Goal: Task Accomplishment & Management: Use online tool/utility

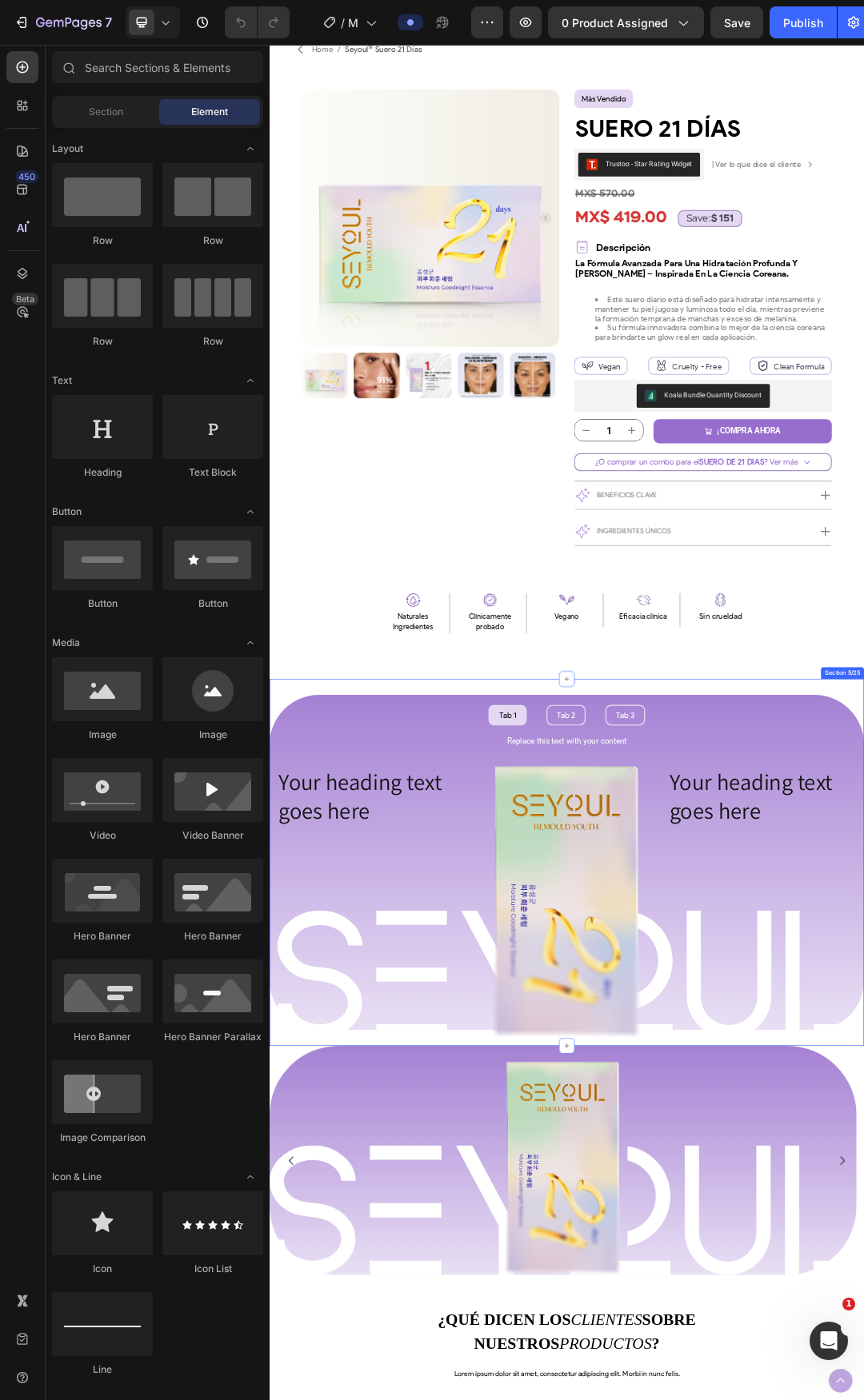
scroll to position [240, 0]
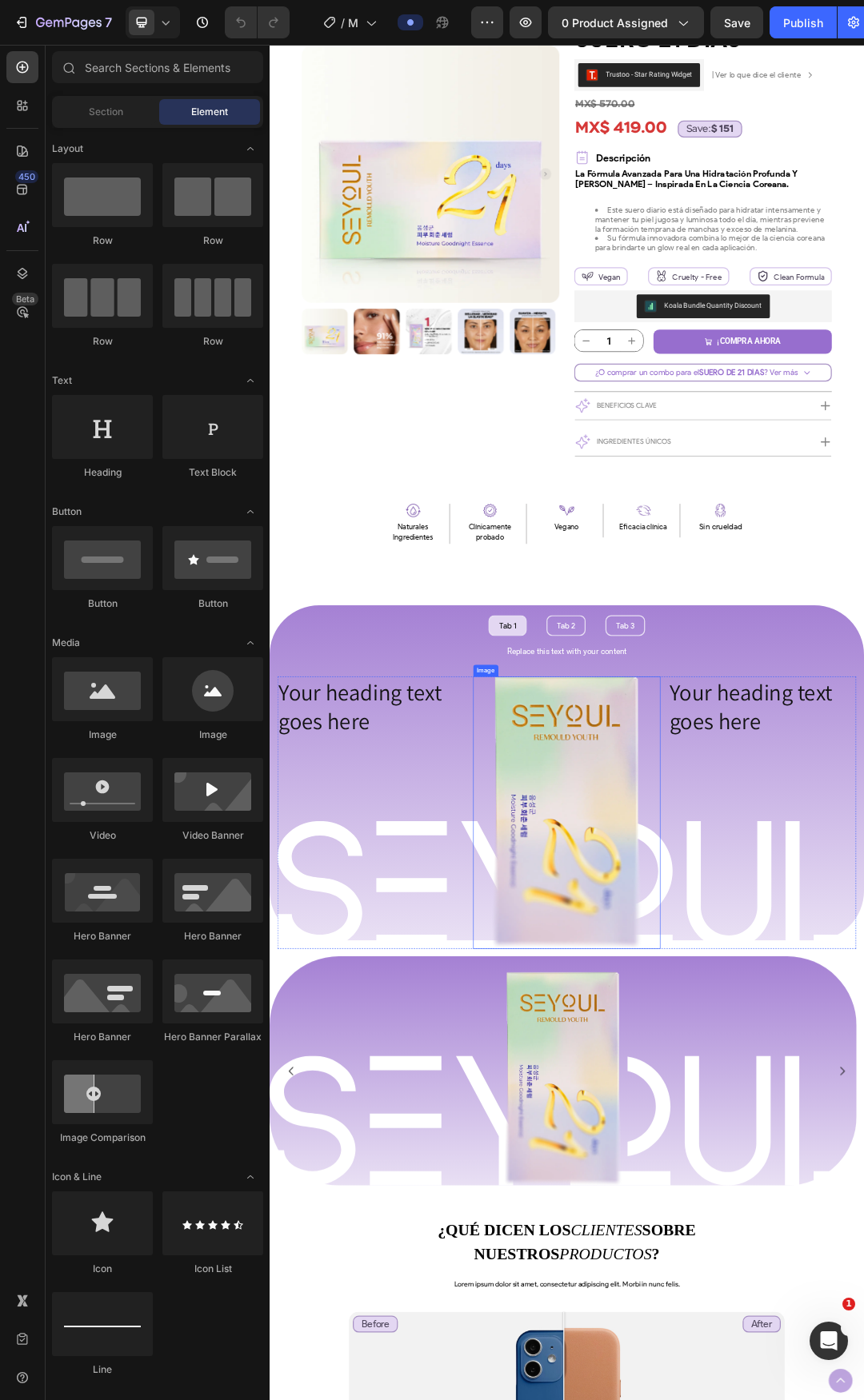
drag, startPoint x: 766, startPoint y: 1274, endPoint x: 741, endPoint y: 1261, distance: 28.2
click at [766, 1274] on img at bounding box center [750, 1284] width 243 height 441
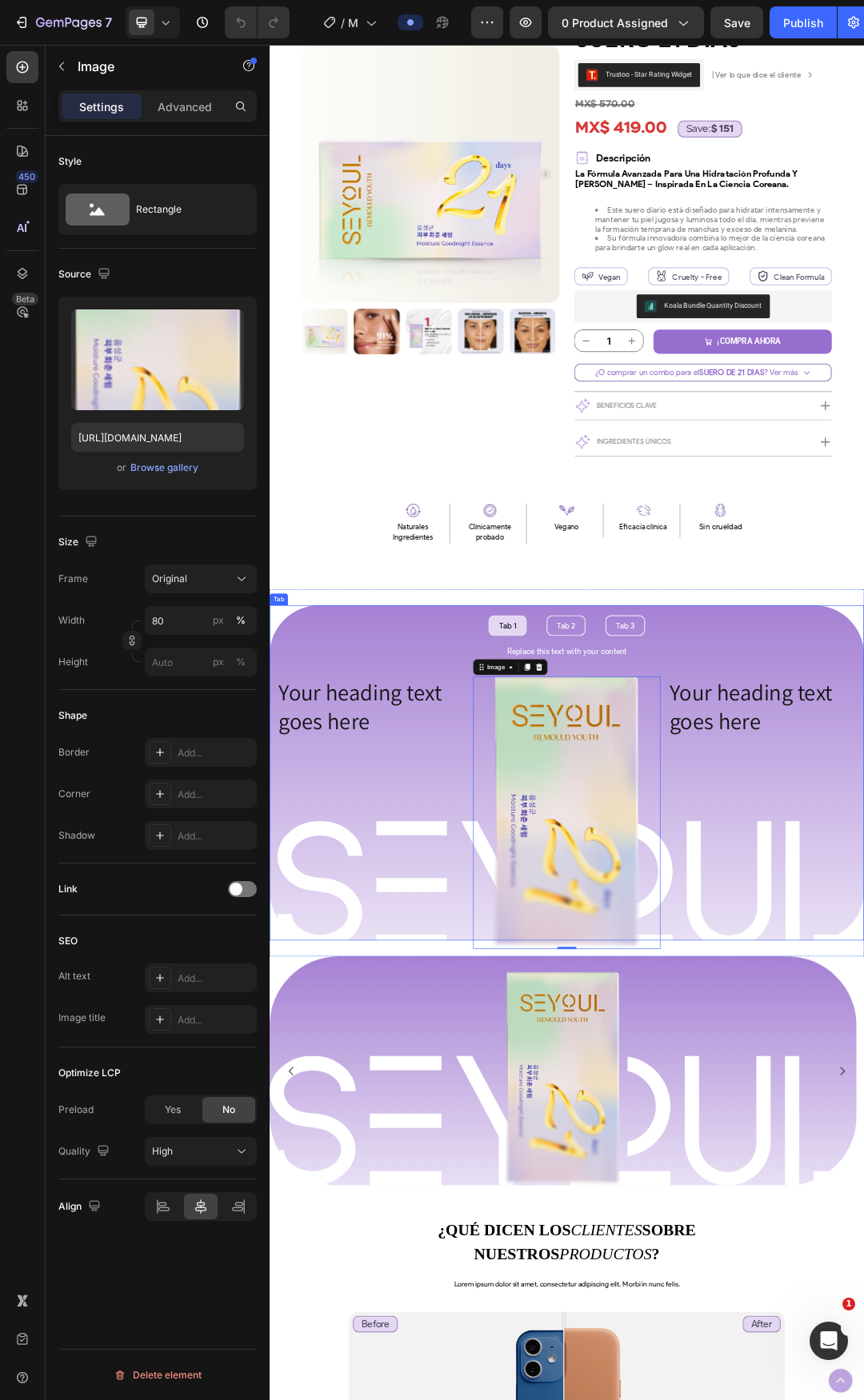
click at [686, 984] on ul "Tab 1 Tab 2 Tab 3" at bounding box center [749, 981] width 960 height 33
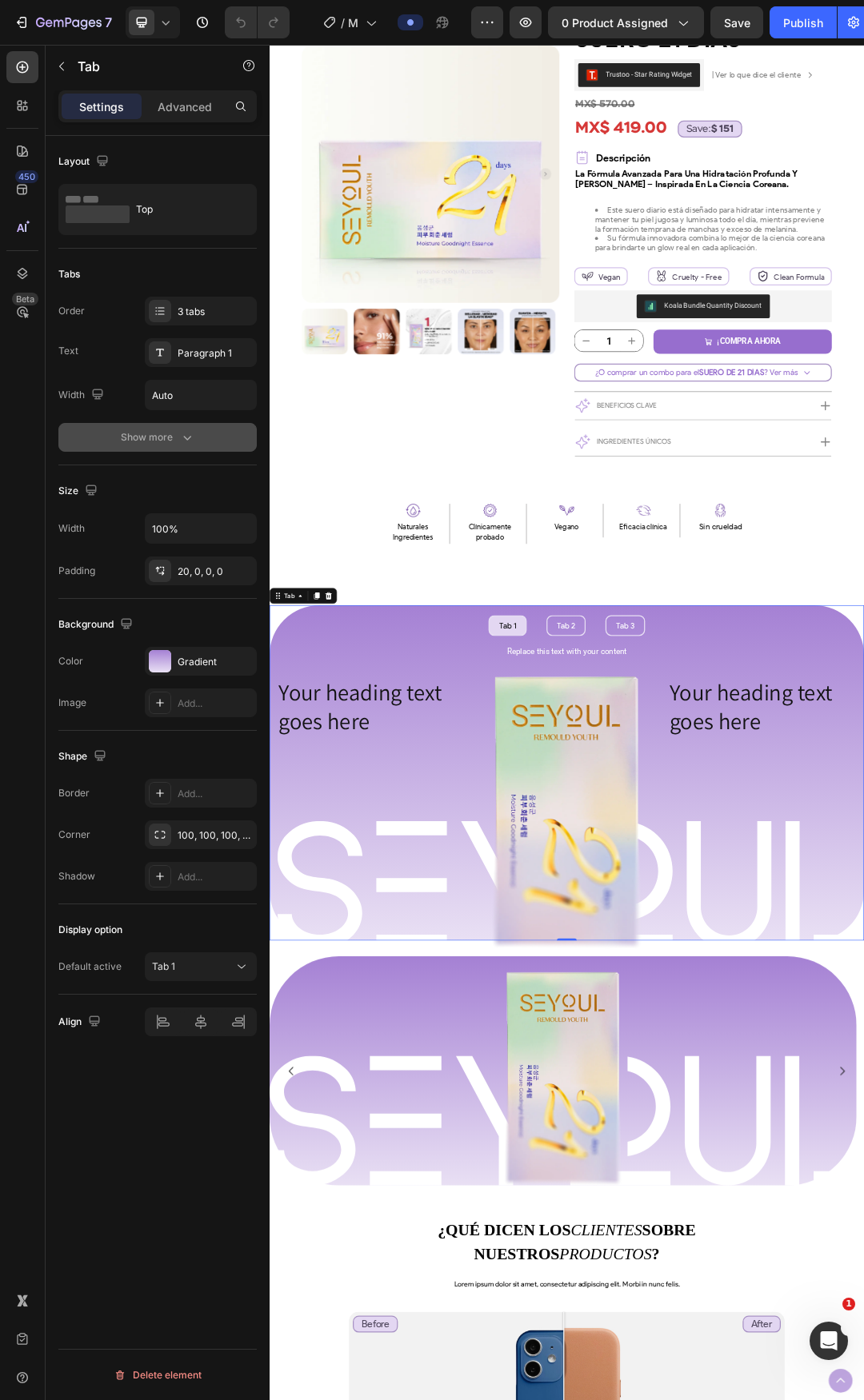
click at [187, 438] on icon "button" at bounding box center [186, 437] width 16 height 16
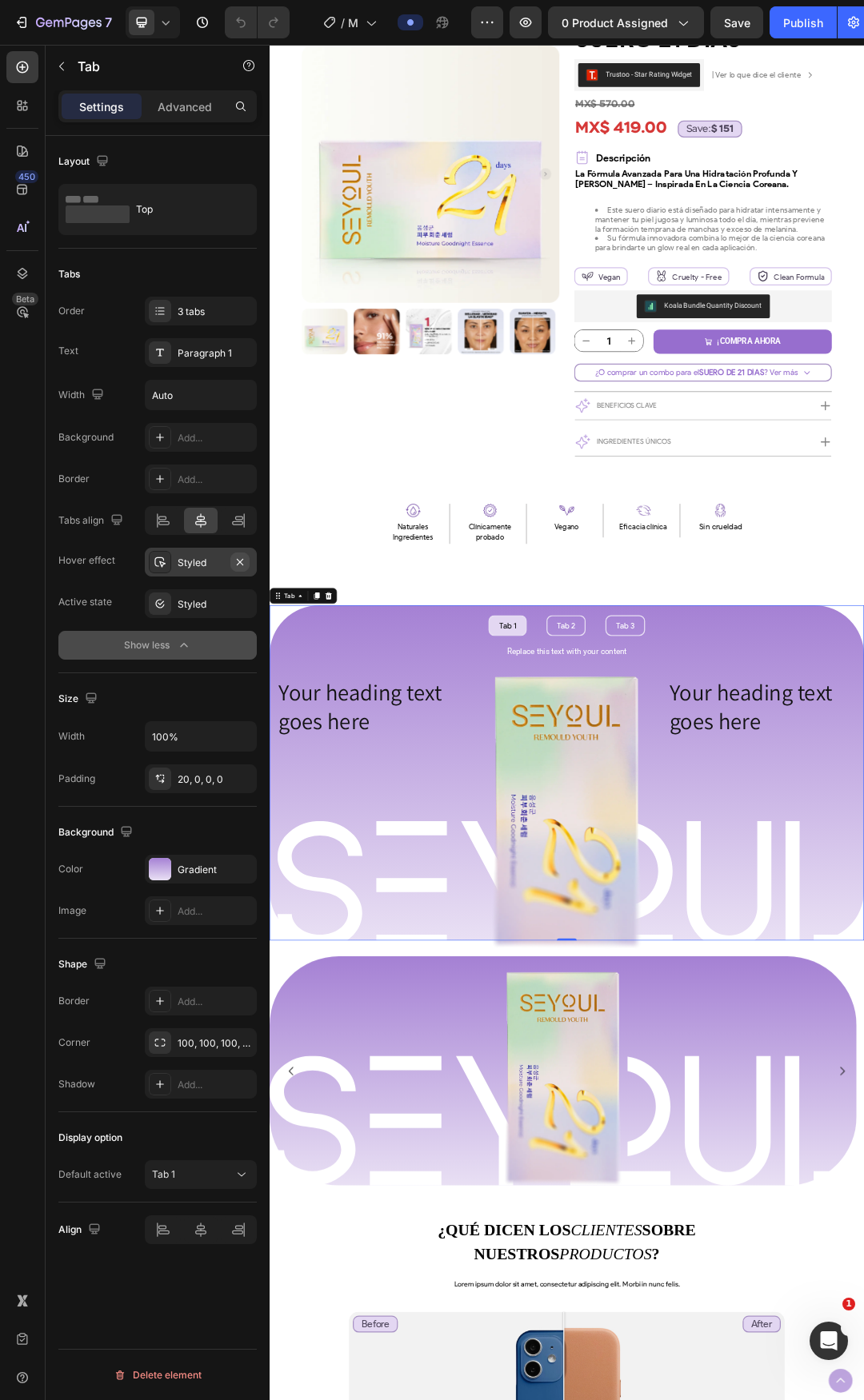
click at [243, 563] on icon "button" at bounding box center [239, 562] width 12 height 12
click at [237, 600] on icon "button" at bounding box center [239, 603] width 12 height 12
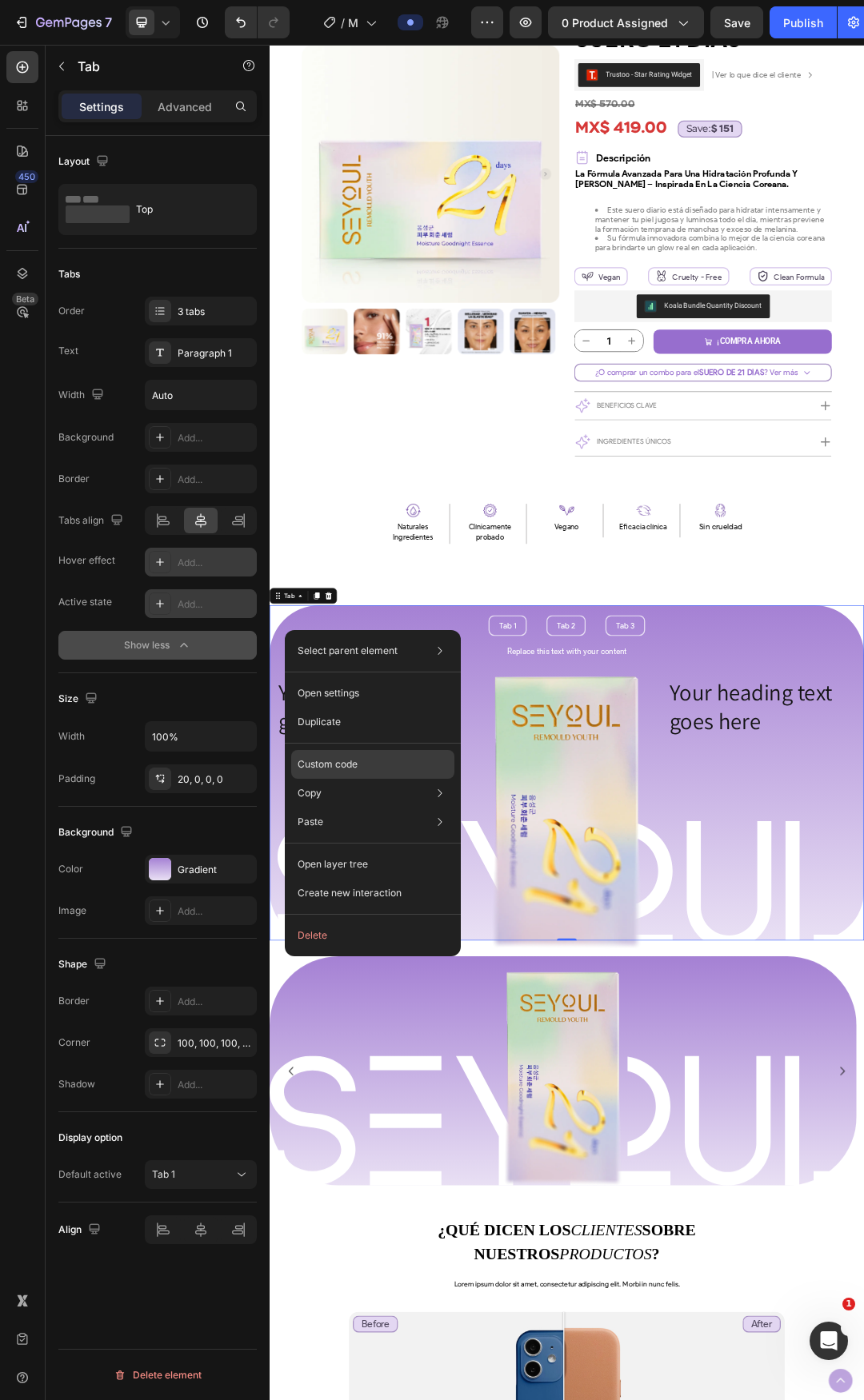
click at [365, 767] on div "Custom code" at bounding box center [373, 765] width 163 height 29
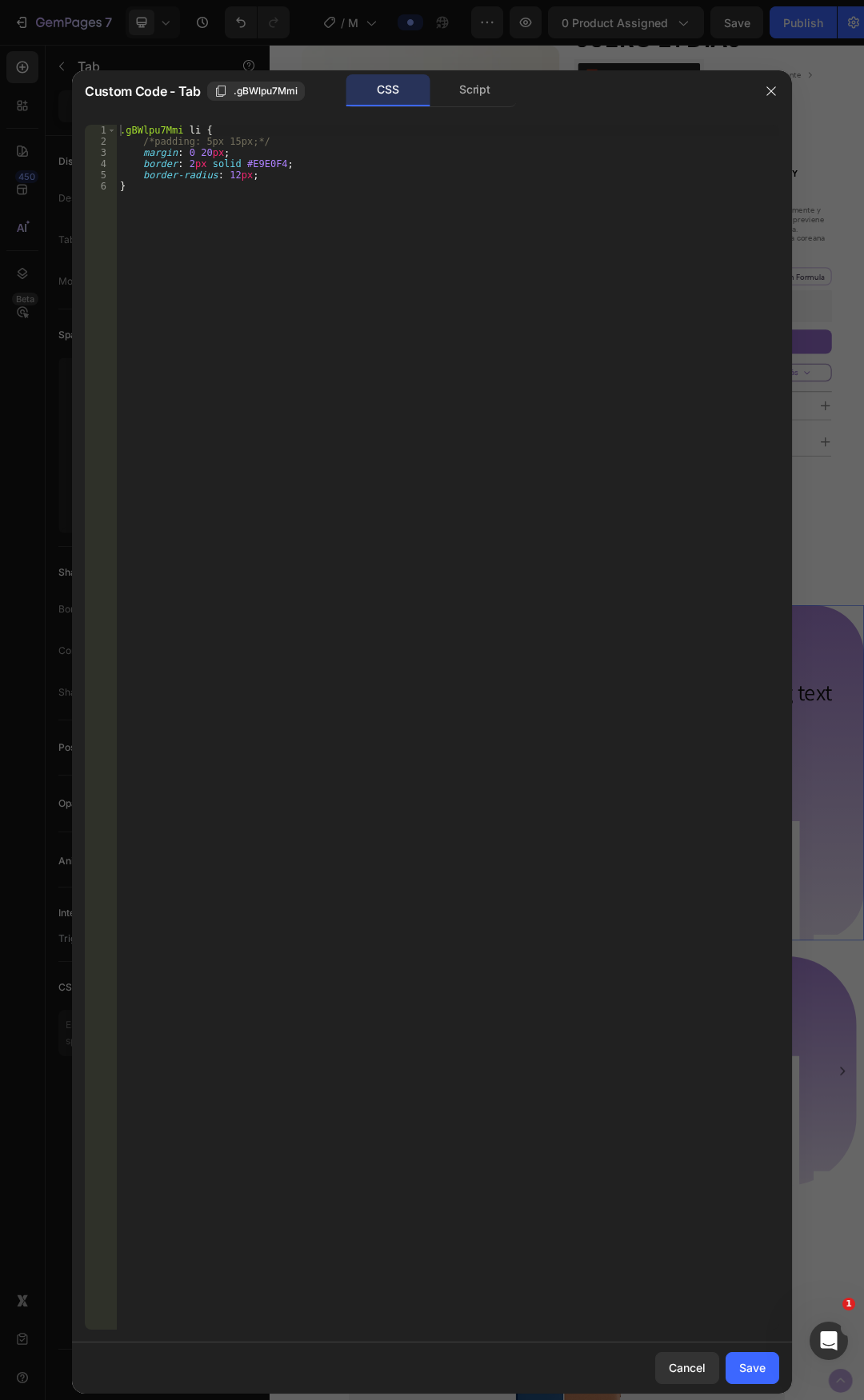
click at [357, 140] on div ".gBWlpu7Mmi li { /*padding: 5px 15px;*/ margin : 0 20 px ; border : 2 px solid …" at bounding box center [447, 739] width 662 height 1228
click at [355, 259] on div ".gBWlpu7Mmi li { /*padding: 5px 15px;*/ margin : 0 20 px ; border : 2 px solid …" at bounding box center [447, 739] width 662 height 1228
type textarea "}"
click at [337, 207] on div ".gBWlpu7Mmi li { /*padding: 5px 15px;*/ margin : 0 20 px ; border : 2 px solid …" at bounding box center [447, 739] width 662 height 1228
click at [258, 96] on span ".gBWlpu7Mmi" at bounding box center [265, 91] width 64 height 14
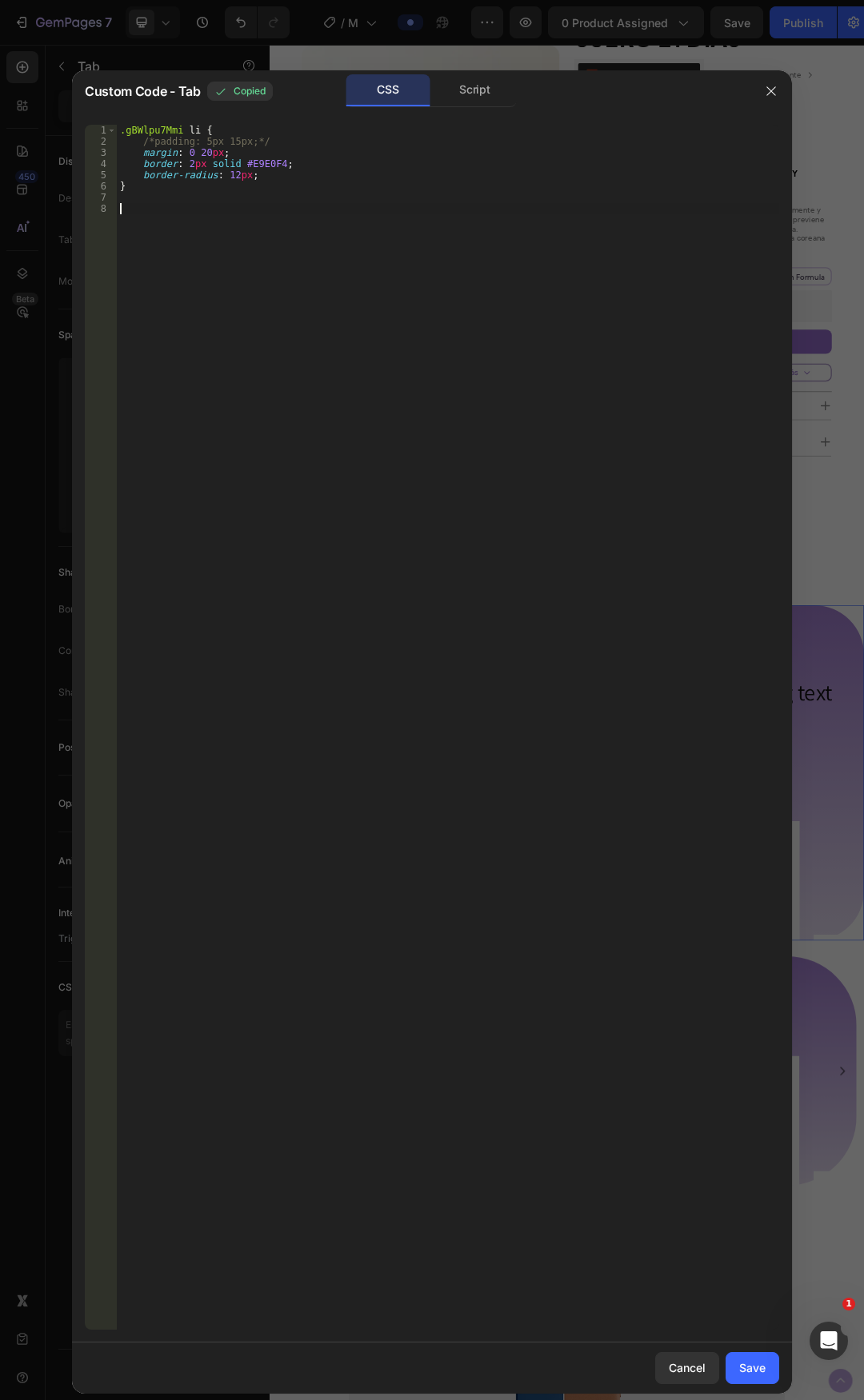
click at [201, 243] on div ".gBWlpu7Mmi li { /*padding: 5px 15px;*/ margin : 0 20 px ; border : 2 px solid …" at bounding box center [447, 739] width 662 height 1228
paste textarea ".gBWlpu7Mmi"
type textarea ".gBWlpu7Mmi li:hover {}"
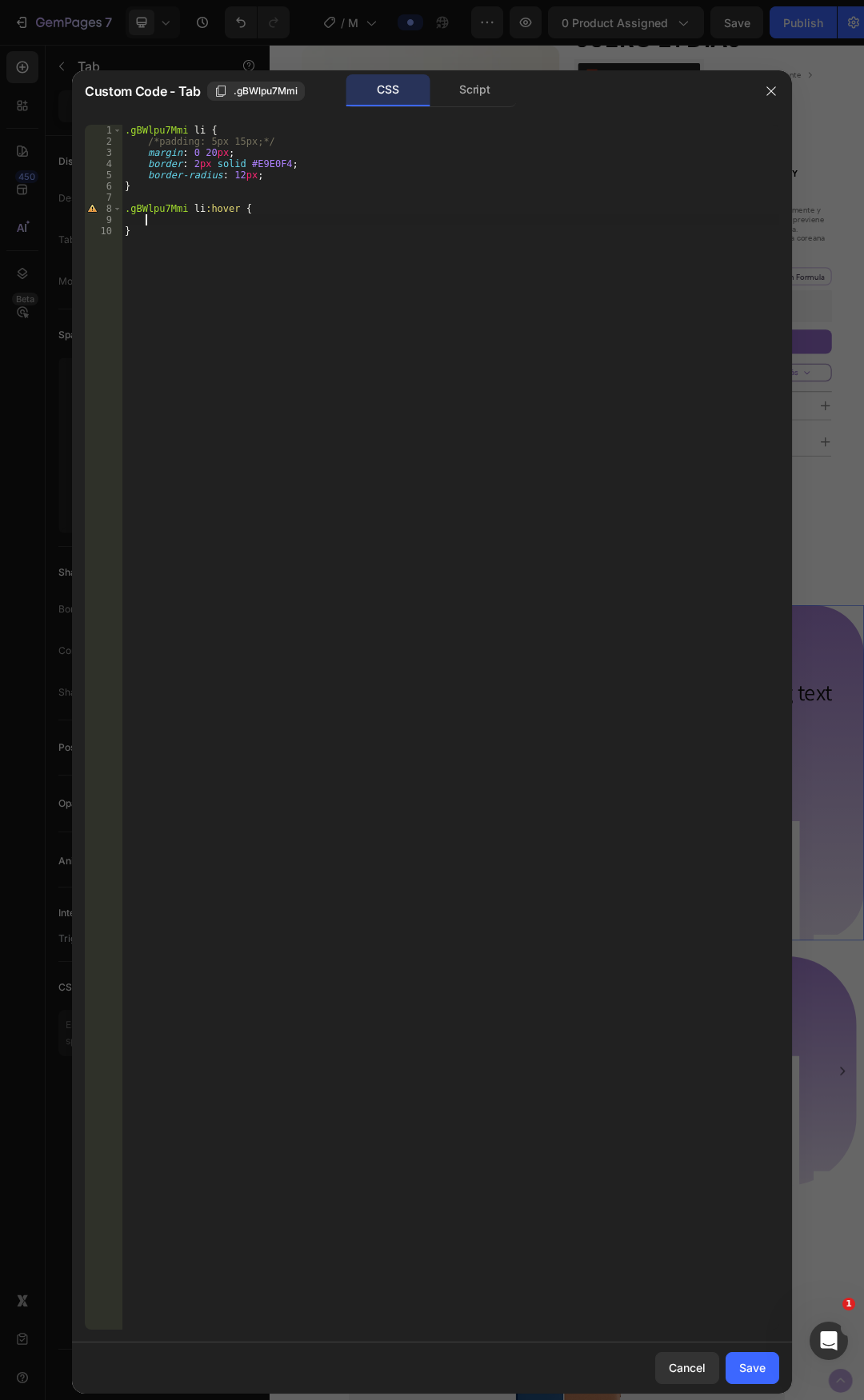
type textarea "}"
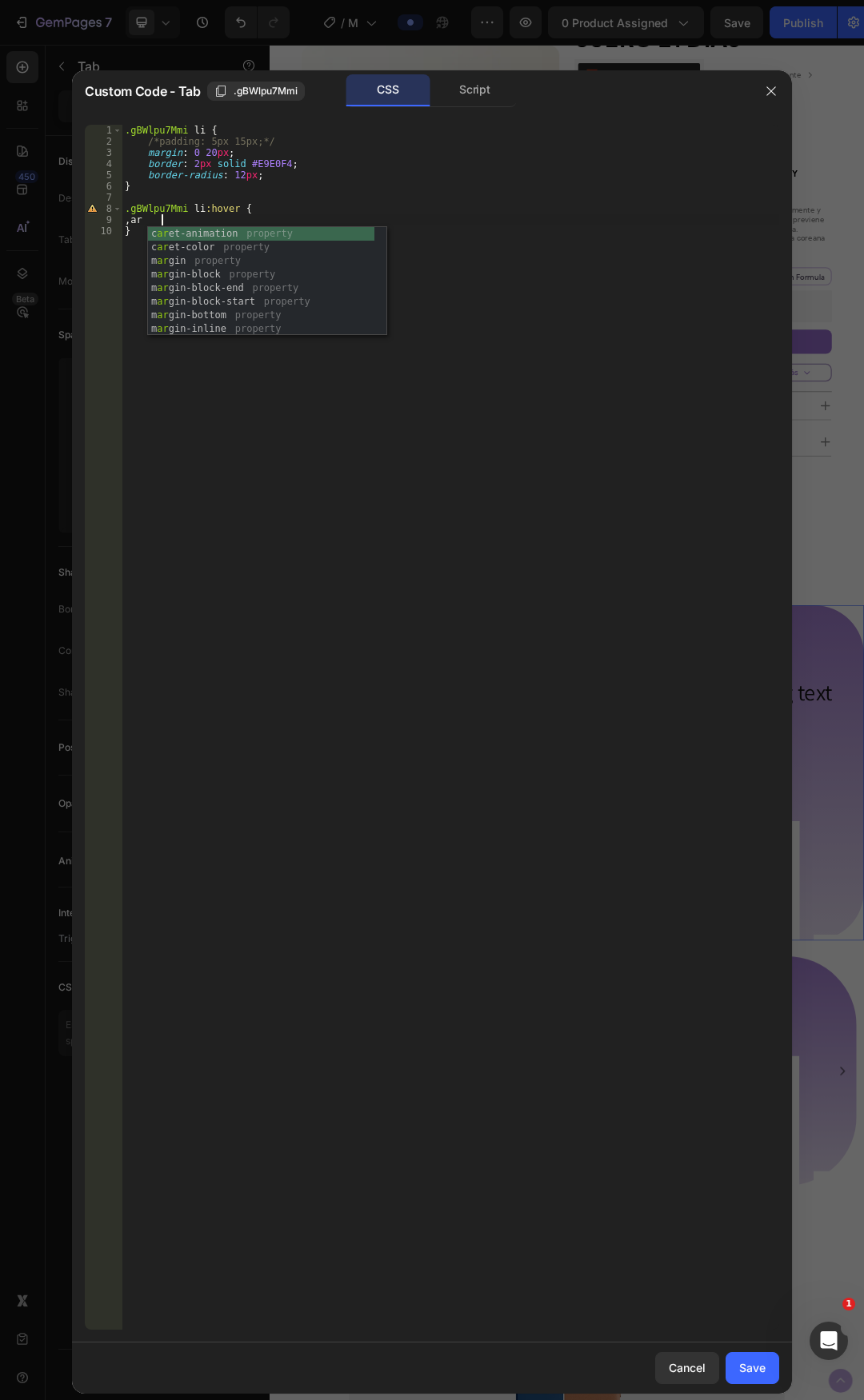
type textarea ","
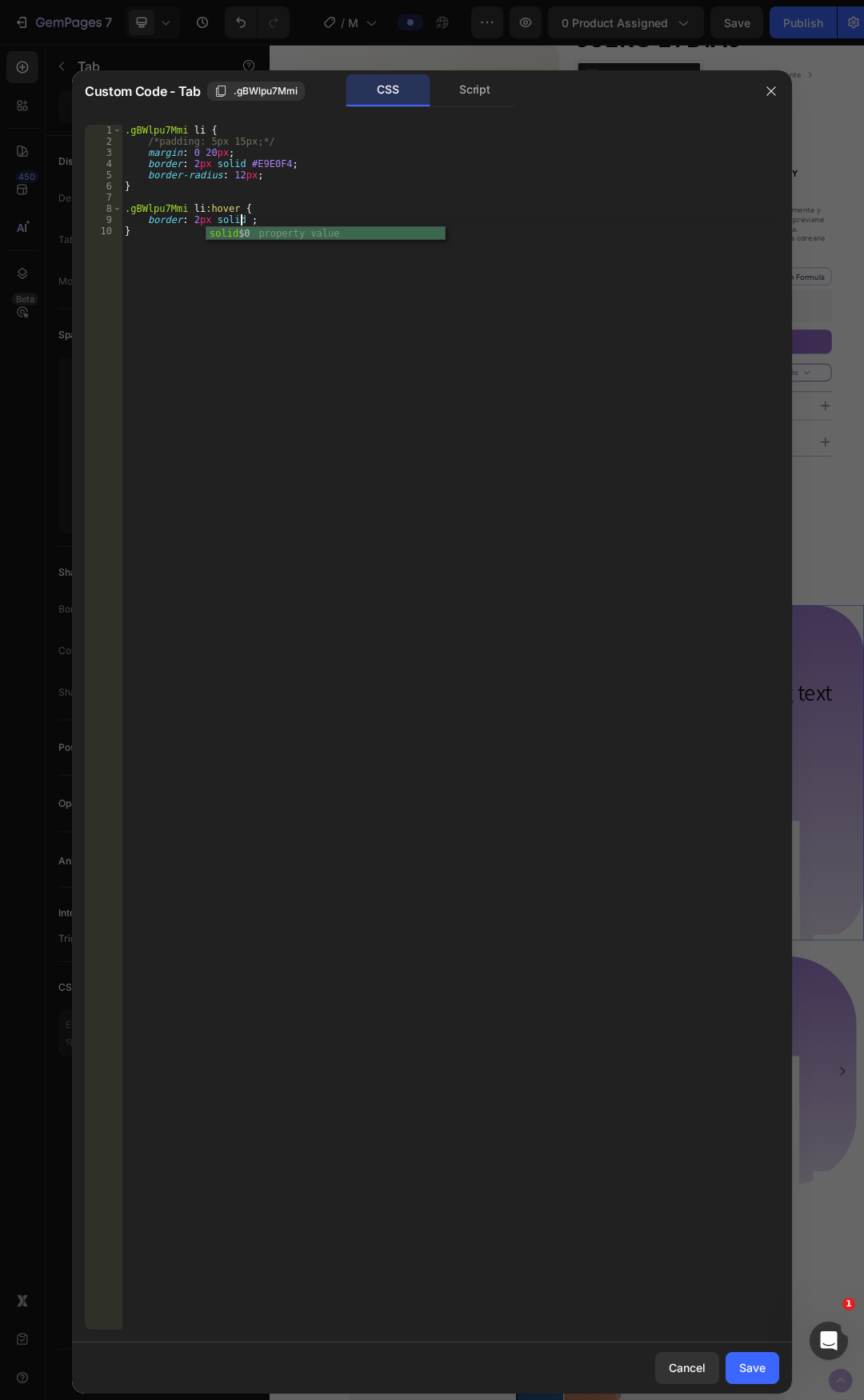
scroll to position [0, 10]
type textarea "border: 2px solid #;"
click at [275, 196] on div ".gBWlpu7Mmi li { /*padding: 5px 15px;*/ margin : 0 20 px ; border : 2 px solid …" at bounding box center [450, 739] width 658 height 1228
click at [270, 223] on div ".gBWlpu7Mmi li { /*padding: 5px 15px;*/ margin : 0 20 px ; border : 2 px solid …" at bounding box center [450, 739] width 658 height 1228
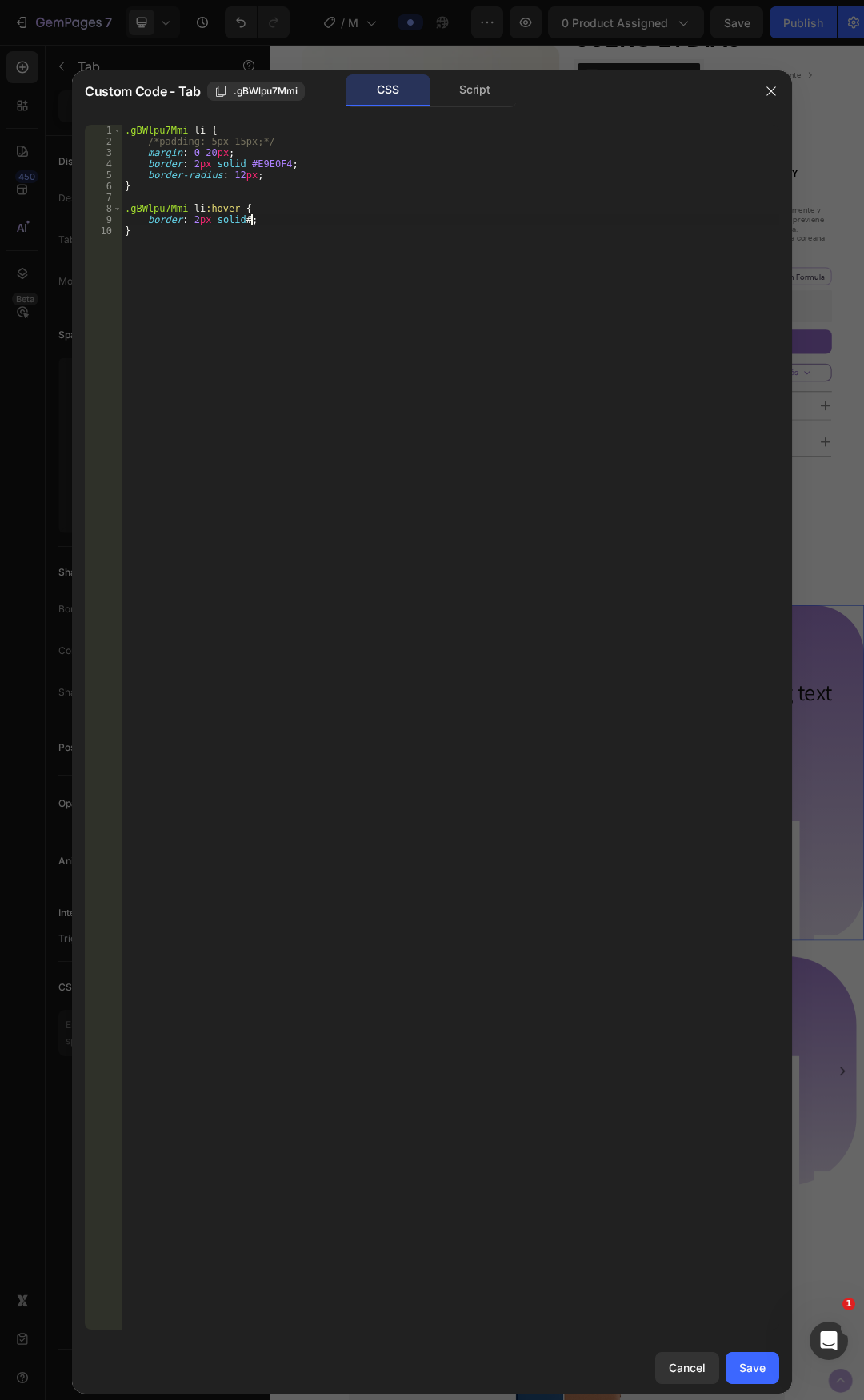
click at [262, 216] on div ".gBWlpu7Mmi li { /*padding: 5px 15px;*/ margin : 0 20 px ; border : 2 px solid …" at bounding box center [450, 739] width 658 height 1228
click at [282, 221] on div ".gBWlpu7Mmi li { /*padding: 5px 15px;*/ margin : 0 20 px ; border : 2 px solid …" at bounding box center [450, 739] width 658 height 1228
paste textarea "E3D7F2"
drag, startPoint x: 313, startPoint y: 248, endPoint x: 308, endPoint y: 213, distance: 35.4
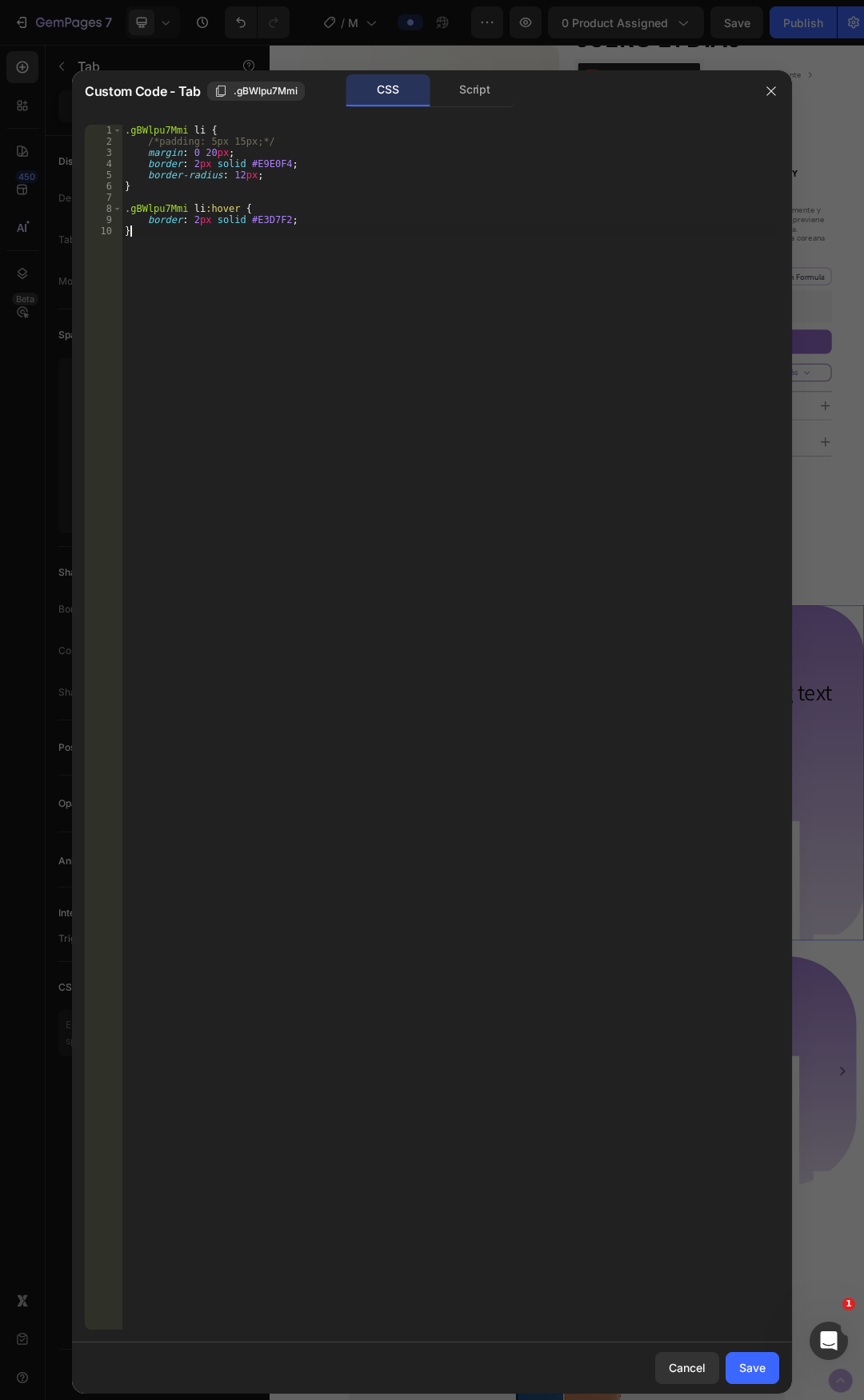
click at [313, 245] on div ".gBWlpu7Mmi li { /*padding: 5px 15px;*/ margin : 0 20 px ; border : 2 px solid …" at bounding box center [450, 739] width 658 height 1228
click at [308, 213] on div ".gBWlpu7Mmi li { /*padding: 5px 15px;*/ margin : 0 20 px ; border : 2 px solid …" at bounding box center [450, 739] width 658 height 1228
click at [259, 207] on div ".gBWlpu7Mmi li { /*padding: 5px 15px;*/ margin : 0 20 px ; border : 2 px solid …" at bounding box center [450, 739] width 658 height 1228
click at [296, 211] on div ".gBWlpu7Mmi li { /*padding: 5px 15px;*/ margin : 0 20 px ; border : 2 px solid …" at bounding box center [450, 739] width 658 height 1228
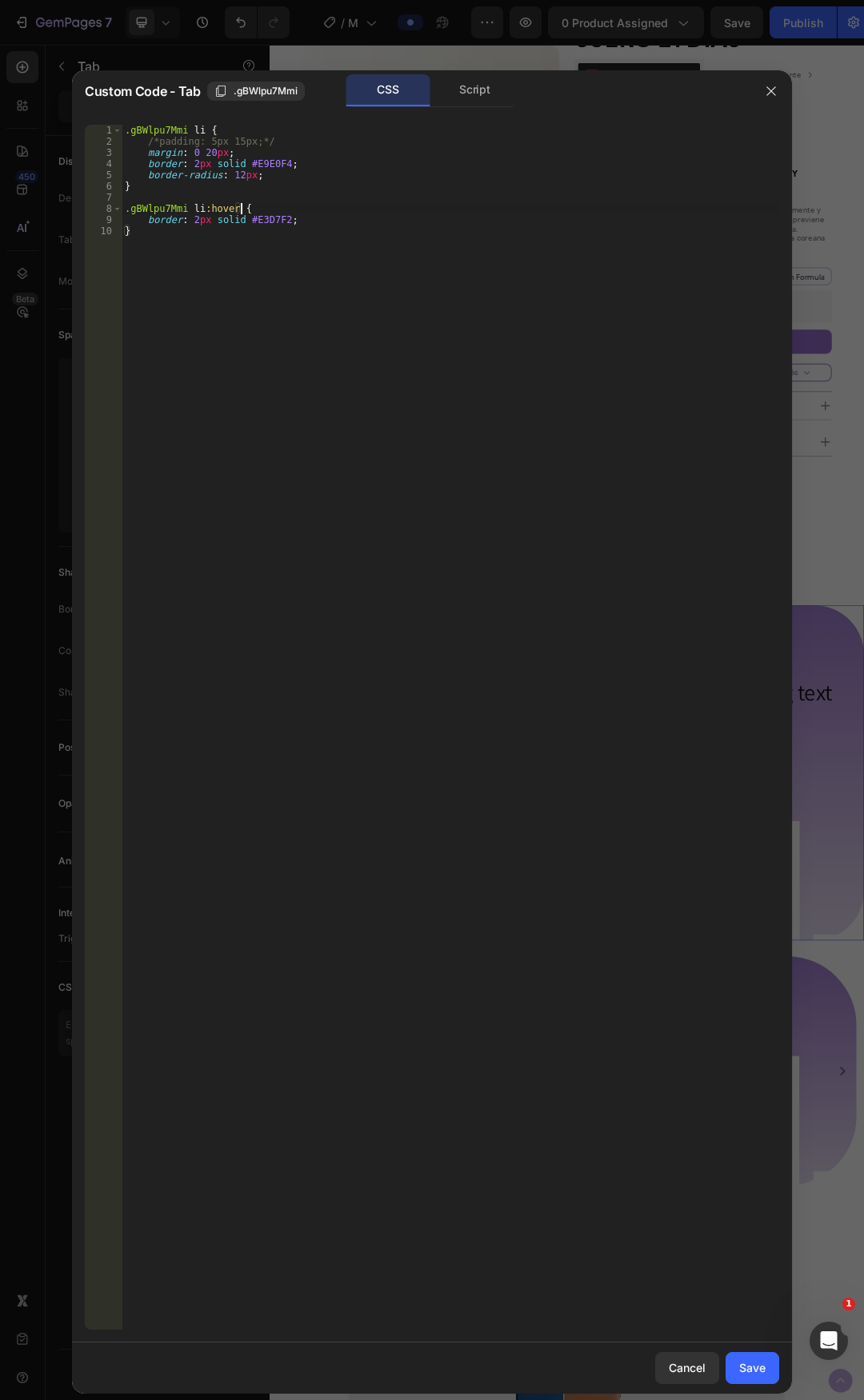
click at [284, 220] on div ".gBWlpu7Mmi li { /*padding: 5px 15px;*/ margin : 0 20 px ; border : 2 px solid …" at bounding box center [450, 739] width 658 height 1228
click at [279, 210] on div ".gBWlpu7Mmi li { /*padding: 5px 15px;*/ margin : 0 20 px ; border : 2 px solid …" at bounding box center [450, 739] width 658 height 1228
type textarea ".gBWlpu7Mmi li:hover {"
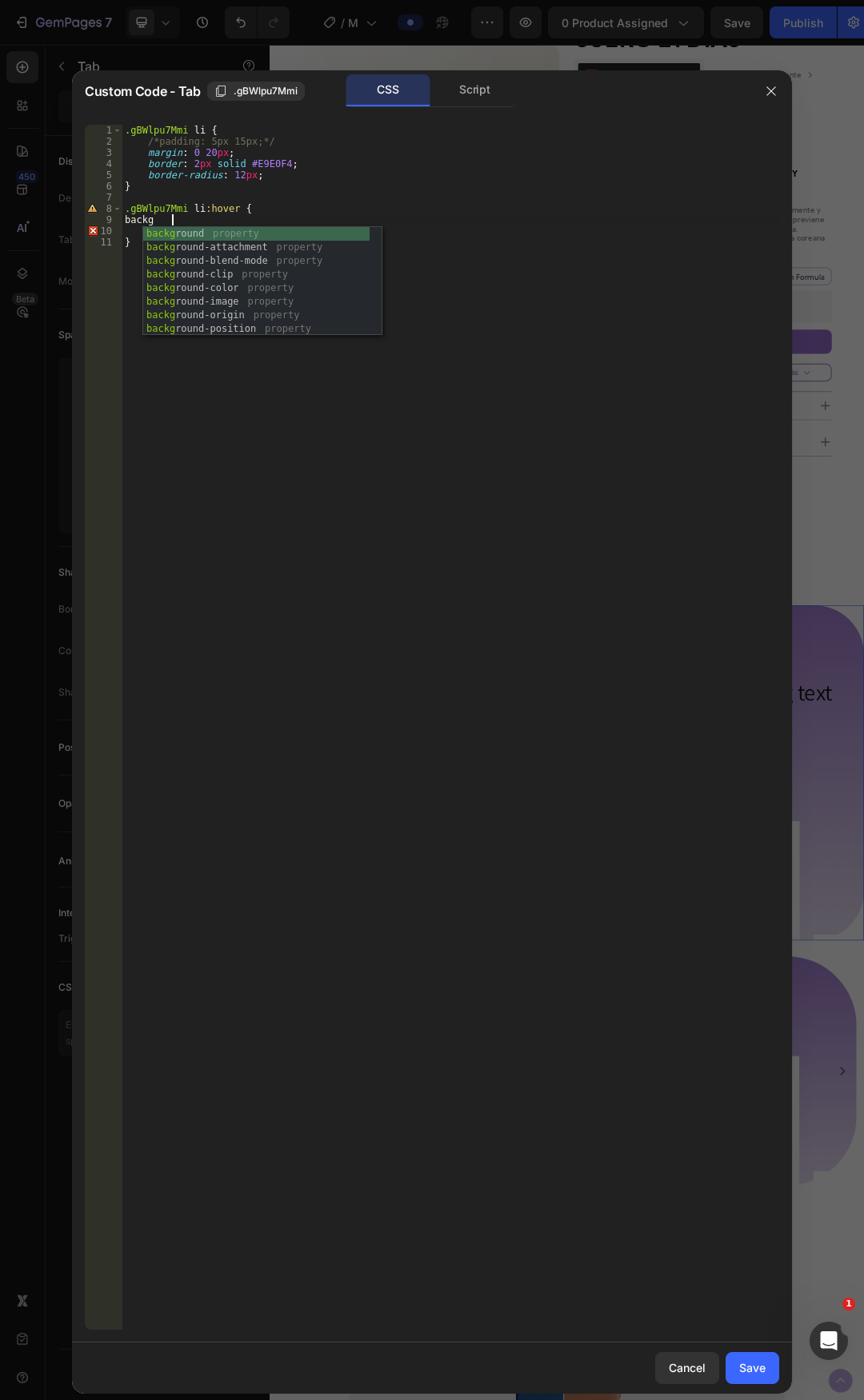
scroll to position [0, 4]
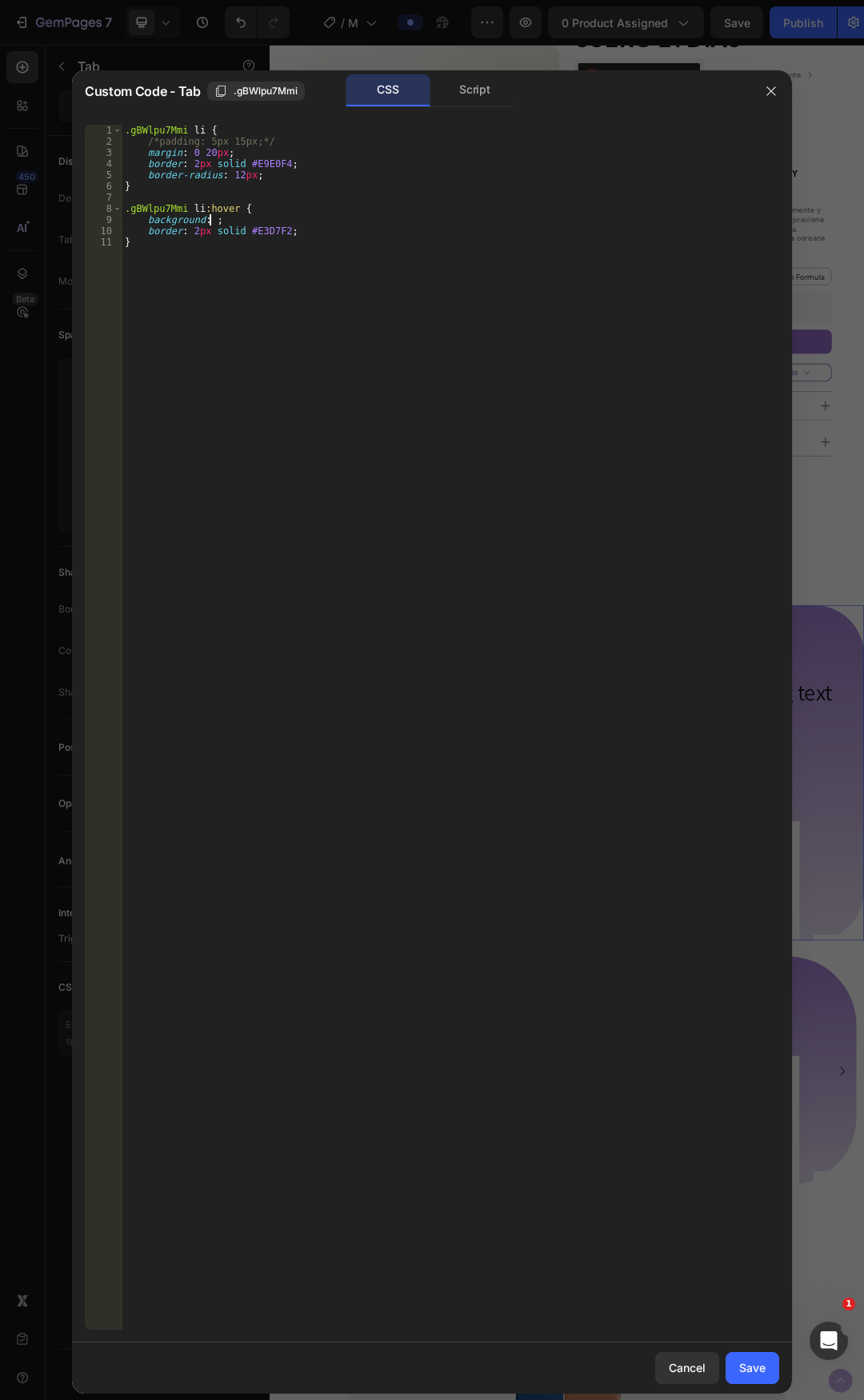
paste textarea "E3D7F2"
click at [320, 248] on div ".gBWlpu7Mmi li { /*padding: 5px 15px;*/ margin : 0 20 px ; border : 2 px solid …" at bounding box center [450, 739] width 658 height 1228
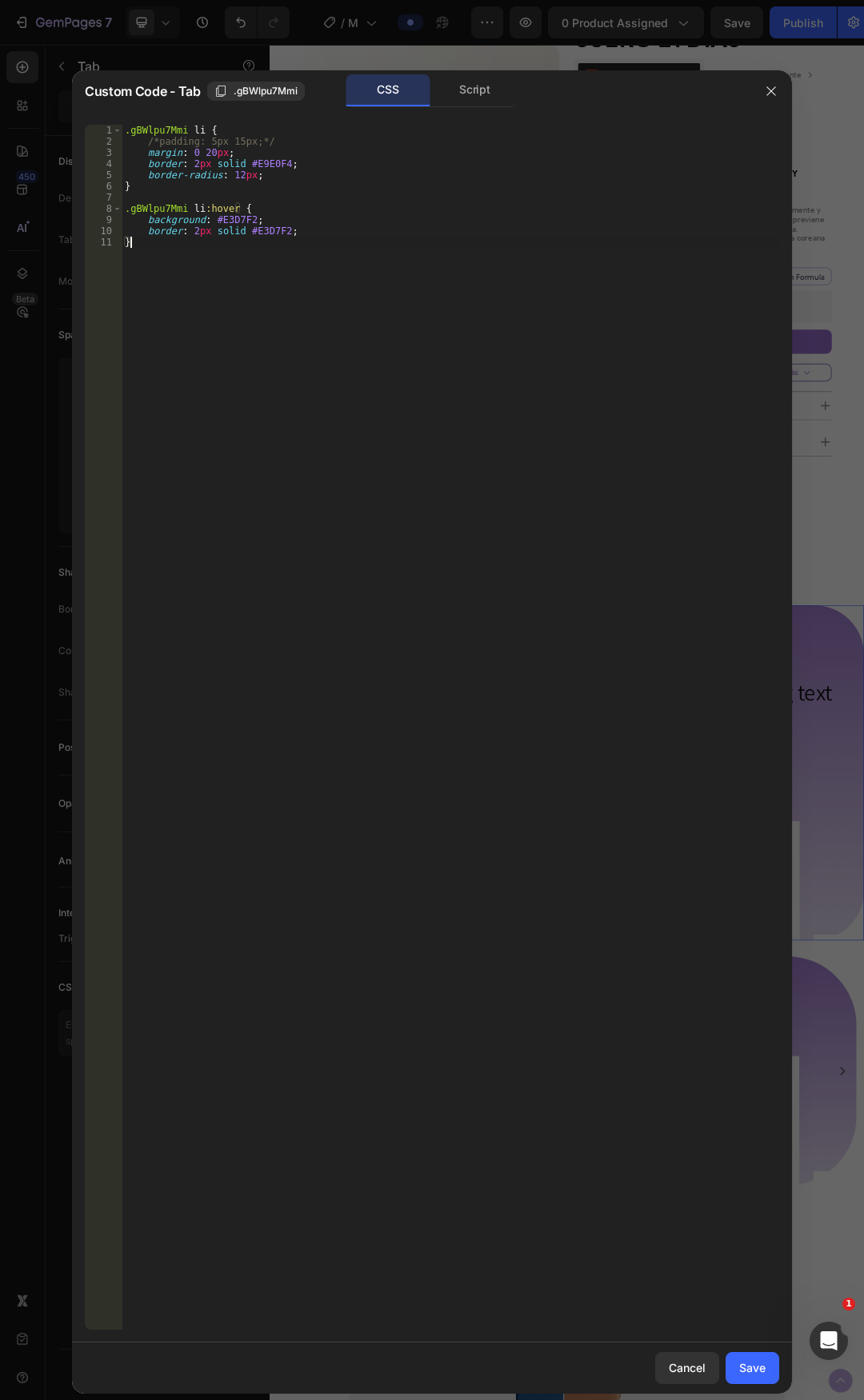
click at [327, 239] on div ".gBWlpu7Mmi li { /*padding: 5px 15px;*/ margin : 0 20 px ; border : 2 px solid …" at bounding box center [450, 739] width 658 height 1228
click at [325, 233] on div ".gBWlpu7Mmi li { /*padding: 5px 15px;*/ margin : 0 20 px ; border : 2 px solid …" at bounding box center [450, 739] width 658 height 1228
type textarea "border: 2px solid #E3D7F2;"
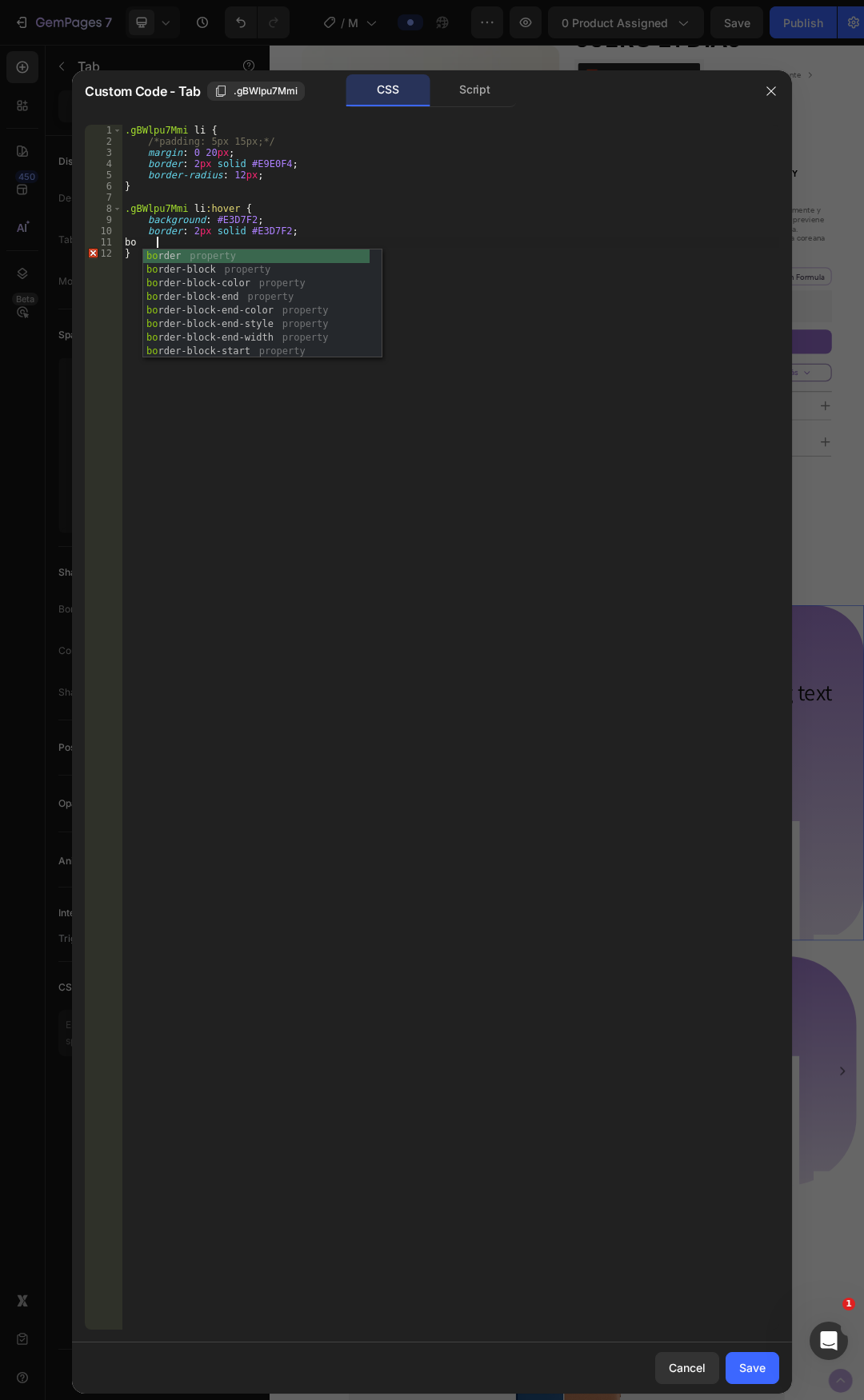
type textarea "b"
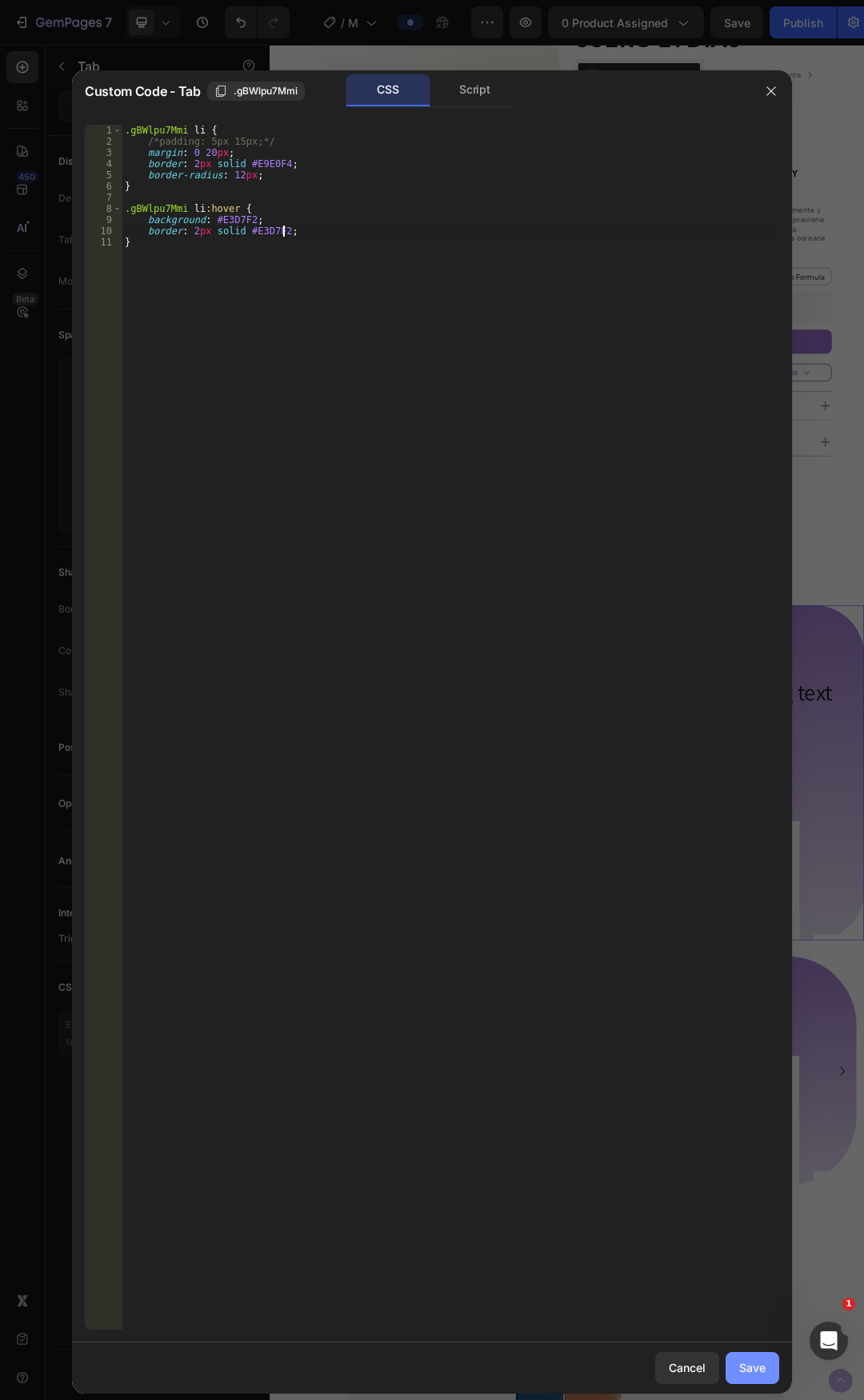
type textarea "border: 2px solid #E3D7F2;"
click at [757, 1356] on button "Save" at bounding box center [752, 1368] width 54 height 32
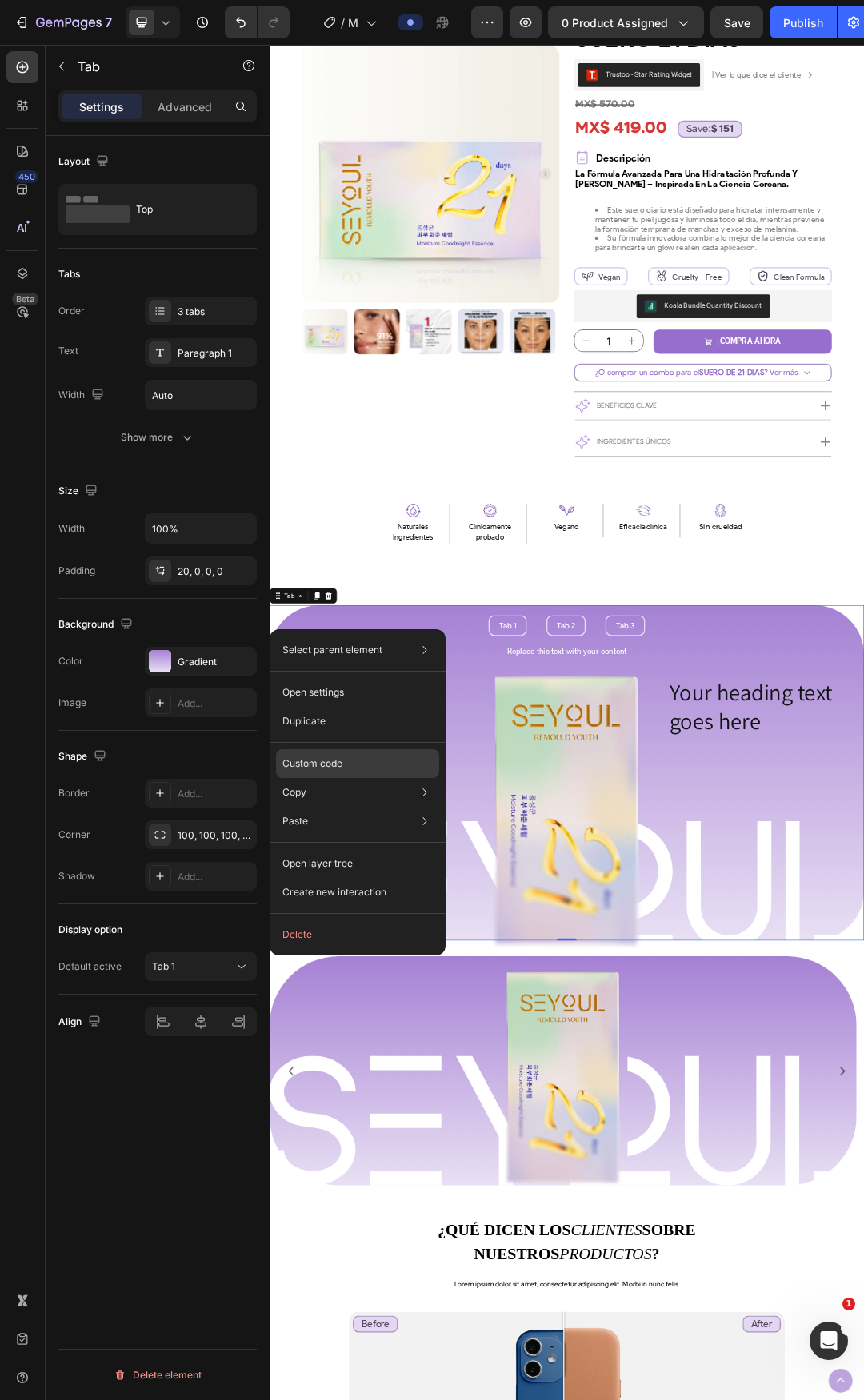
click at [337, 767] on p "Custom code" at bounding box center [312, 764] width 60 height 14
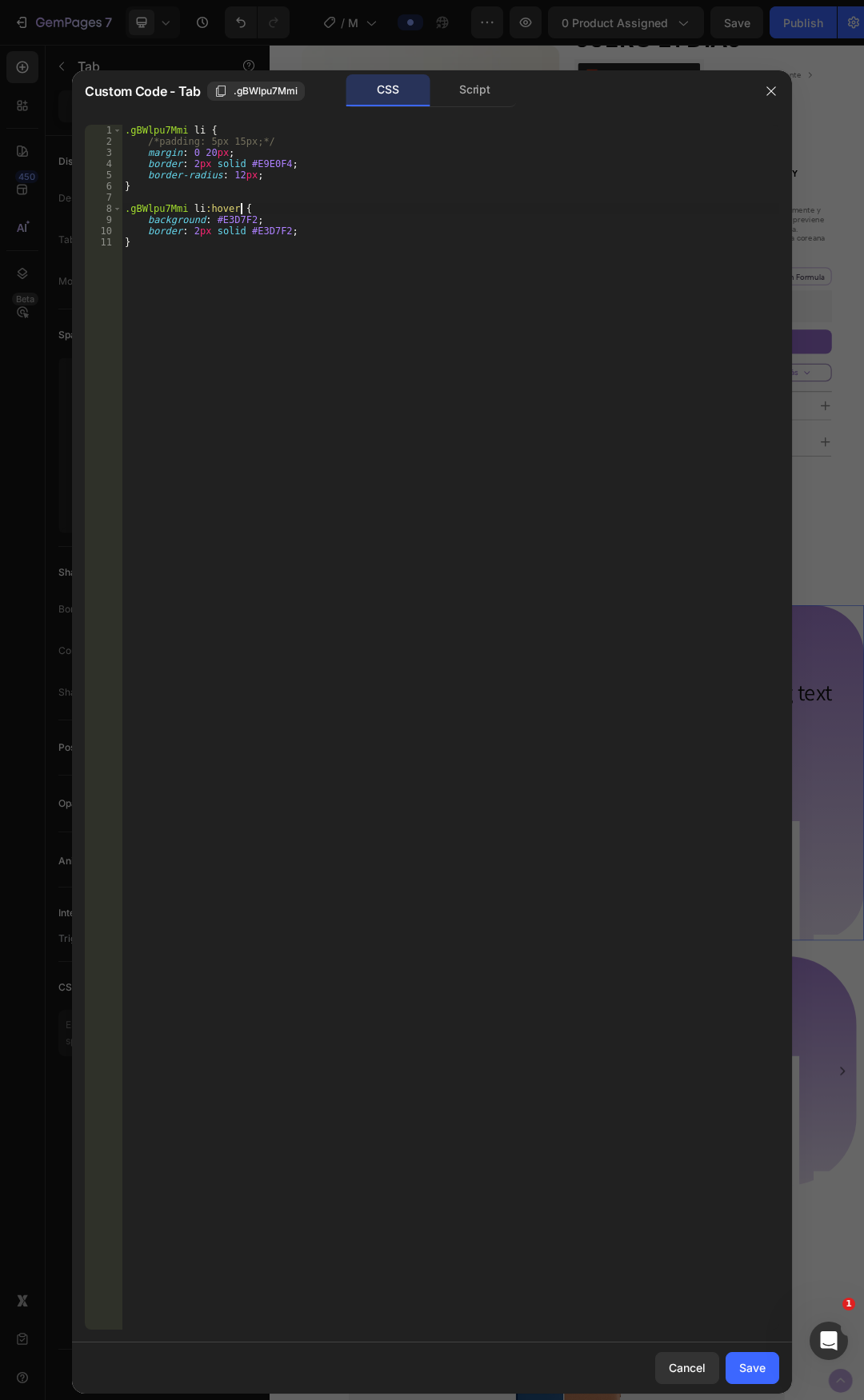
click at [356, 212] on div ".gBWlpu7Mmi li { /*padding: 5px 15px;*/ margin : 0 20 px ; border : 2 px solid …" at bounding box center [450, 739] width 658 height 1228
click at [346, 238] on div ".gBWlpu7Mmi li { /*padding: 5px 15px;*/ margin : 0 20 px ; border : 2 px solid …" at bounding box center [450, 739] width 658 height 1228
click at [313, 226] on div ".gBWlpu7Mmi li { /*padding: 5px 15px;*/ margin : 0 20 px ; border : 2 px solid …" at bounding box center [450, 739] width 658 height 1228
click at [314, 208] on div ".gBWlpu7Mmi li { /*padding: 5px 15px;*/ margin : 0 20 px ; border : 2 px solid …" at bounding box center [450, 739] width 658 height 1228
type textarea ".gBWlpu7Mmi li:hover {"
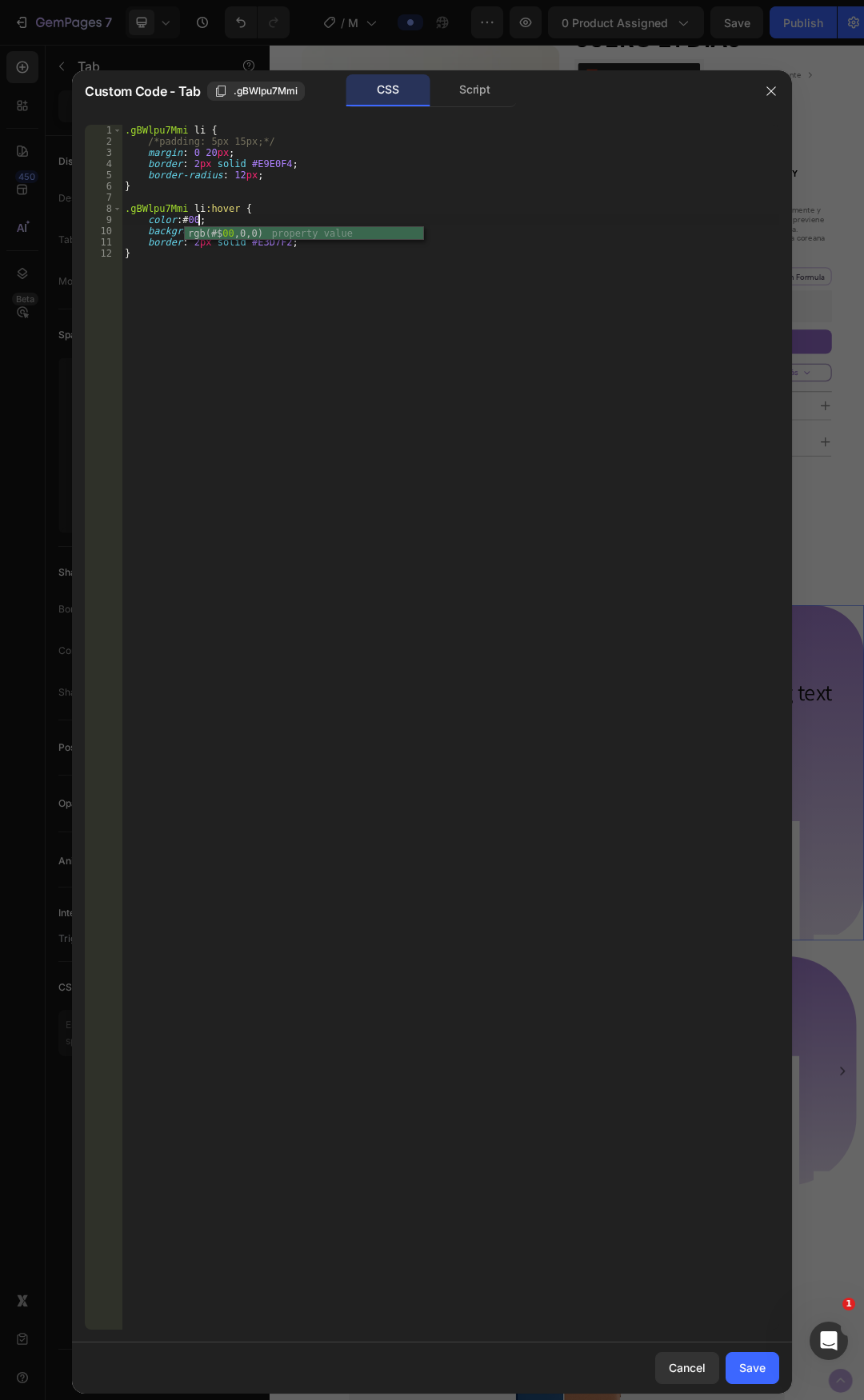
scroll to position [0, 6]
click at [316, 208] on div ".gBWlpu7Mmi li { /*padding: 5px 15px;*/ margin : 0 20 px ; border : 2 px solid …" at bounding box center [450, 739] width 658 height 1228
type textarea ".gBWlpu7Mmi li:hover {"
click at [329, 197] on div ".gBWlpu7Mmi li { /*padding: 5px 15px;*/ margin : 0 20 px ; border : 2 px solid …" at bounding box center [450, 739] width 658 height 1228
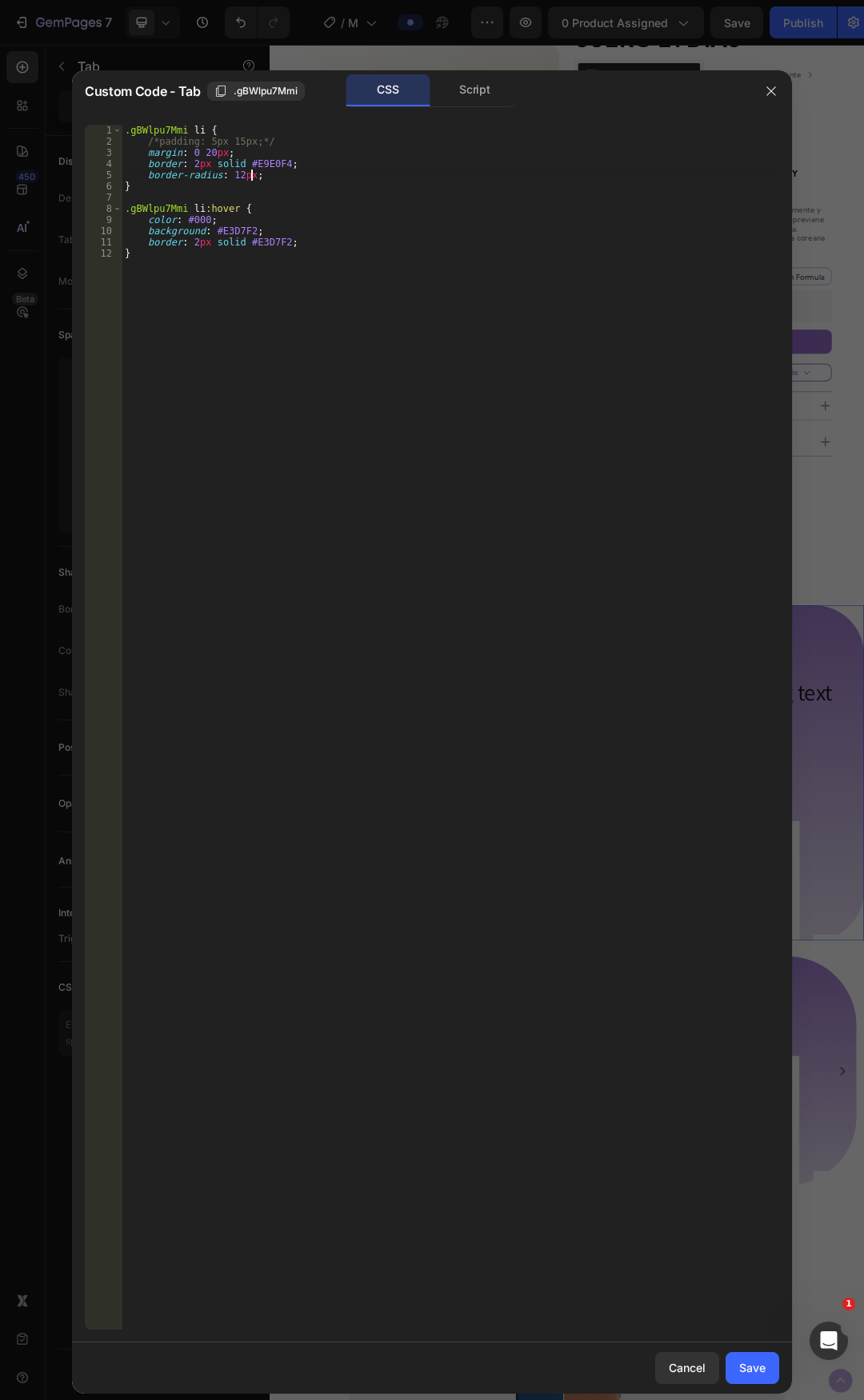
click at [342, 176] on div ".gBWlpu7Mmi li { /*padding: 5px 15px;*/ margin : 0 20 px ; border : 2 px solid …" at bounding box center [450, 739] width 658 height 1228
click at [327, 155] on div ".gBWlpu7Mmi li { /*padding: 5px 15px;*/ margin : 0 20 px ; border : 2 px solid …" at bounding box center [450, 739] width 658 height 1228
click at [312, 171] on div ".gBWlpu7Mmi li { /*padding: 5px 15px;*/ margin : 0 20 px ; border : 2 px solid …" at bounding box center [450, 739] width 658 height 1228
click at [309, 144] on div ".gBWlpu7Mmi li { /*padding: 5px 15px;*/ margin : 0 20 px ; border : 2 px solid …" at bounding box center [450, 739] width 658 height 1228
click at [301, 135] on div ".gBWlpu7Mmi li { /*padding: 5px 15px;*/ margin : 0 20 px ; border : 2 px solid …" at bounding box center [450, 739] width 658 height 1228
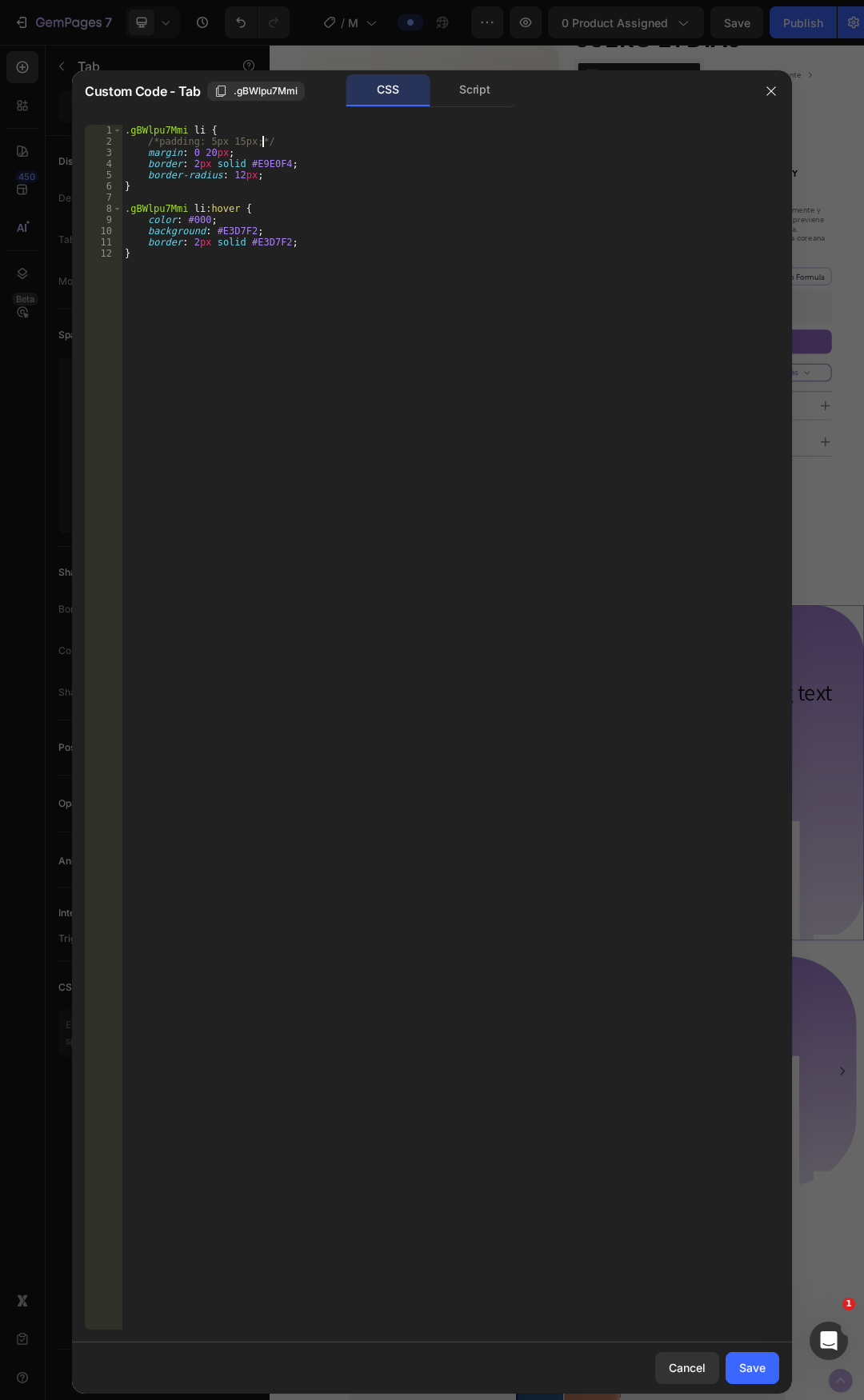
type textarea ".gBWlpu7Mmi li {"
click at [273, 169] on div ".gBWlpu7Mmi li { color : # ; /*padding: 5px 15px;*/ margin : 0 20 px ; border :…" at bounding box center [450, 739] width 658 height 1228
click at [276, 149] on div ".gBWlpu7Mmi li { color : # ; /*padding: 5px 15px;*/ margin : 0 20 px ; border :…" at bounding box center [450, 739] width 658 height 1228
click at [248, 144] on div ".gBWlpu7Mmi li { color : # ; /*padding: 5px 15px;*/ margin : 0 20 px ; border :…" at bounding box center [450, 739] width 658 height 1228
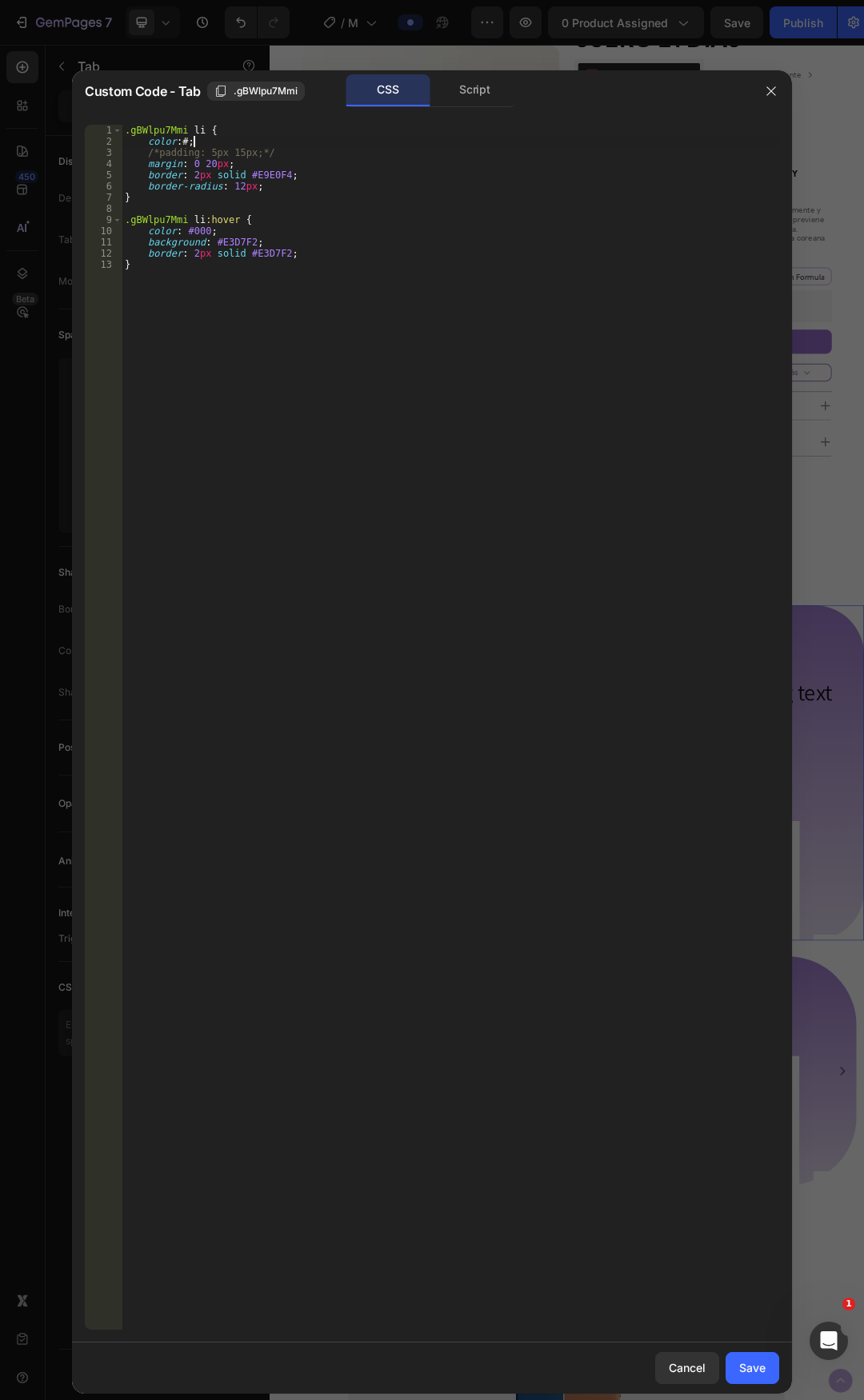
click at [187, 140] on div ".gBWlpu7Mmi li { color : # ; /*padding: 5px 15px;*/ margin : 0 20 px ; border :…" at bounding box center [450, 739] width 658 height 1228
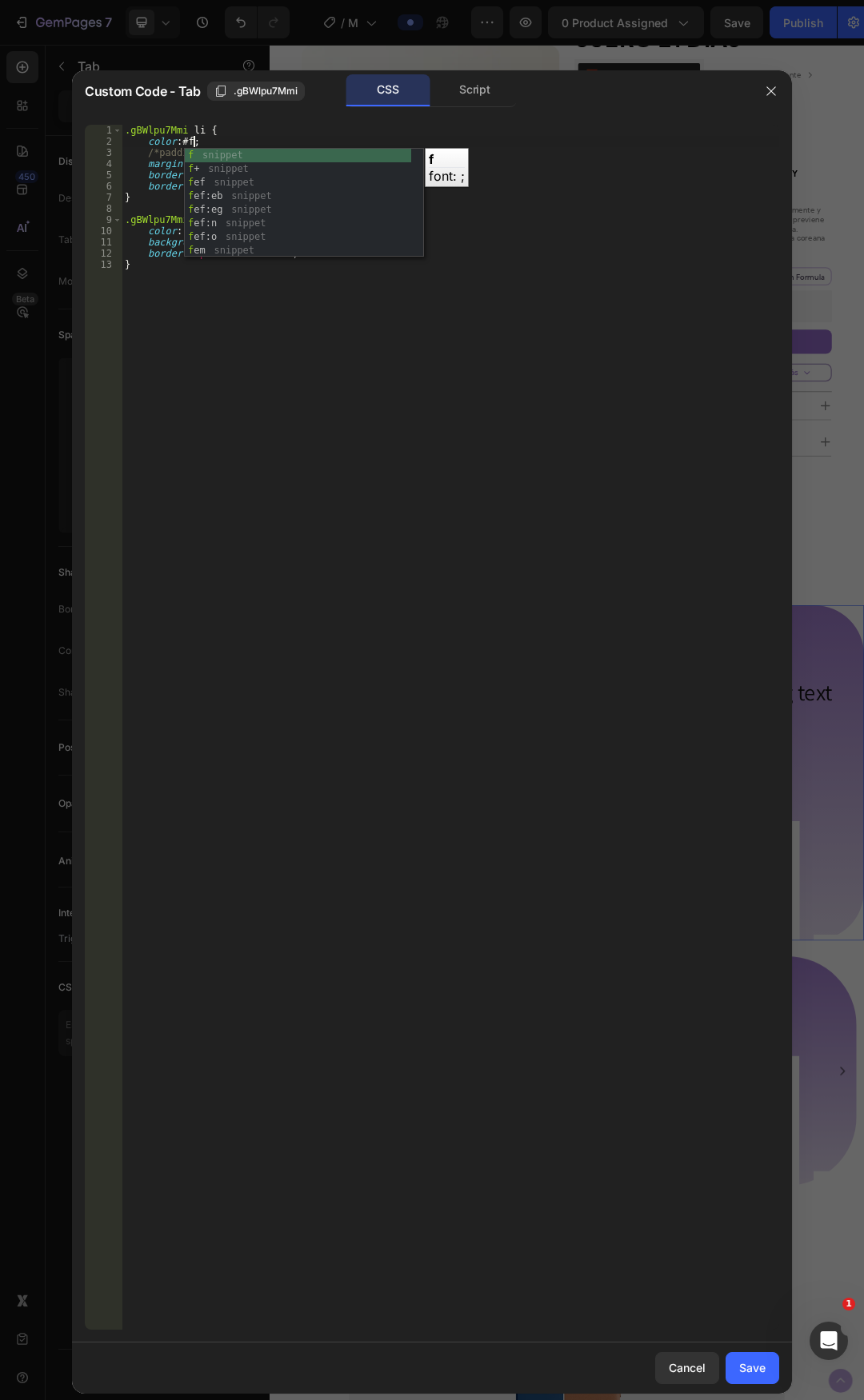
scroll to position [0, 6]
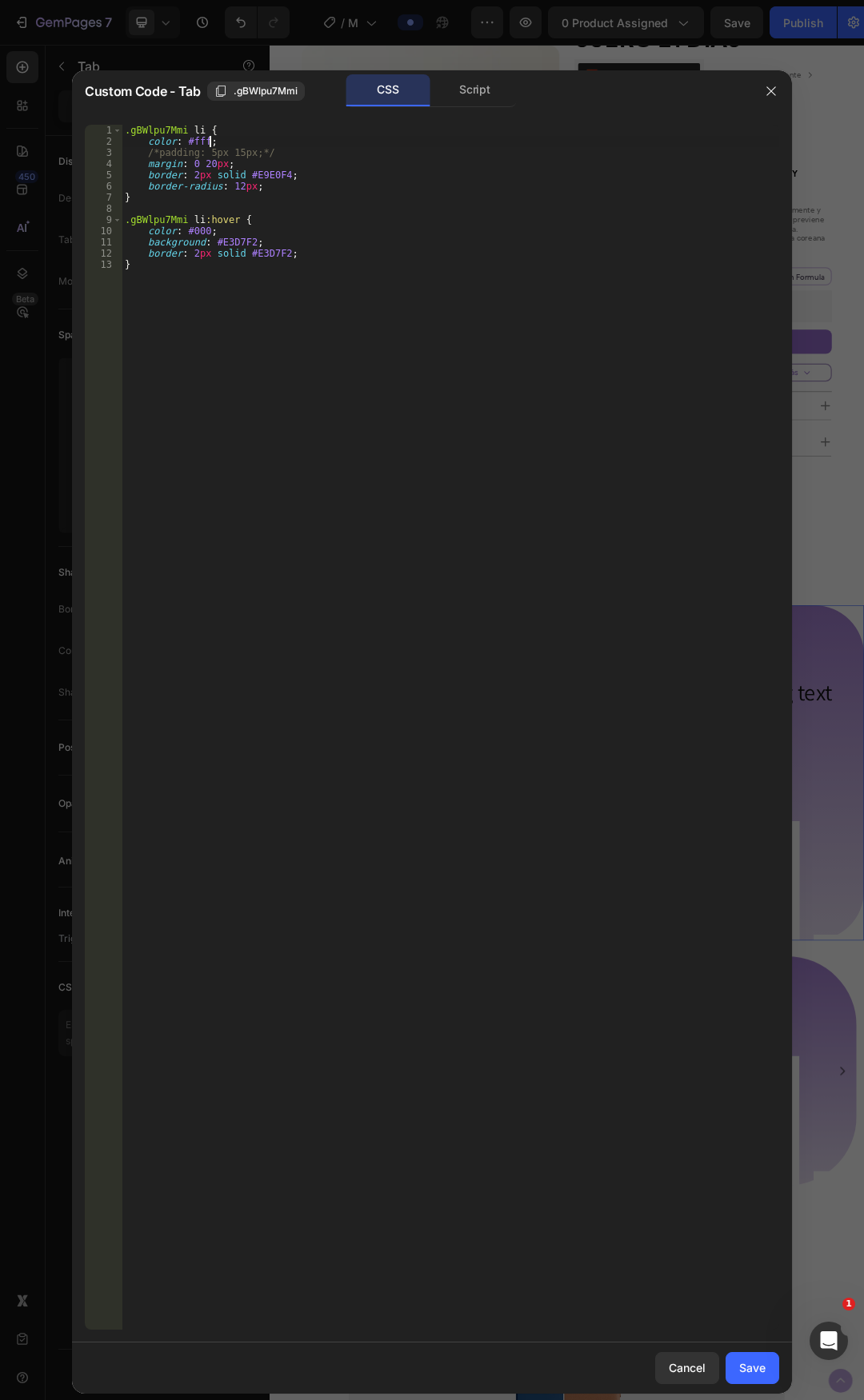
click at [277, 217] on div ".gBWlpu7Mmi li { color : #fff ; /*padding: 5px 15px;*/ margin : 0 20 px ; borde…" at bounding box center [450, 739] width 658 height 1228
type textarea ".gBWlpu7Mmi li:hover {"
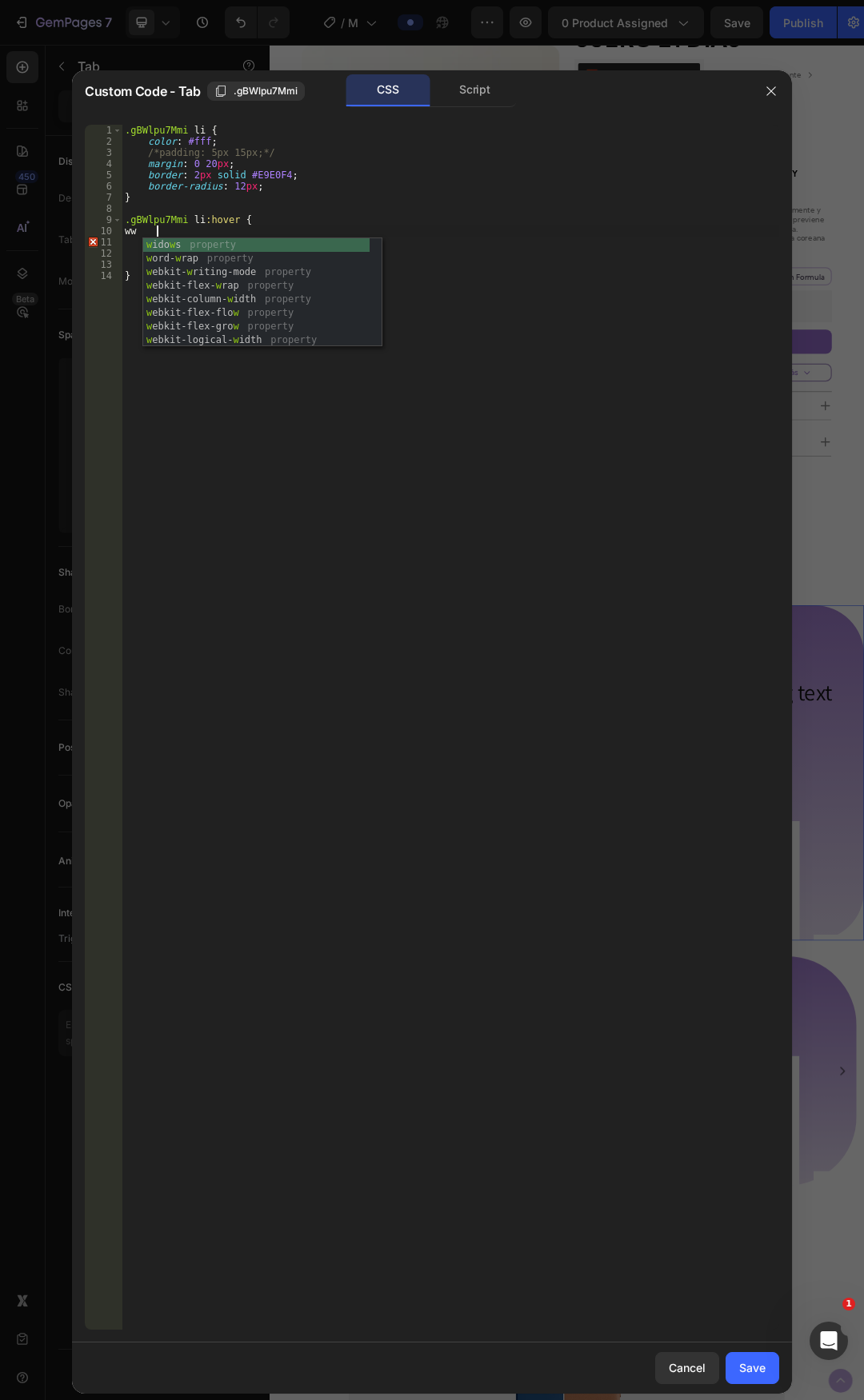
type textarea "w"
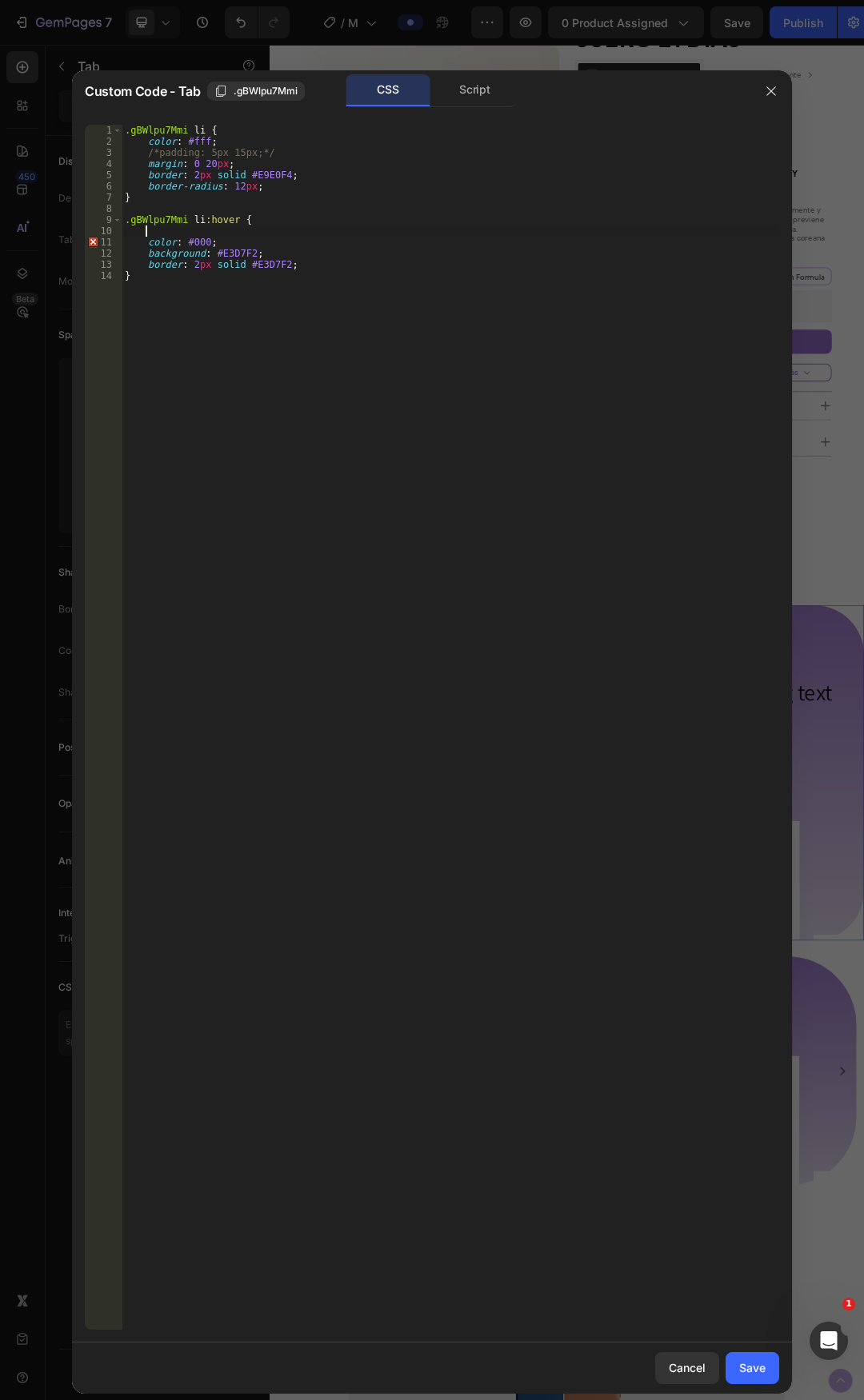
type textarea "t"
click at [330, 238] on div ".gBWlpu7Mmi li { color : #fff ; /*padding: 5px 15px;*/ margin : 0 20 px ; borde…" at bounding box center [450, 739] width 658 height 1228
click at [322, 263] on div ".gBWlpu7Mmi li { color : #fff ; /*padding: 5px 15px;*/ margin : 0 20 px ; borde…" at bounding box center [450, 739] width 658 height 1228
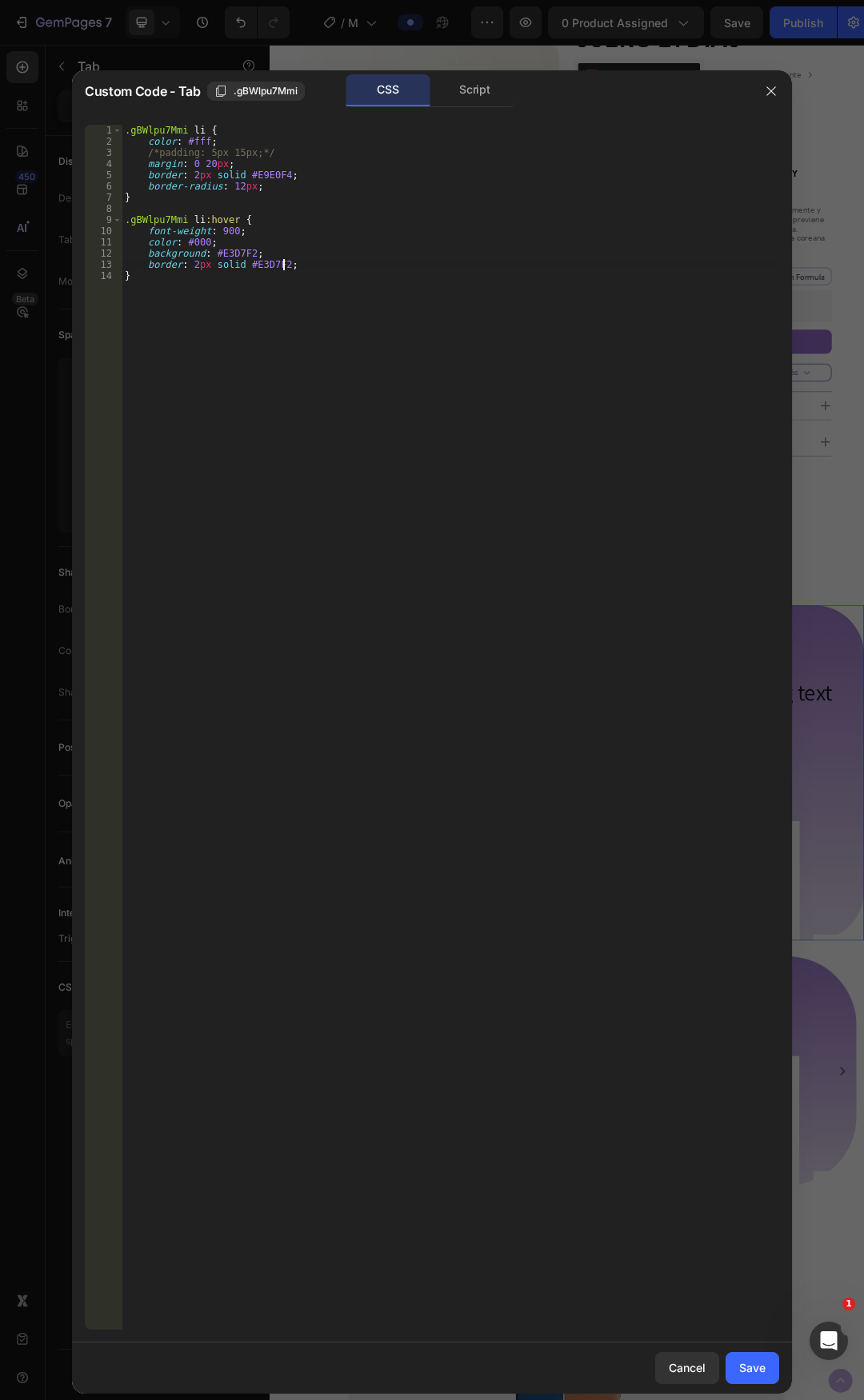
click at [323, 296] on div ".gBWlpu7Mmi li { color : #fff ; /*padding: 5px 15px;*/ margin : 0 20 px ; borde…" at bounding box center [450, 739] width 658 height 1228
type textarea "}"
click at [747, 1375] on div "Save" at bounding box center [752, 1368] width 27 height 17
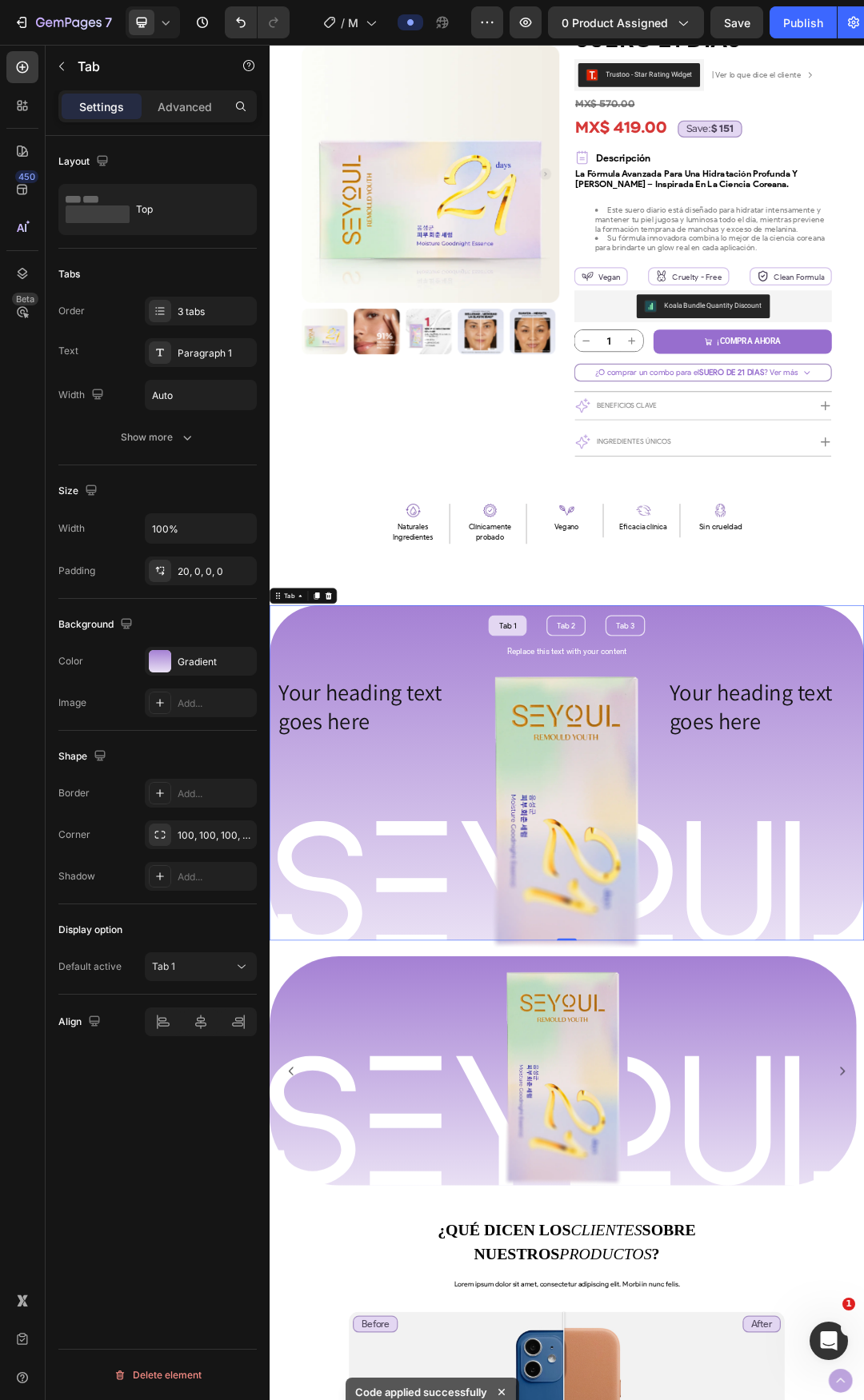
click at [669, 987] on li "Tab 1" at bounding box center [654, 981] width 61 height 33
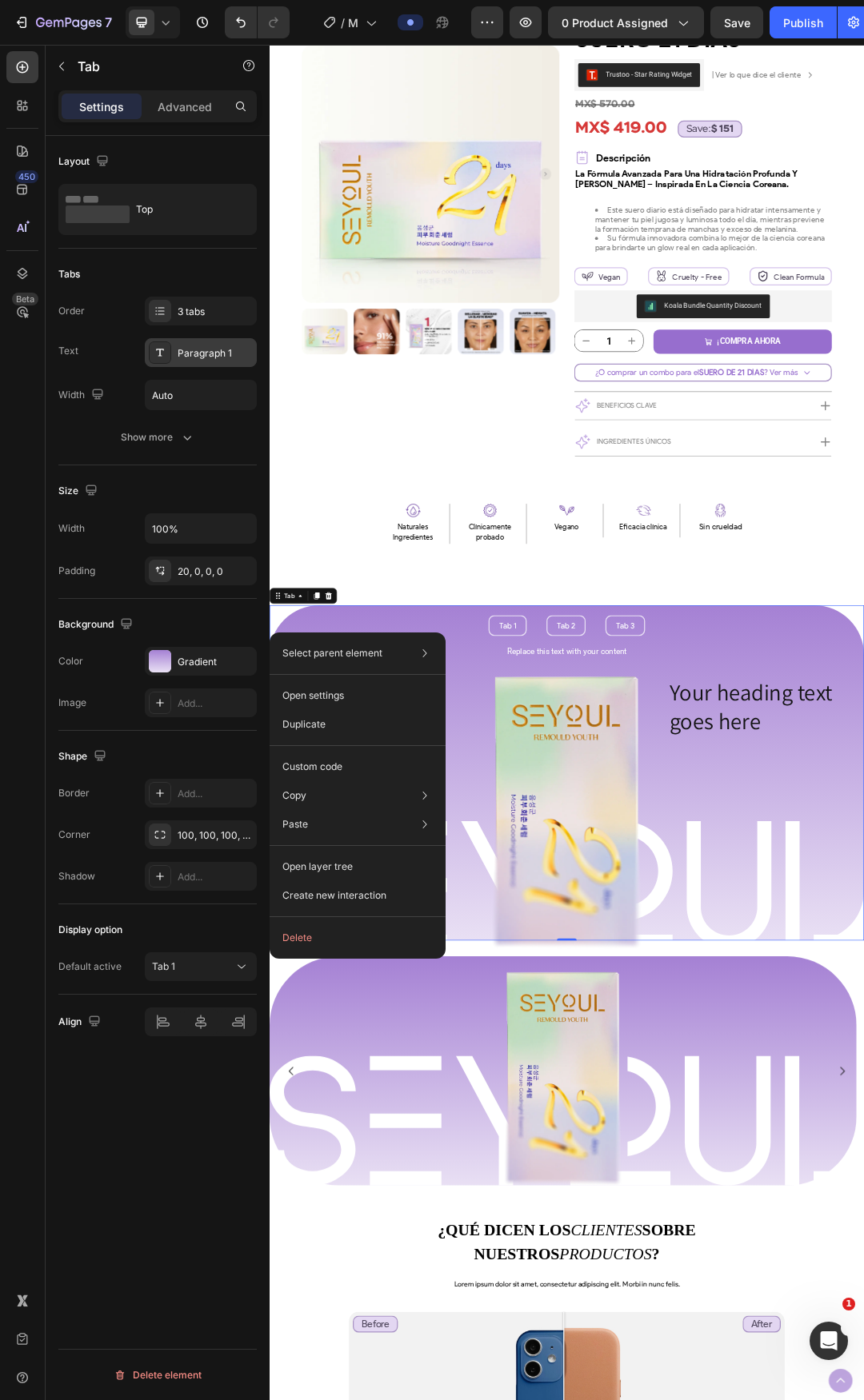
click at [209, 355] on div "Paragraph 1" at bounding box center [215, 353] width 76 height 14
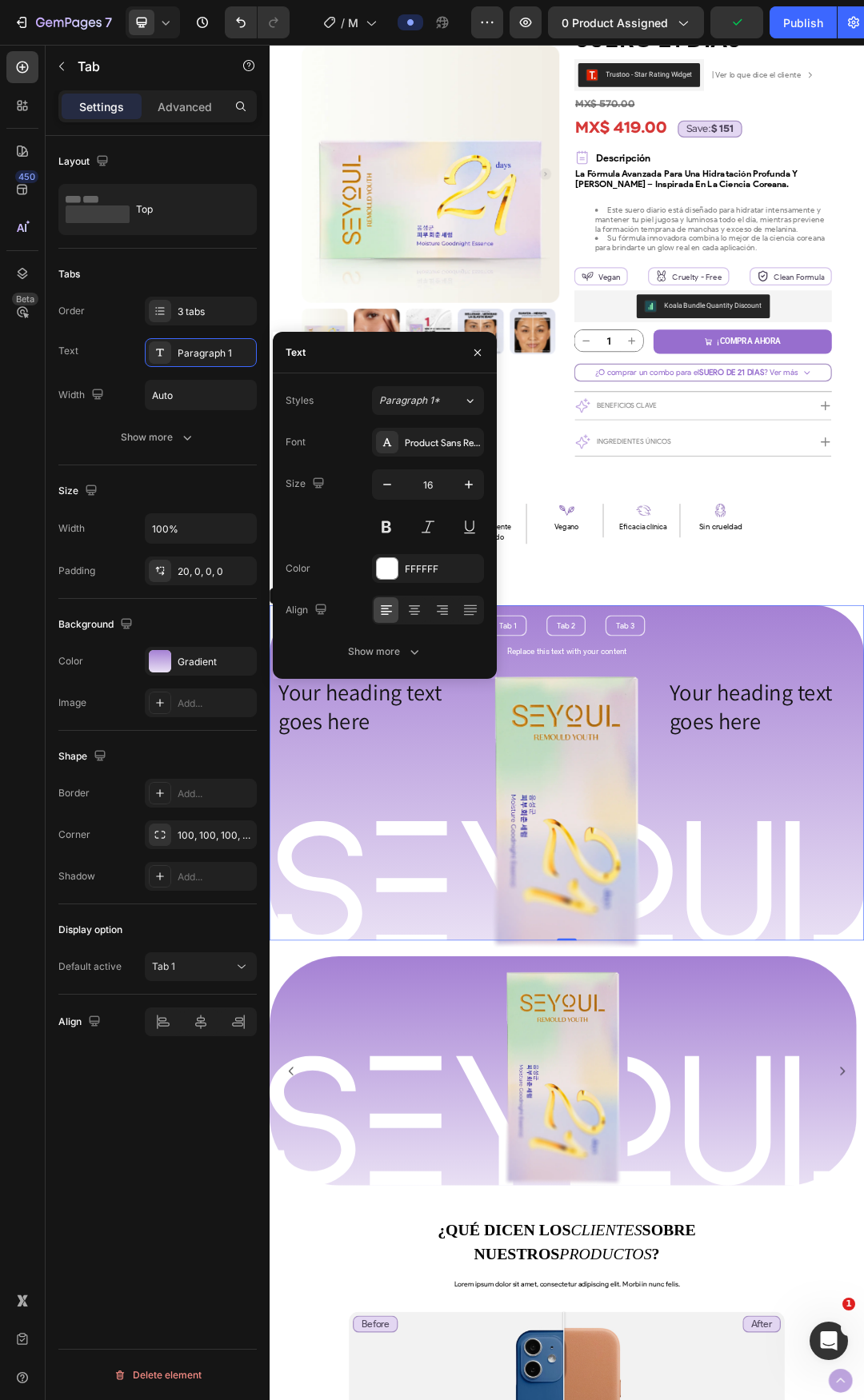
click at [350, 522] on div "Size 16" at bounding box center [385, 505] width 199 height 72
click at [863, 1018] on div "Replace this text with your content" at bounding box center [749, 1025] width 909 height 27
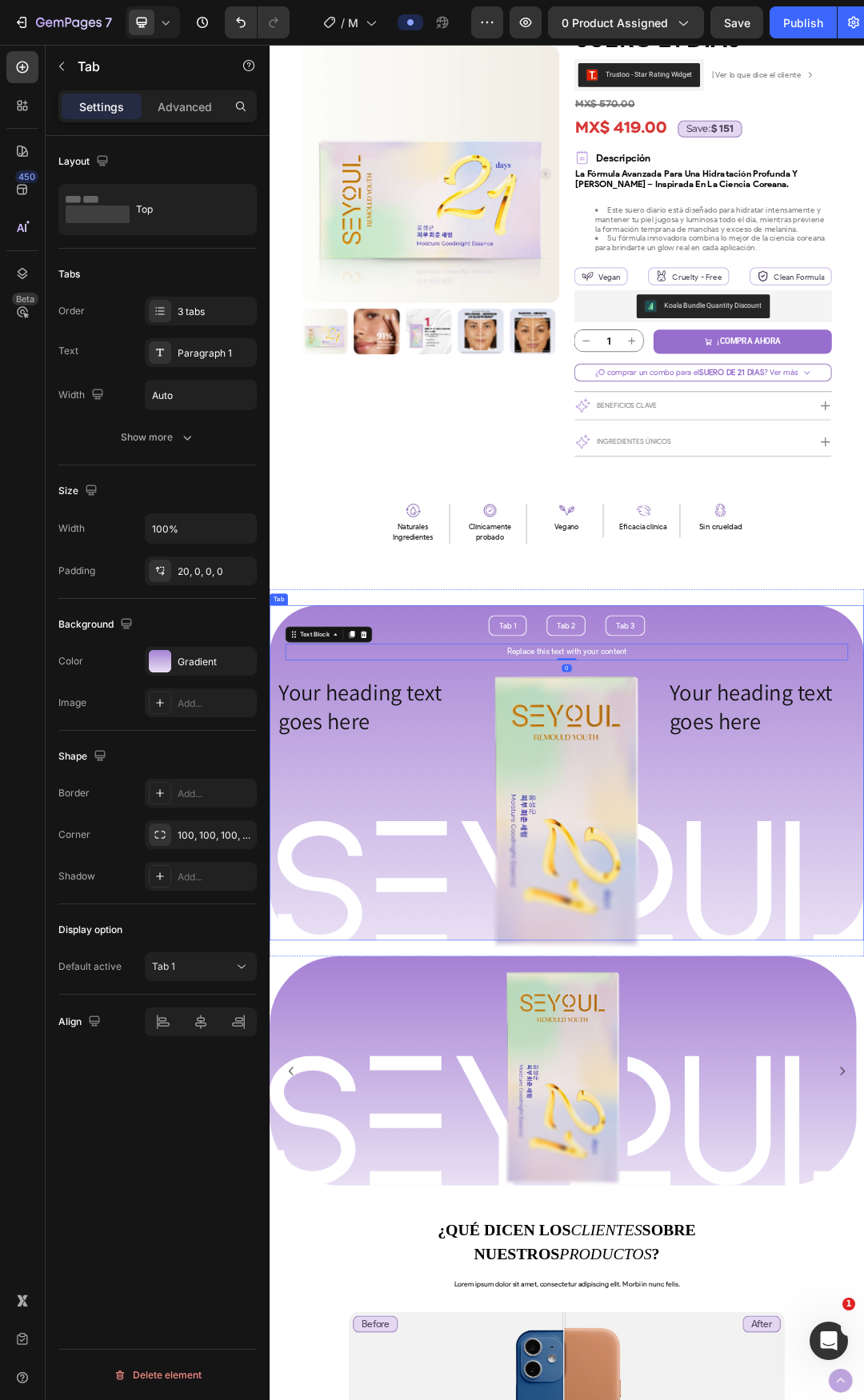
click at [545, 965] on ul "Tab 1 Tab 2 Tab 3" at bounding box center [749, 981] width 960 height 33
click at [631, 980] on li "Tab 1" at bounding box center [654, 981] width 61 height 33
click at [743, 984] on div "Tab 2" at bounding box center [748, 981] width 34 height 17
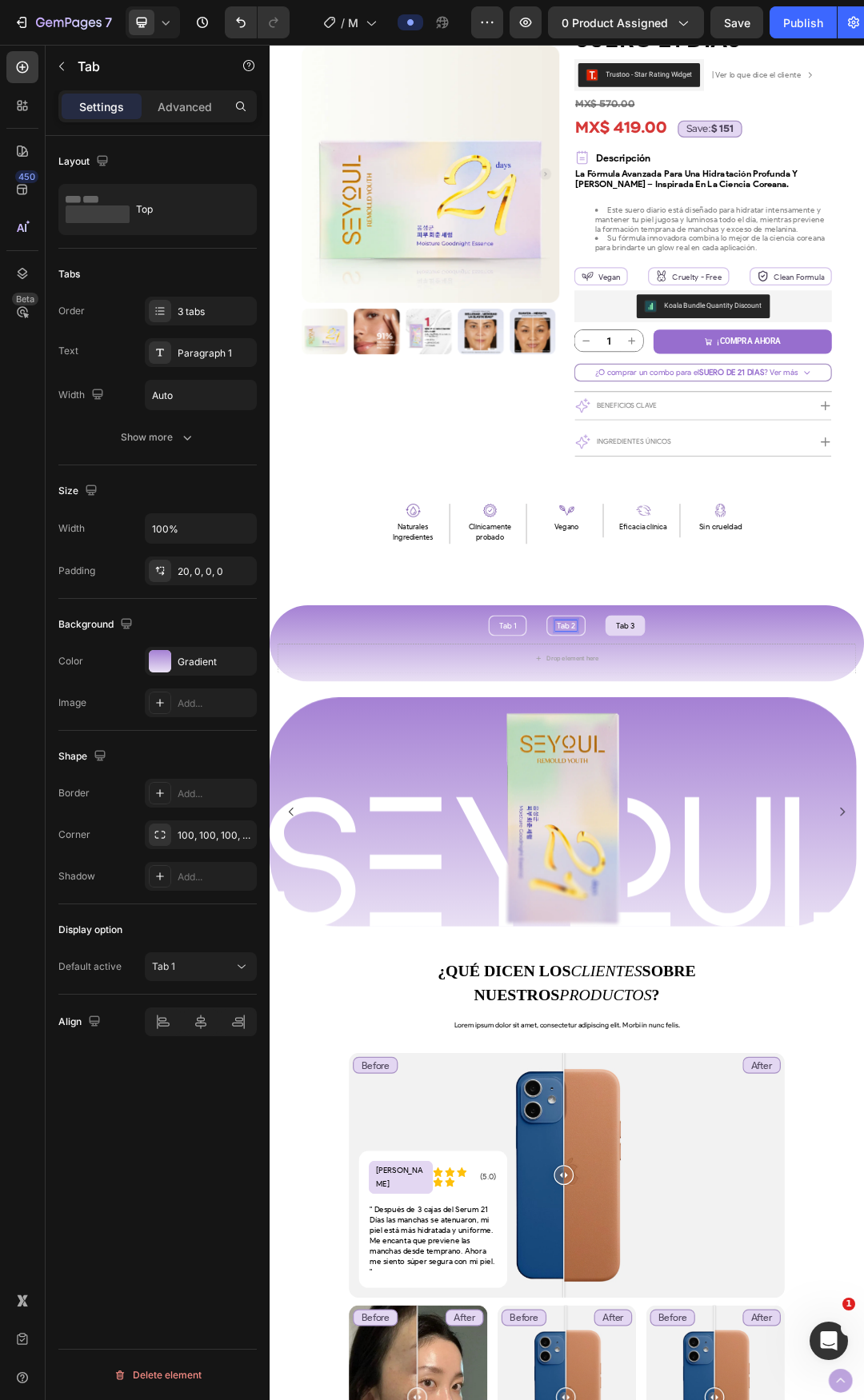
click at [827, 990] on div "Tab 3" at bounding box center [844, 981] width 35 height 17
click at [648, 979] on p "Tab 1" at bounding box center [654, 981] width 28 height 12
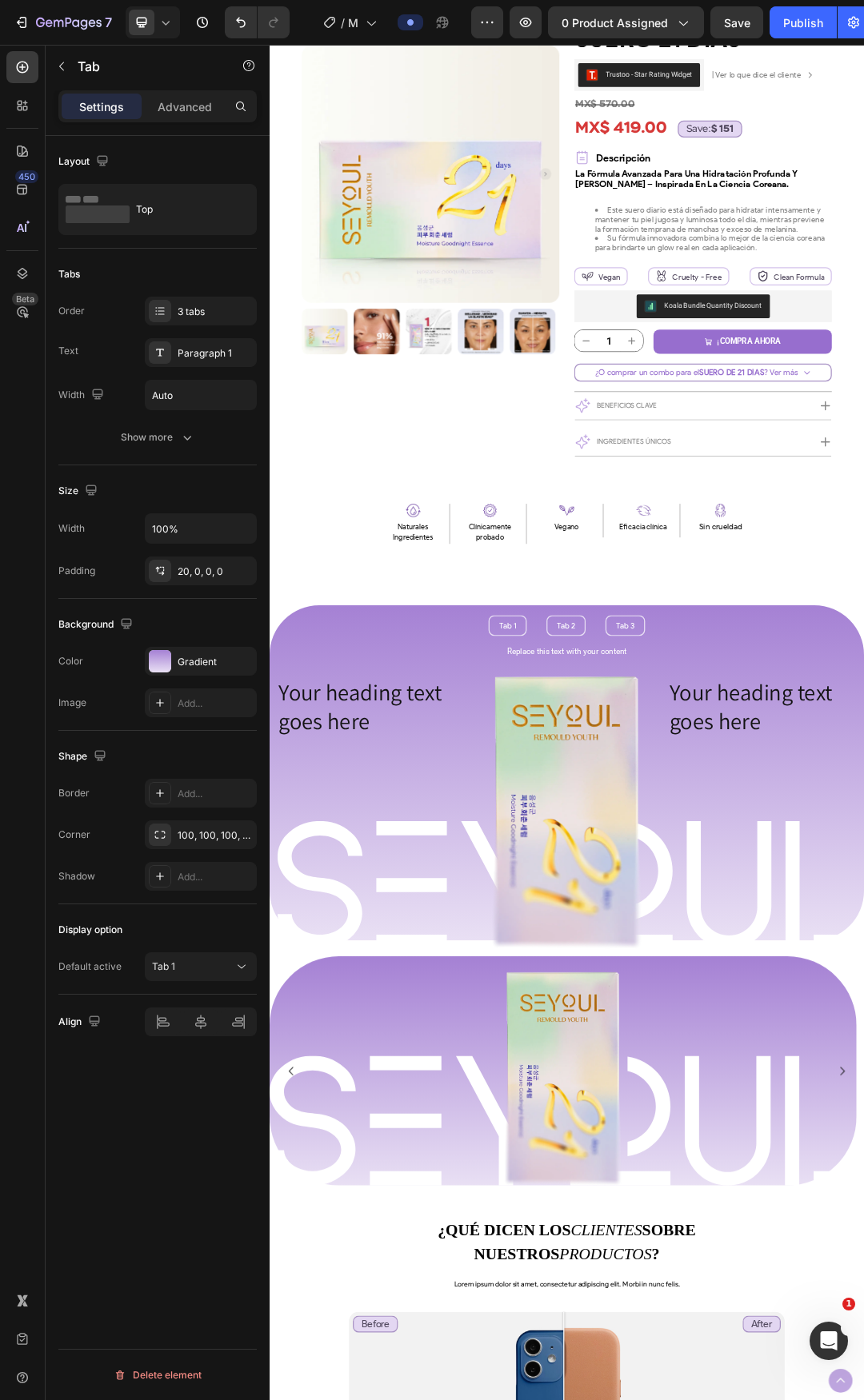
drag, startPoint x: 472, startPoint y: 983, endPoint x: 504, endPoint y: 950, distance: 46.0
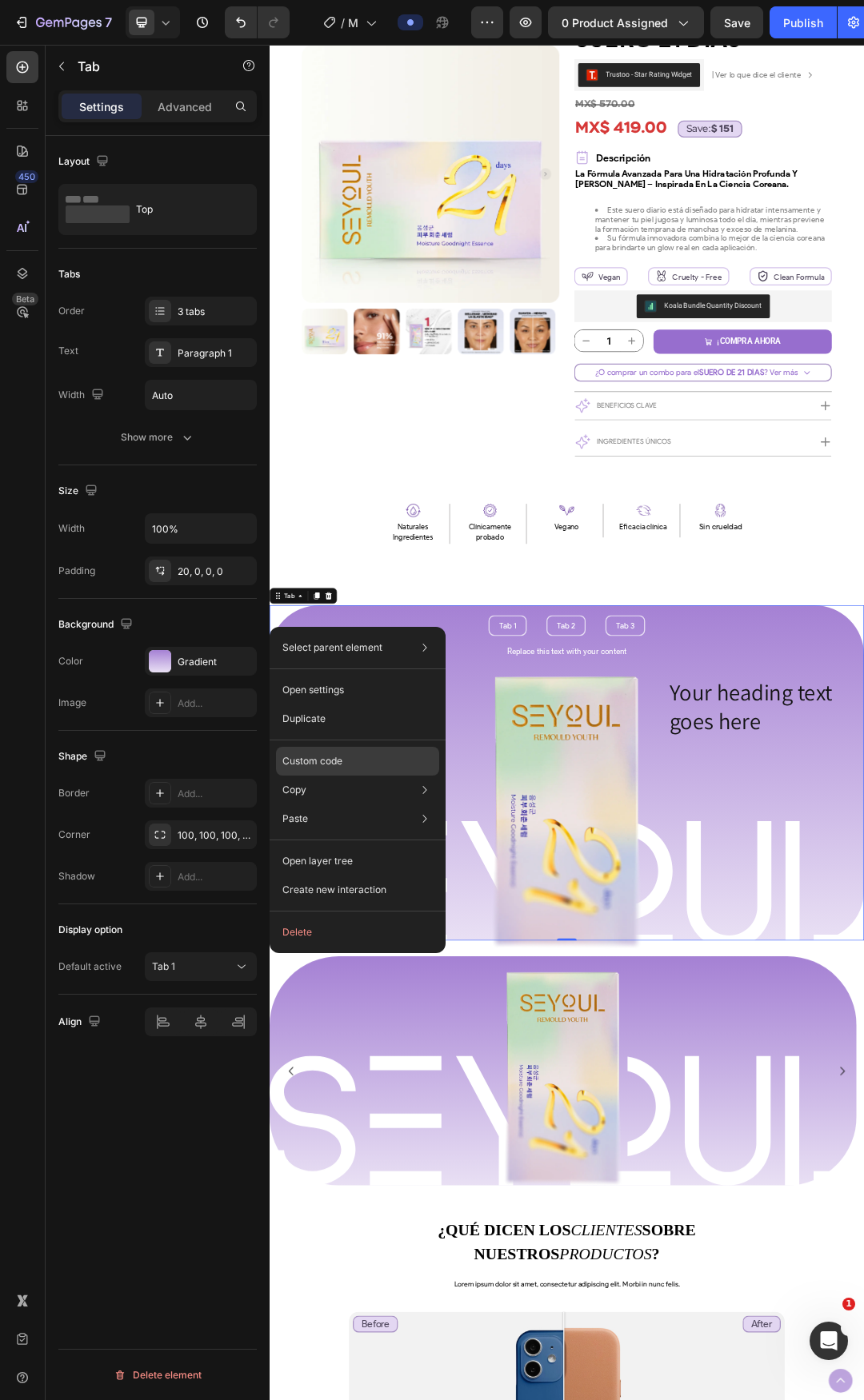
click at [352, 758] on div "Custom code" at bounding box center [357, 762] width 163 height 29
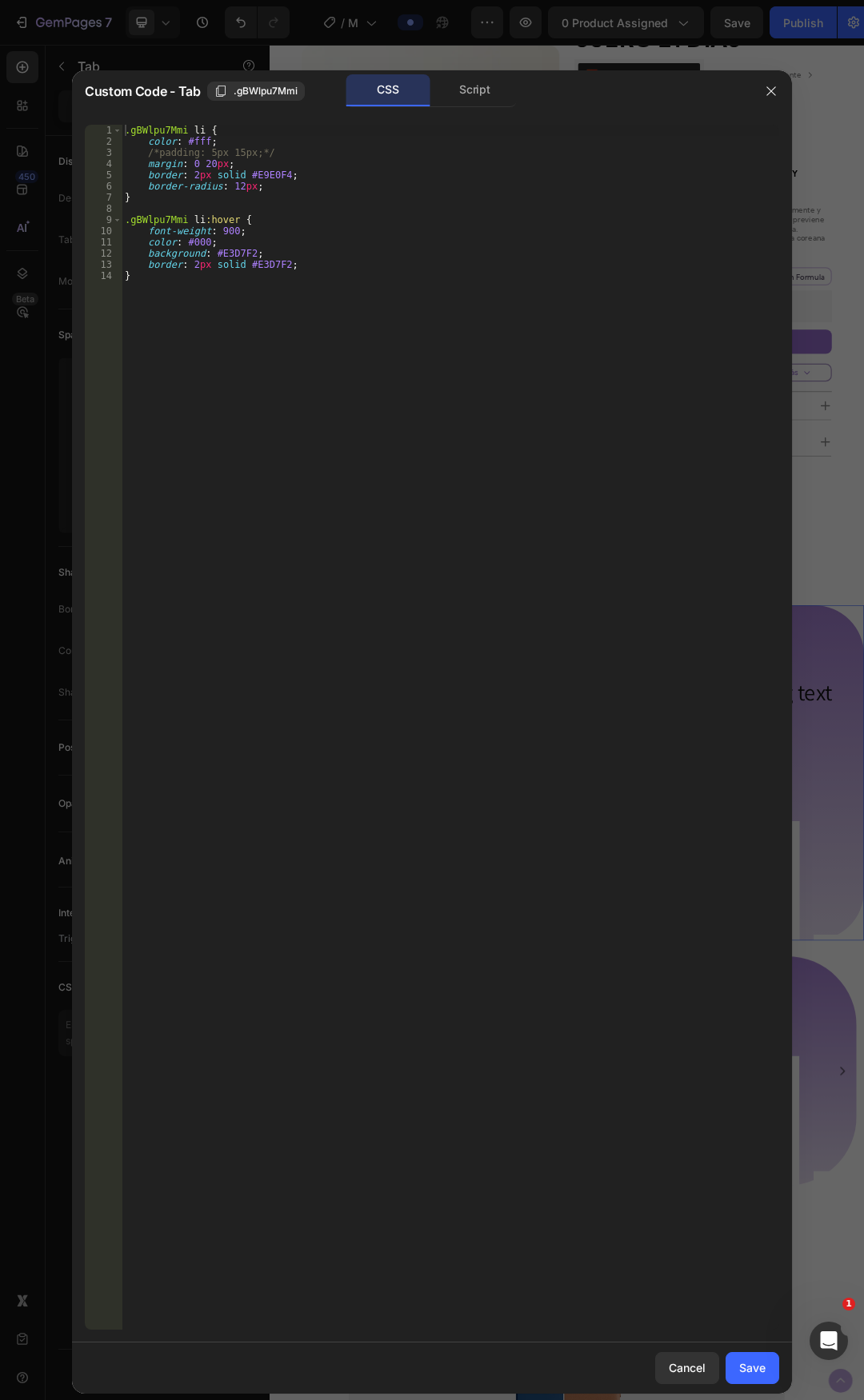
type textarea "}"
drag, startPoint x: 322, startPoint y: 362, endPoint x: 316, endPoint y: 293, distance: 69.3
click at [322, 360] on div ".gBWlpu7Mmi li { color : #fff ; /*padding: 5px 15px;*/ margin : 0 20 px ; borde…" at bounding box center [450, 739] width 658 height 1228
click at [316, 293] on div ".gBWlpu7Mmi li { color : #fff ; /*padding: 5px 15px;*/ margin : 0 20 px ; borde…" at bounding box center [450, 739] width 658 height 1228
drag, startPoint x: 181, startPoint y: 222, endPoint x: 119, endPoint y: 217, distance: 62.2
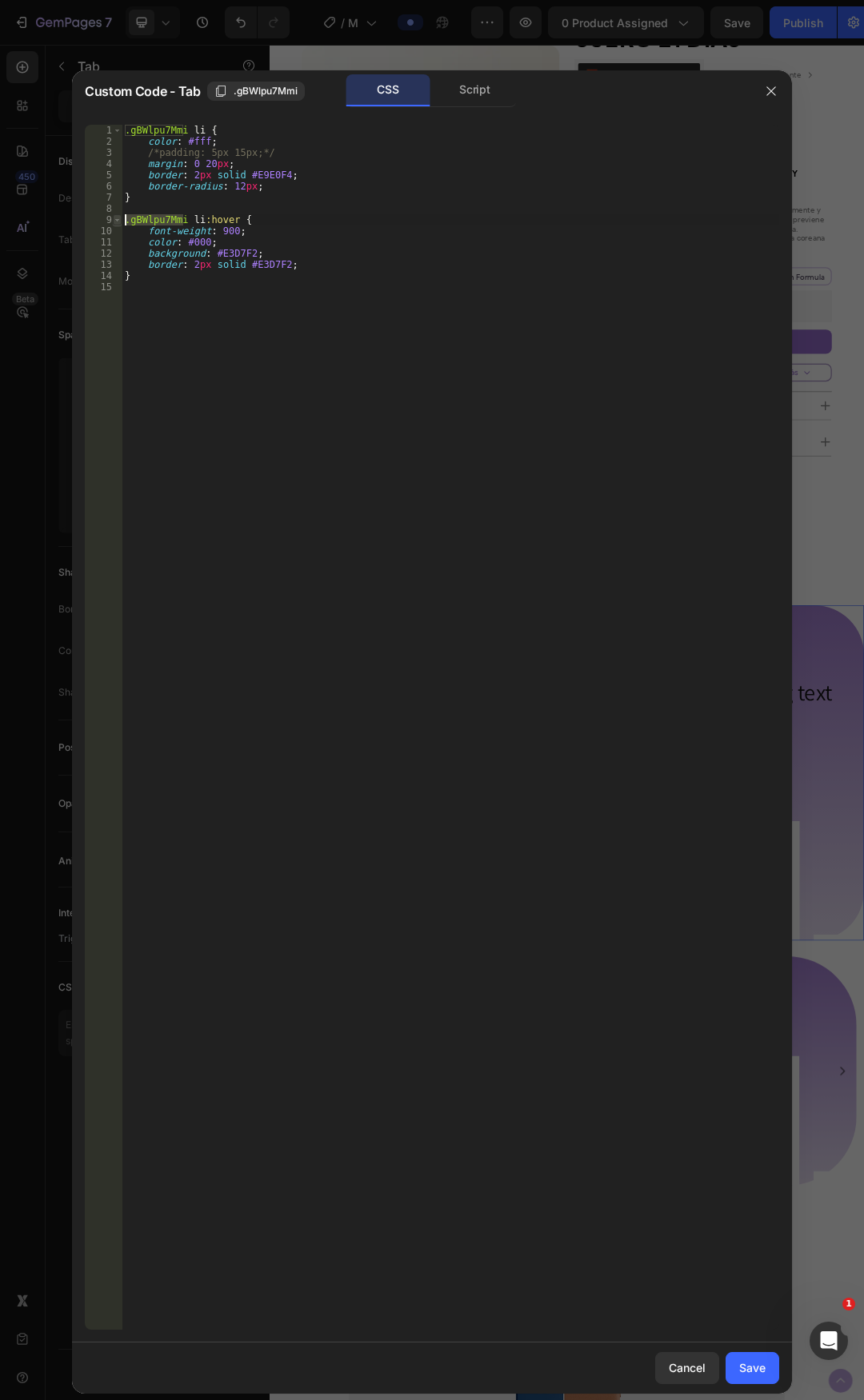
click at [119, 217] on div "1 2 3 4 5 6 7 8 9 10 11 12 13 14 15 .gBWlpu7Mmi li { color : #fff ; /*padding: …" at bounding box center [432, 727] width 694 height 1205
type textarea ".gBWlpu7Mmi li:hover {"
click at [166, 300] on div ".gBWlpu7Mmi li { color : #fff ; /*padding: 5px 15px;*/ margin : 0 20 px ; borde…" at bounding box center [450, 739] width 658 height 1228
paste textarea ".gBWlpu7Mmi"
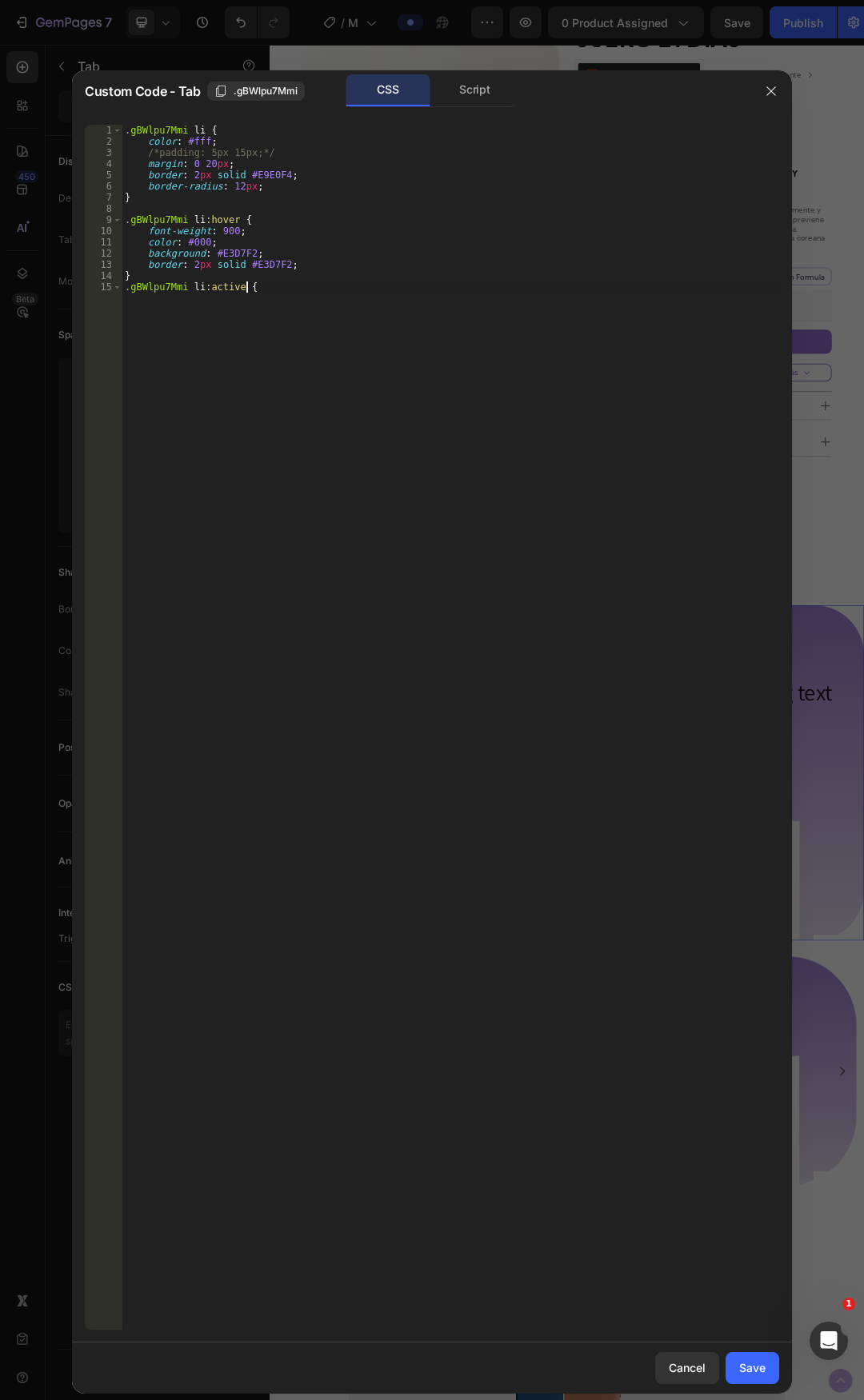
type textarea ".gBWlpu7Mmi li:active {}"
drag, startPoint x: 149, startPoint y: 316, endPoint x: 125, endPoint y: 294, distance: 32.6
click at [125, 294] on div ".gBWlpu7Mmi li { color : #fff ; /*padding: 5px 15px;*/ margin : 0 20 px ; borde…" at bounding box center [450, 739] width 658 height 1228
type textarea "}"
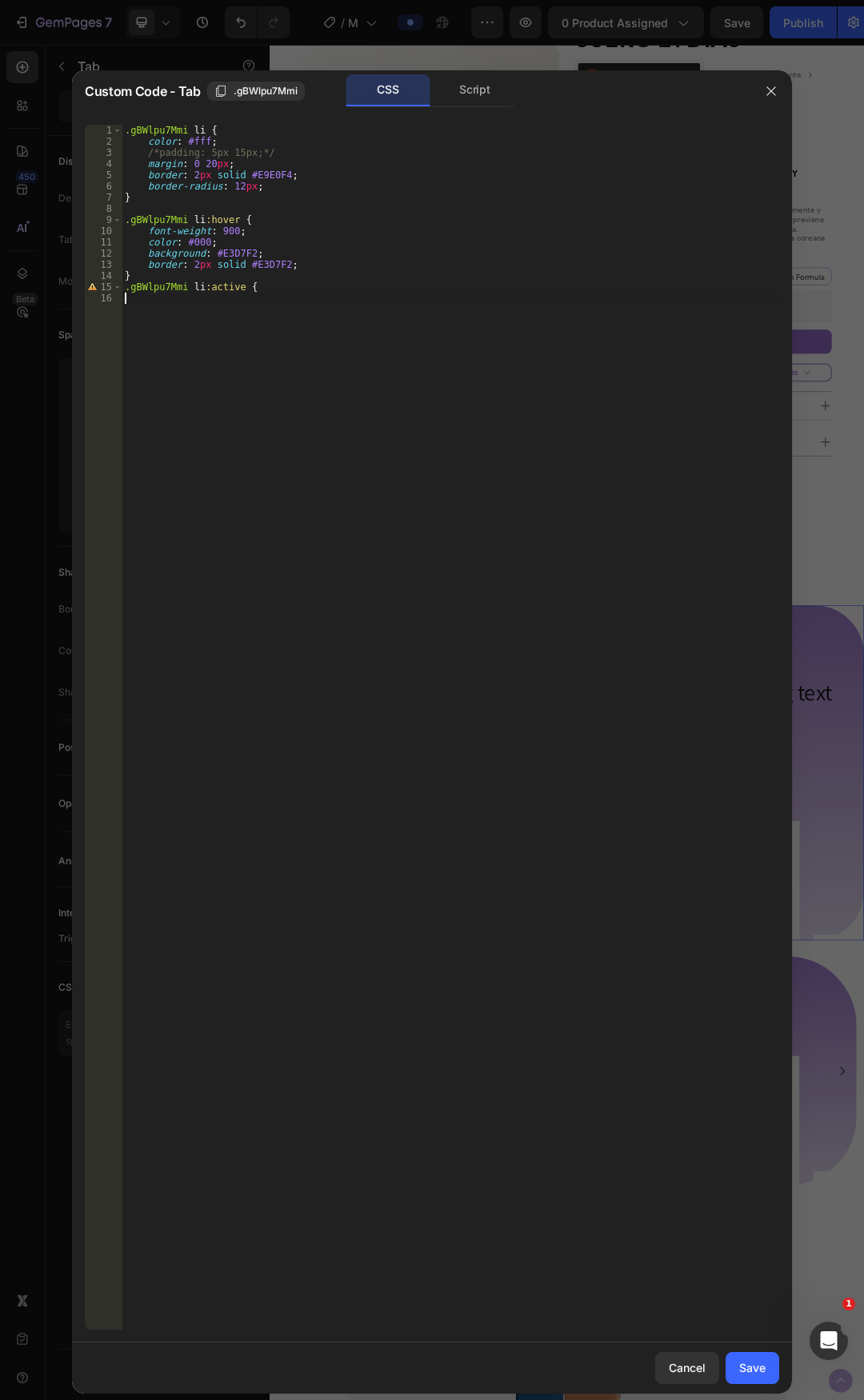
scroll to position [0, 0]
type textarea "."
click at [228, 219] on div ".gBWlpu7Mmi li { color : #fff ; /*padding: 5px 15px;*/ margin : 0 20 px ; borde…" at bounding box center [450, 739] width 658 height 1228
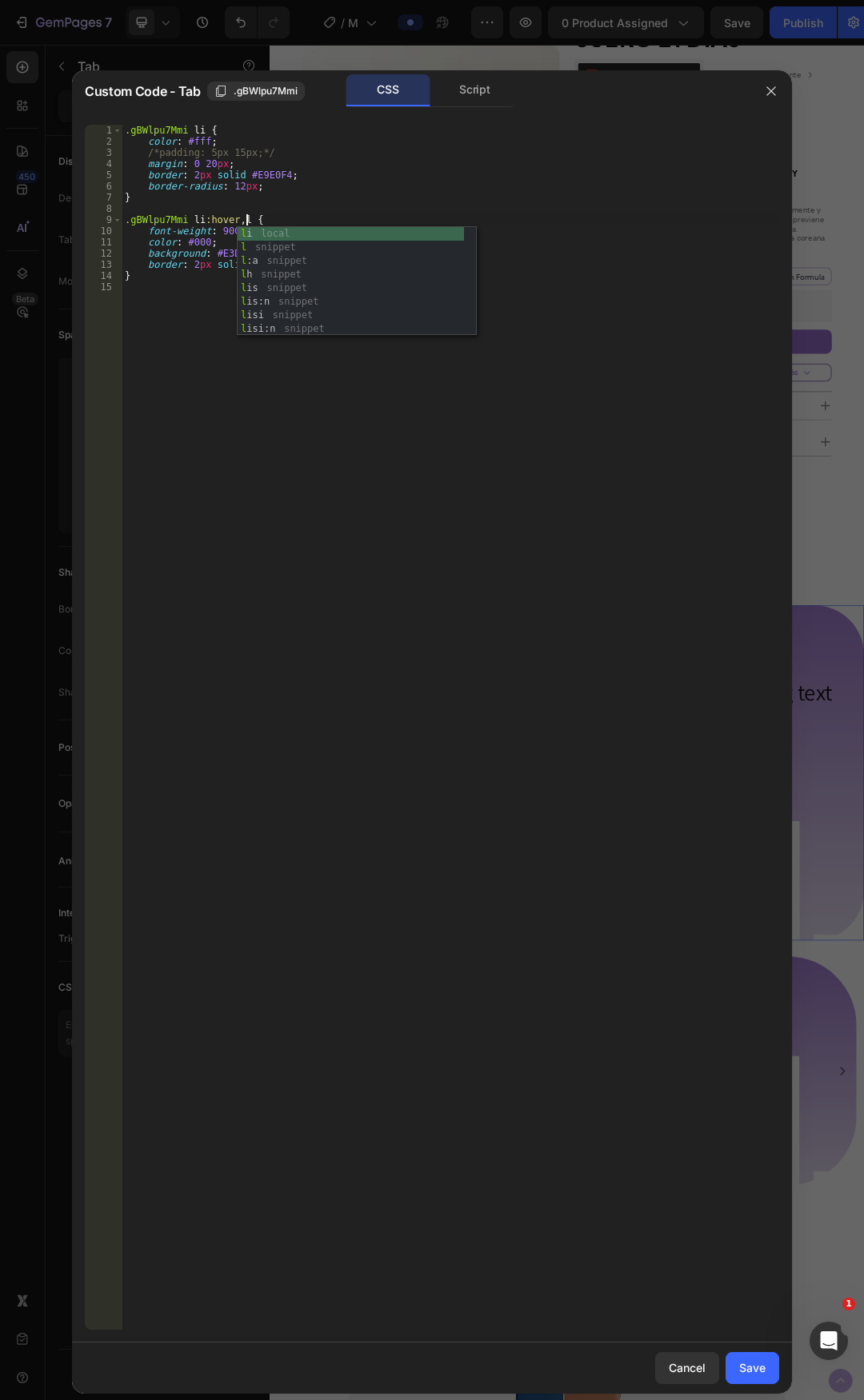
scroll to position [0, 11]
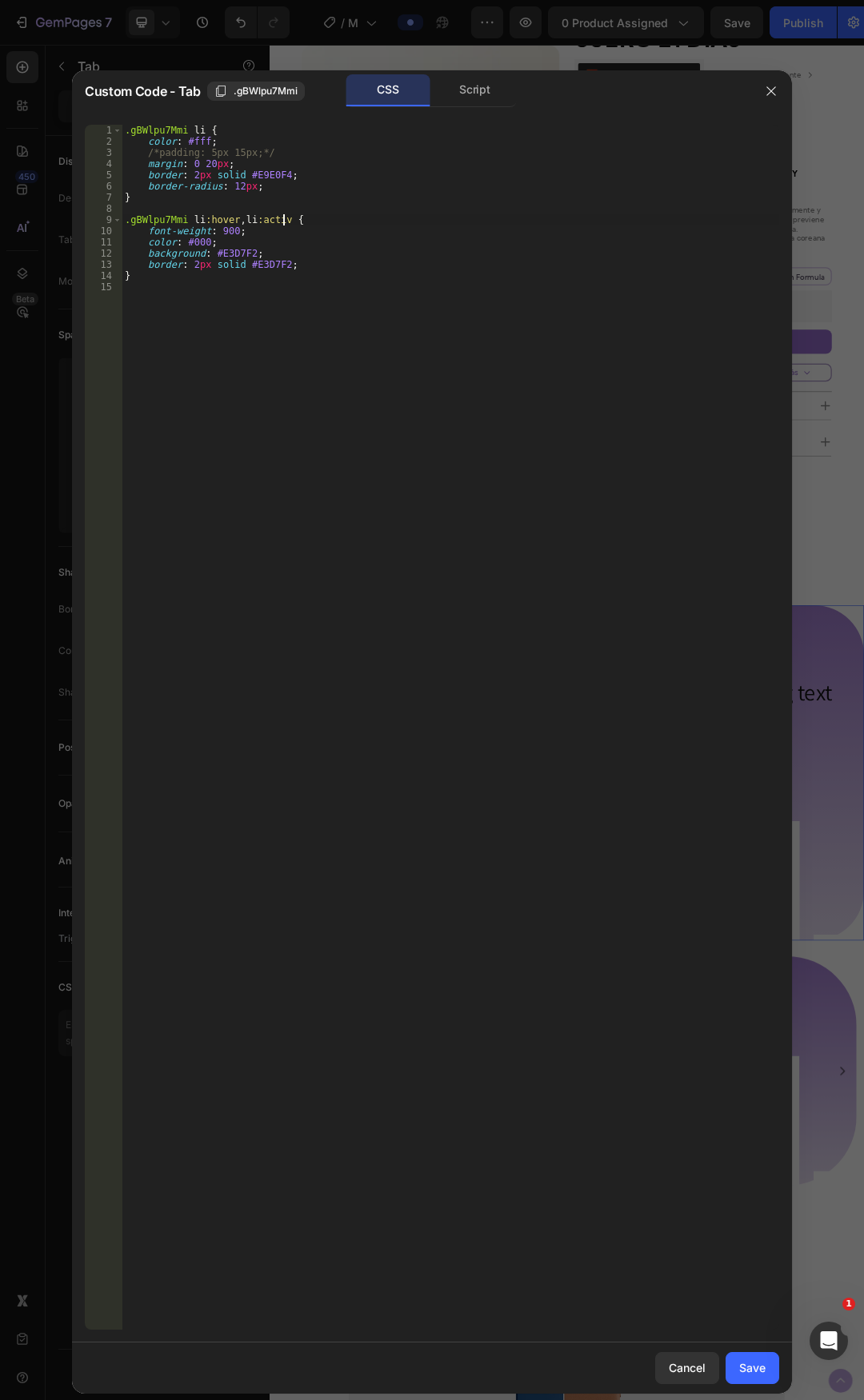
type textarea ".gBWlpu7Mmi li:hover, li:active {"
click at [488, 380] on div ".gBWlpu7Mmi li { color : #fff ; /*padding: 5px 15px;*/ margin : 0 20 px ; borde…" at bounding box center [450, 739] width 658 height 1228
click at [745, 1356] on button "Save" at bounding box center [752, 1368] width 54 height 32
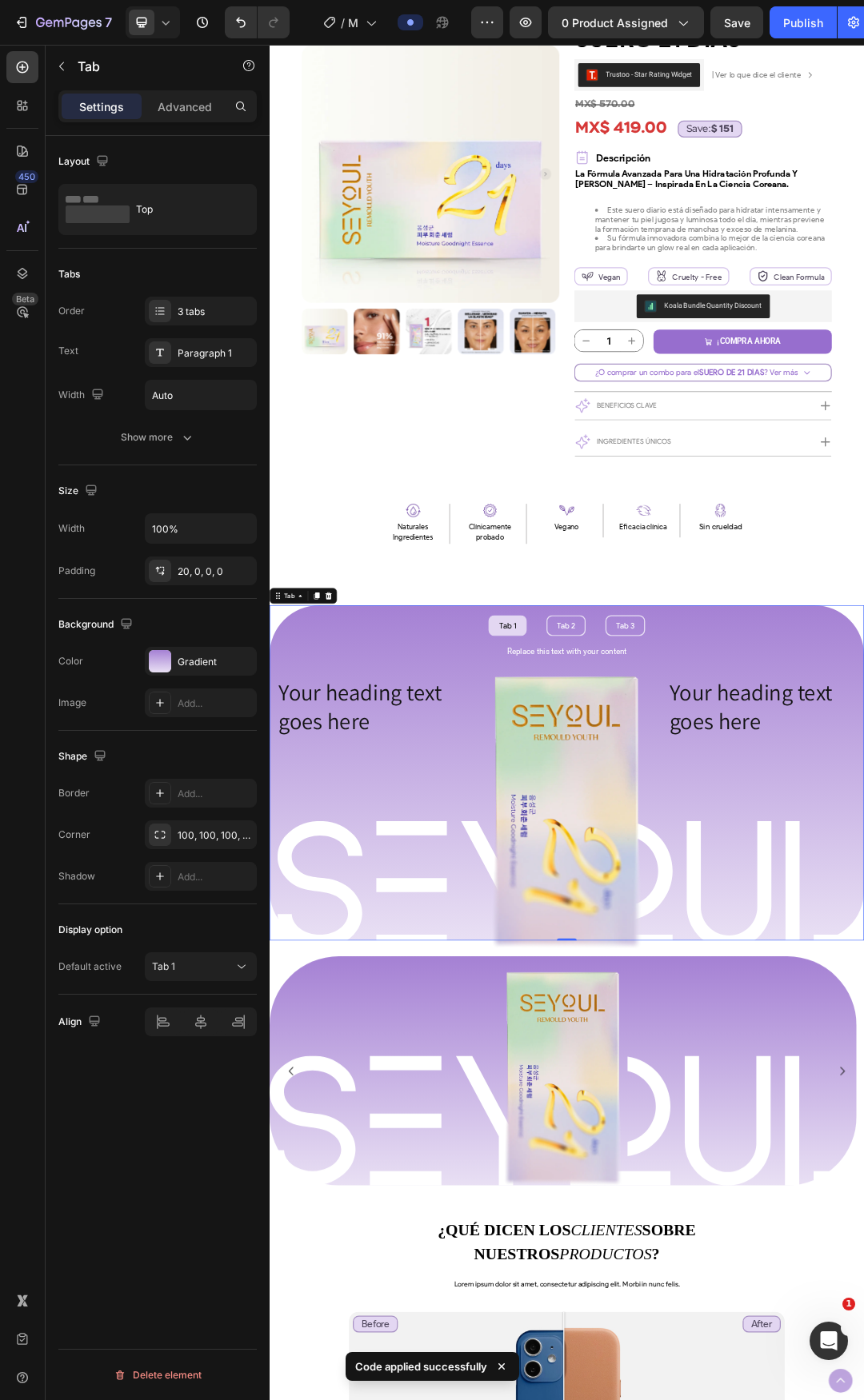
click at [659, 993] on li "Tab 1" at bounding box center [654, 981] width 61 height 33
click at [745, 990] on div "Tab 2" at bounding box center [748, 981] width 34 height 17
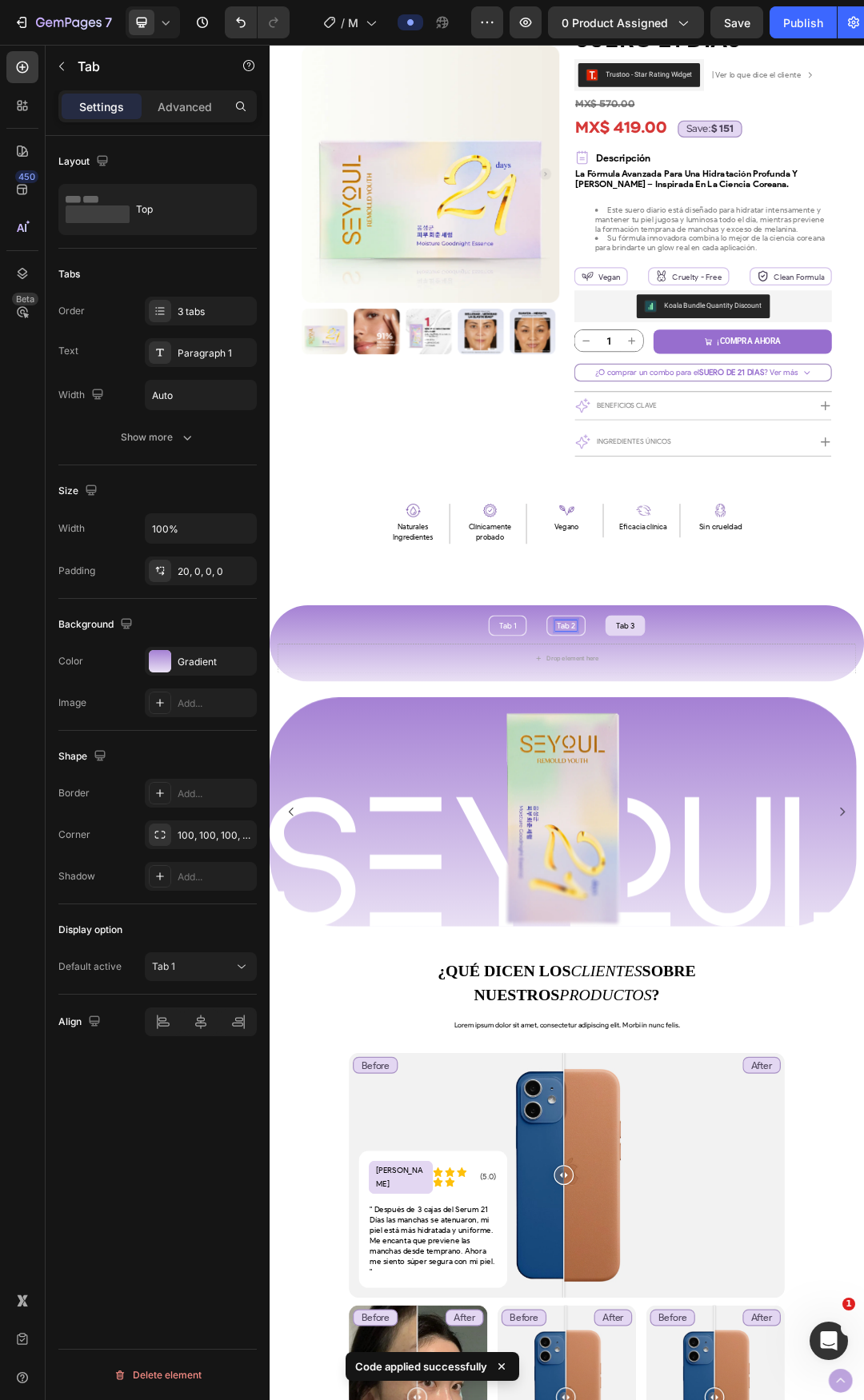
click at [860, 990] on li "Tab 3" at bounding box center [843, 981] width 64 height 33
click at [623, 980] on li "Tab 1" at bounding box center [654, 981] width 61 height 33
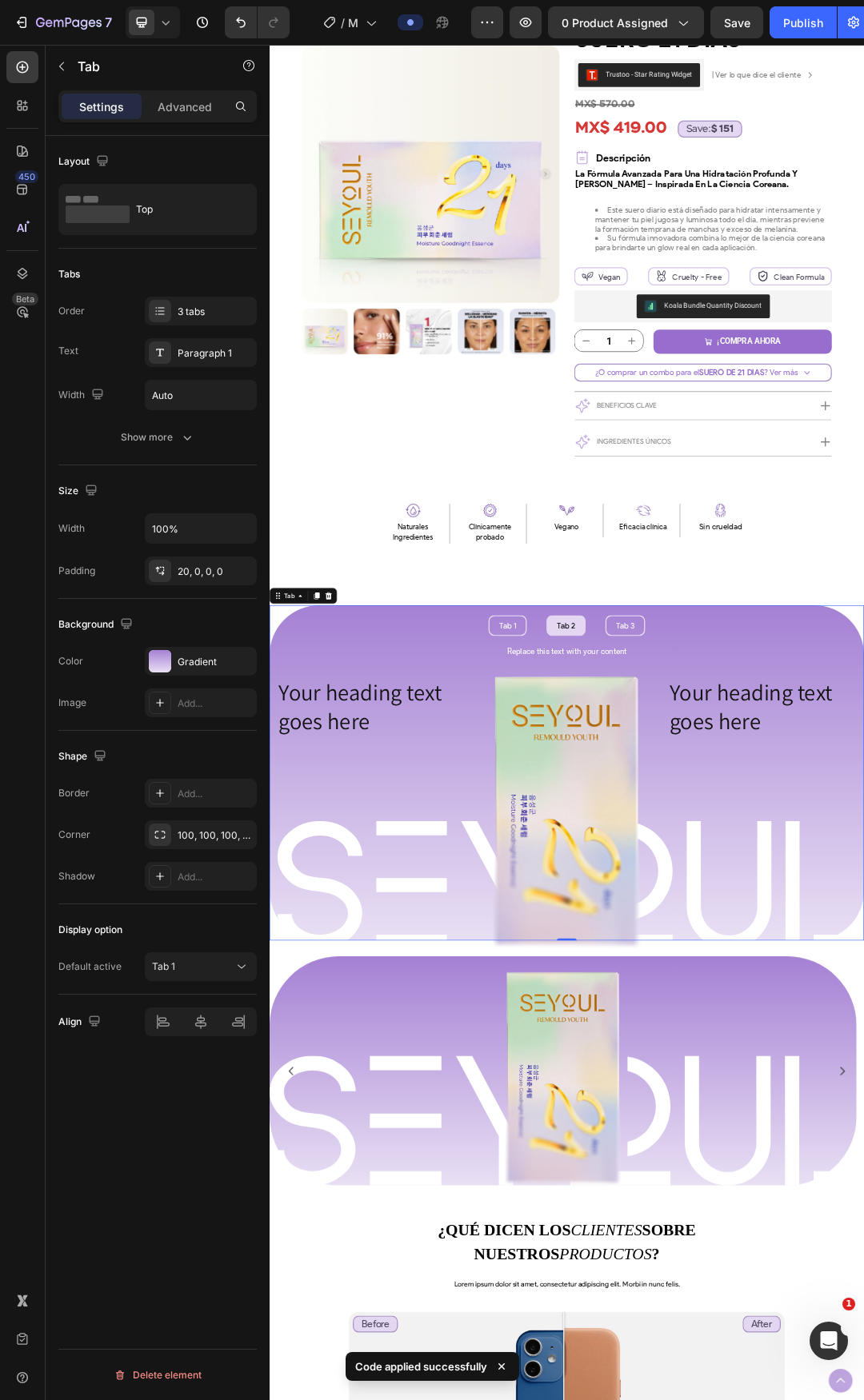
click at [755, 988] on p "Tab 2" at bounding box center [747, 981] width 30 height 12
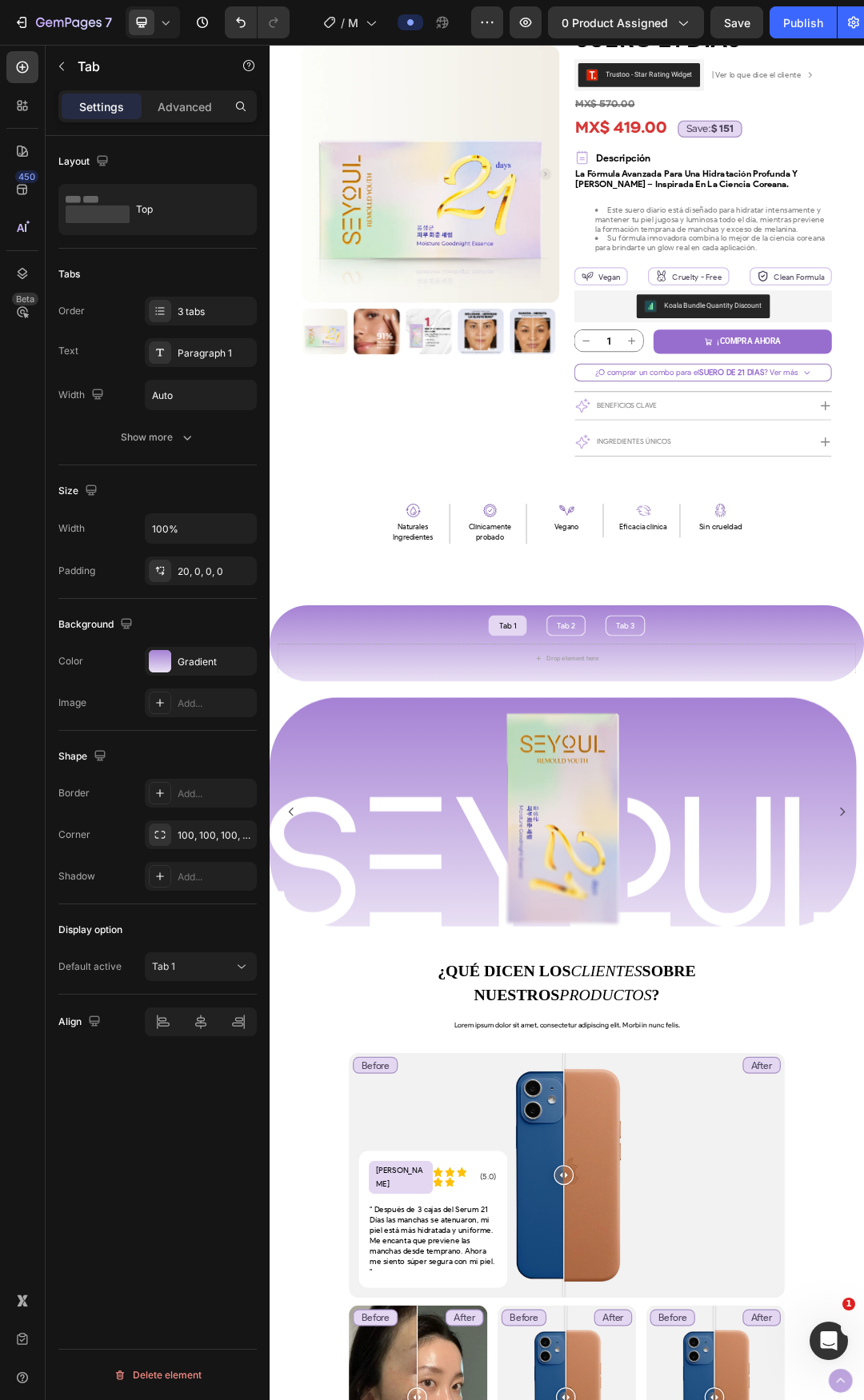
click at [671, 988] on li "Tab 1" at bounding box center [654, 981] width 61 height 33
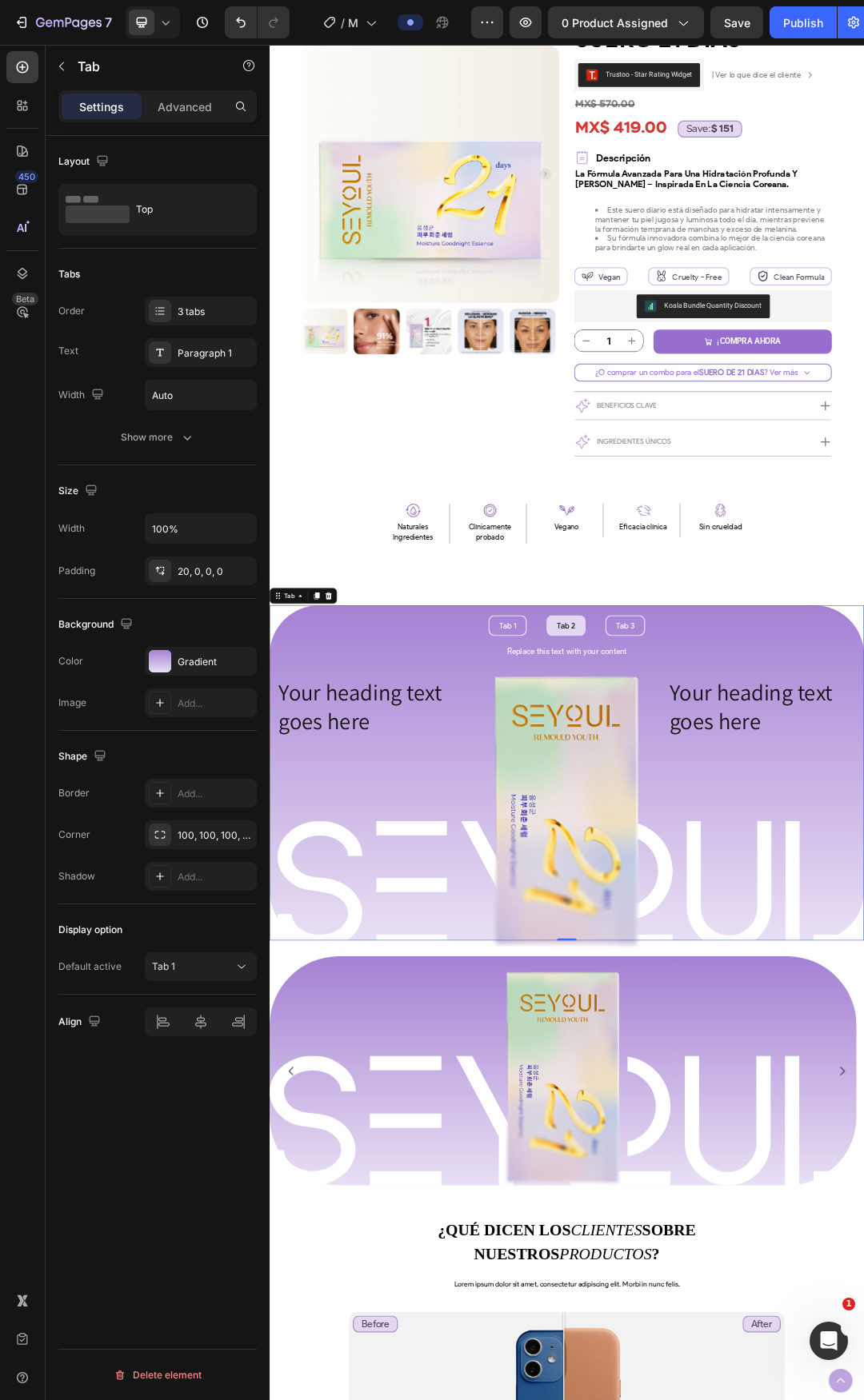
click at [764, 988] on li "Tab 2" at bounding box center [748, 981] width 63 height 33
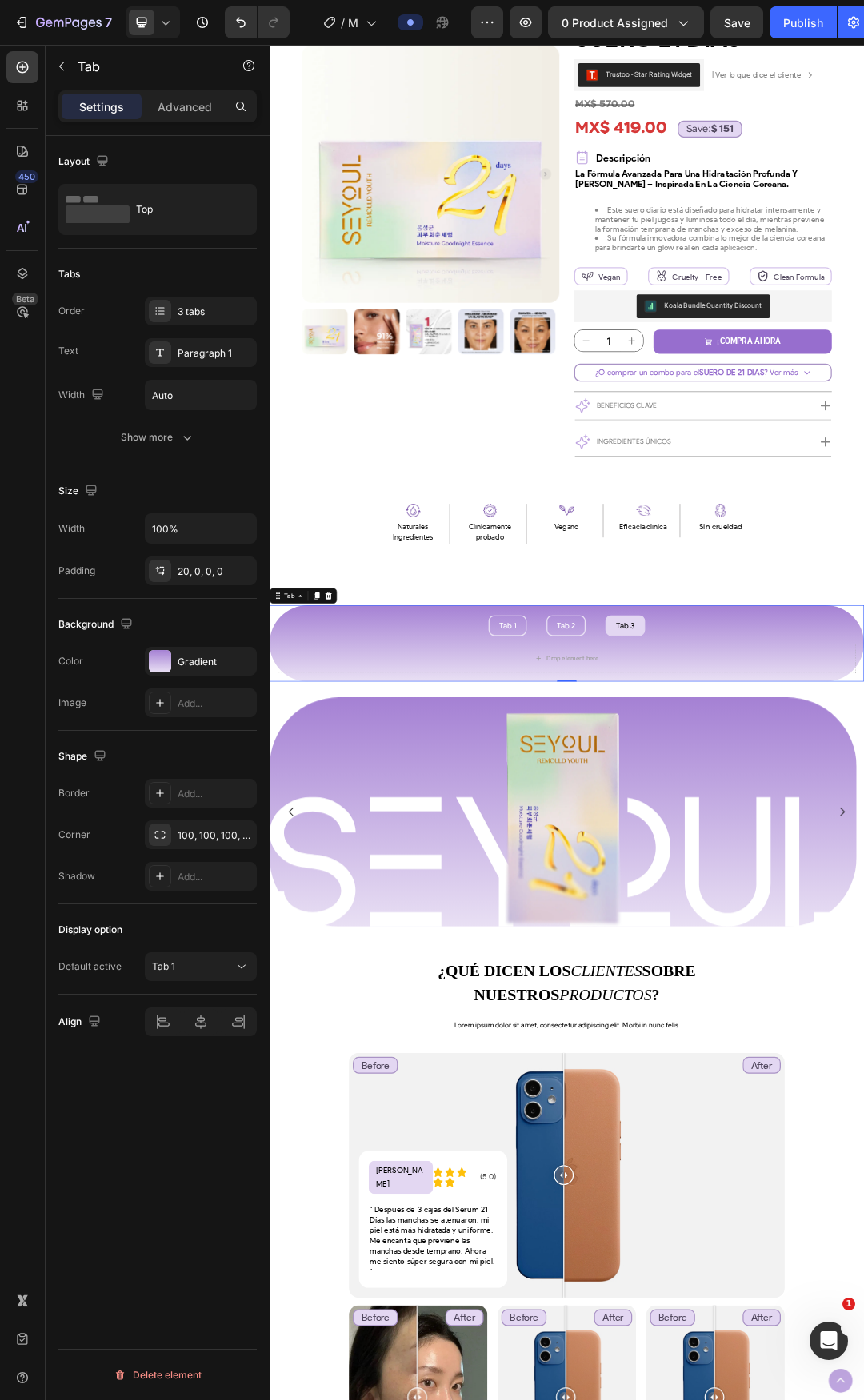
click at [811, 987] on li "Tab 3" at bounding box center [843, 981] width 64 height 33
click at [672, 987] on li "Tab 1" at bounding box center [654, 981] width 61 height 33
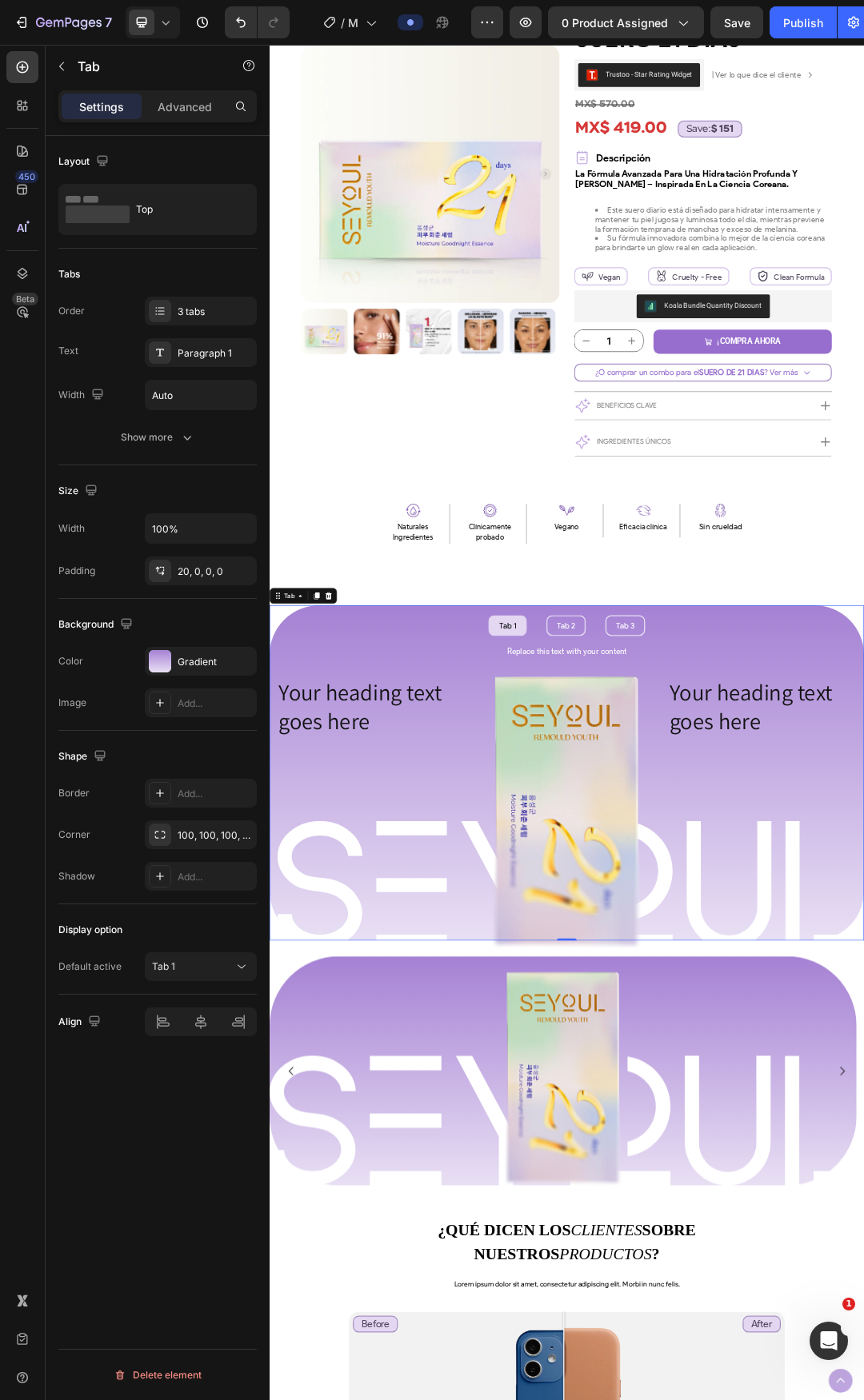
click at [672, 987] on li "Tab 1" at bounding box center [654, 981] width 61 height 33
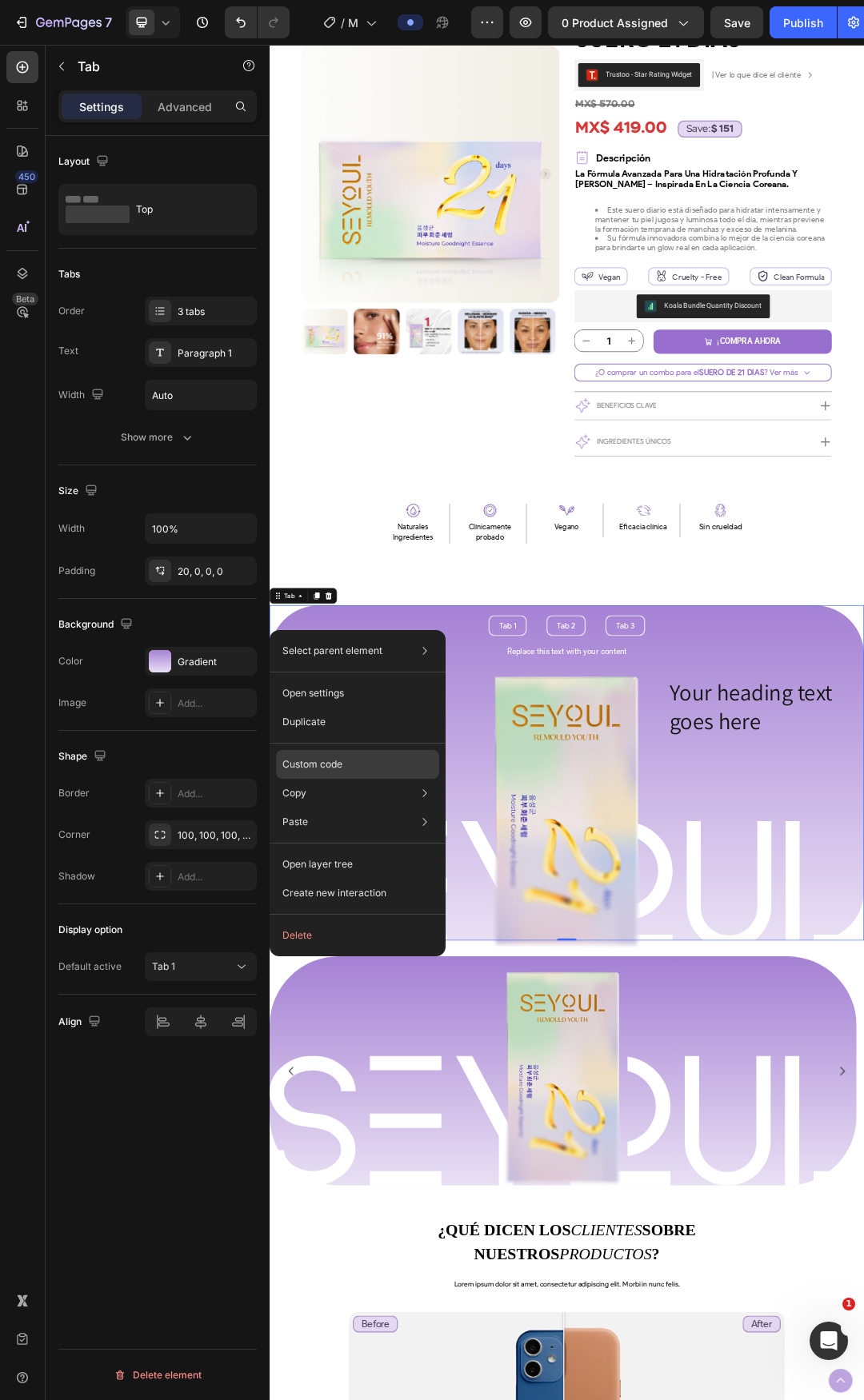
click at [392, 760] on div "Custom code" at bounding box center [357, 765] width 163 height 29
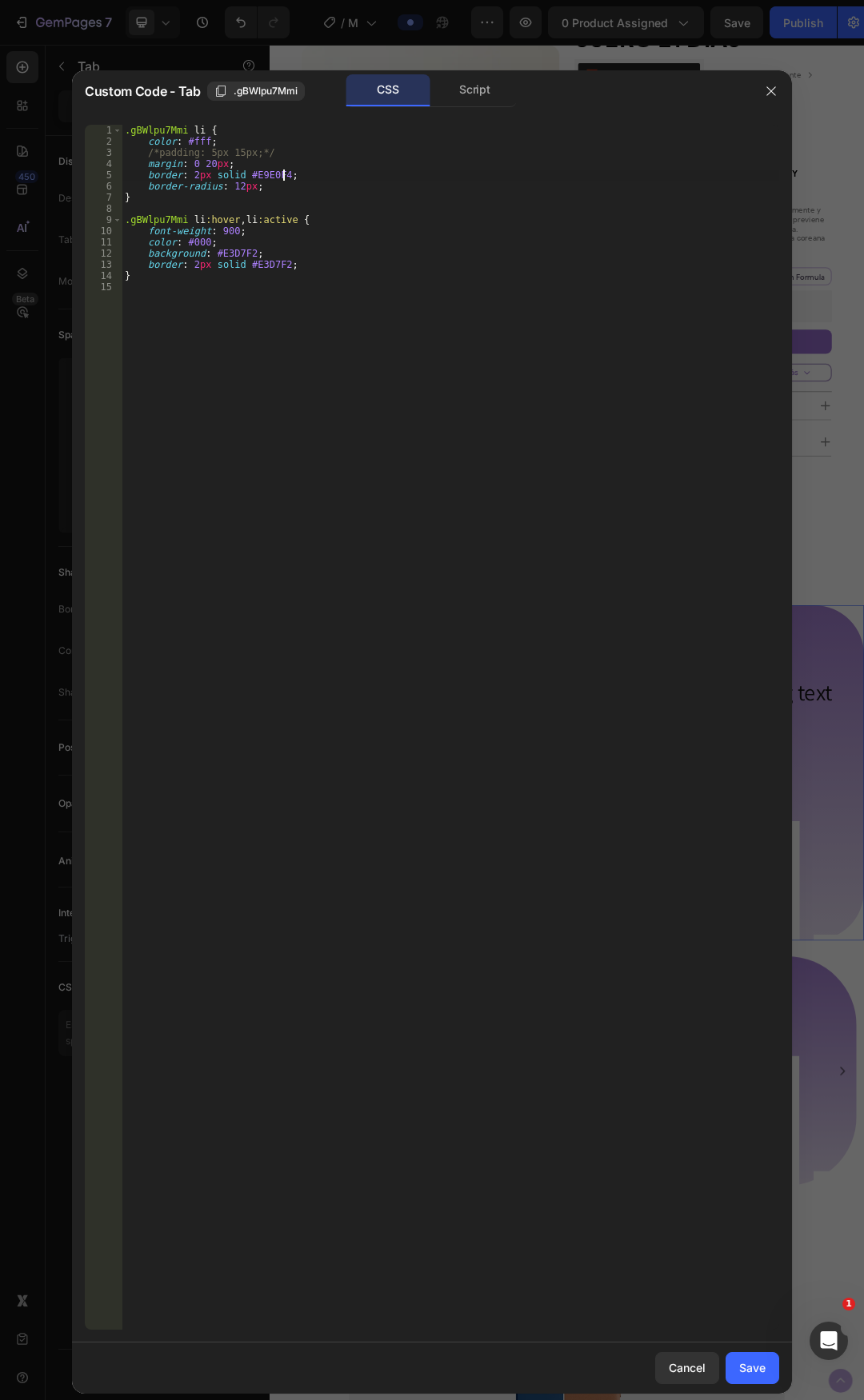
drag, startPoint x: 282, startPoint y: 179, endPoint x: 332, endPoint y: 218, distance: 63.4
click at [282, 179] on div ".gBWlpu7Mmi li { color : #fff ; /*padding: 5px 15px;*/ margin : 0 20 px ; borde…" at bounding box center [450, 739] width 658 height 1228
click at [333, 218] on div ".gBWlpu7Mmi li { color : #fff ; /*padding: 5px 15px;*/ margin : 0 20 px ; borde…" at bounding box center [450, 739] width 658 height 1228
click at [303, 189] on div ".gBWlpu7Mmi li { color : #fff ; /*padding: 5px 15px;*/ margin : 0 20 px ; borde…" at bounding box center [450, 739] width 658 height 1228
type textarea "border-radius: 12px;"
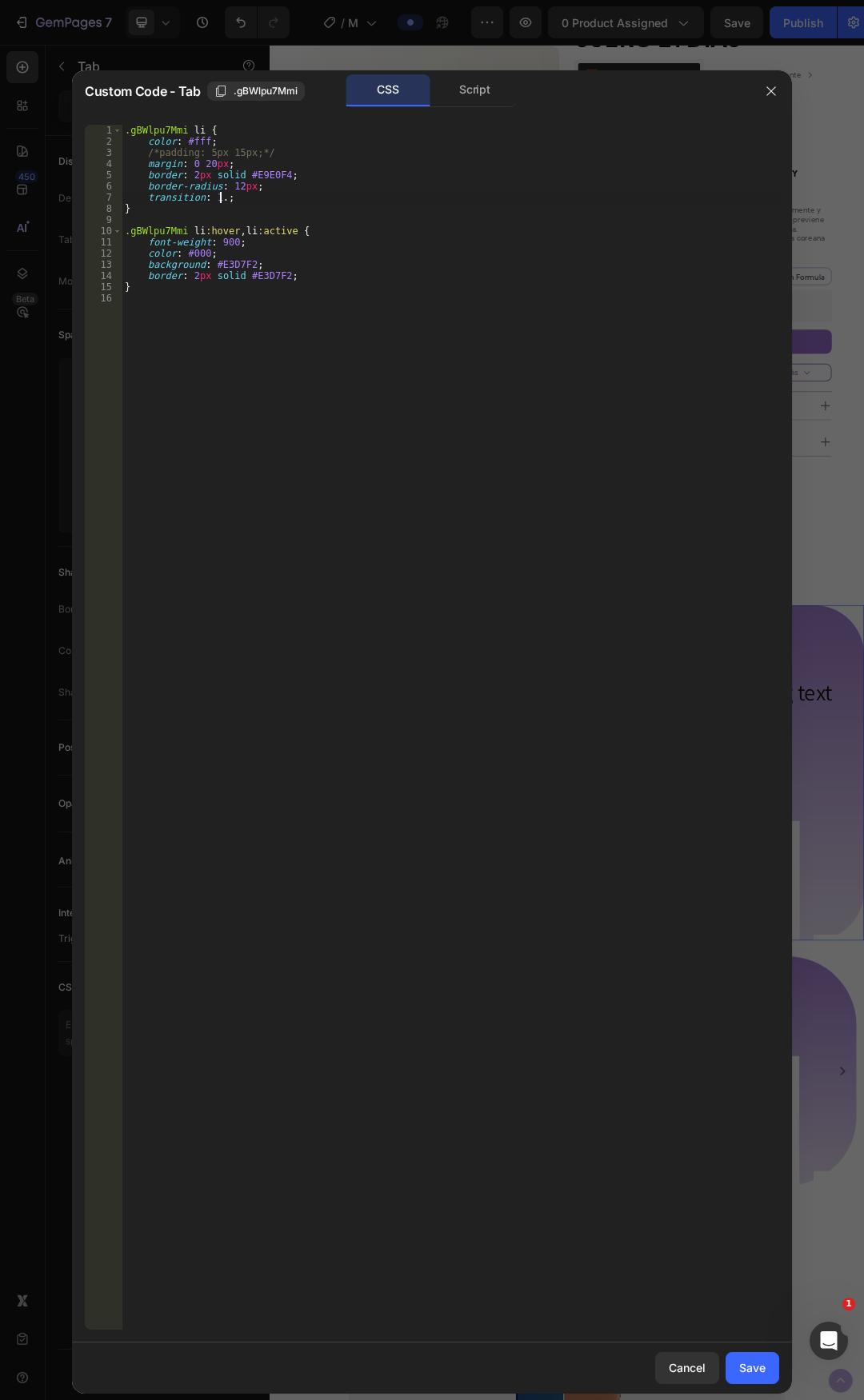
scroll to position [0, 8]
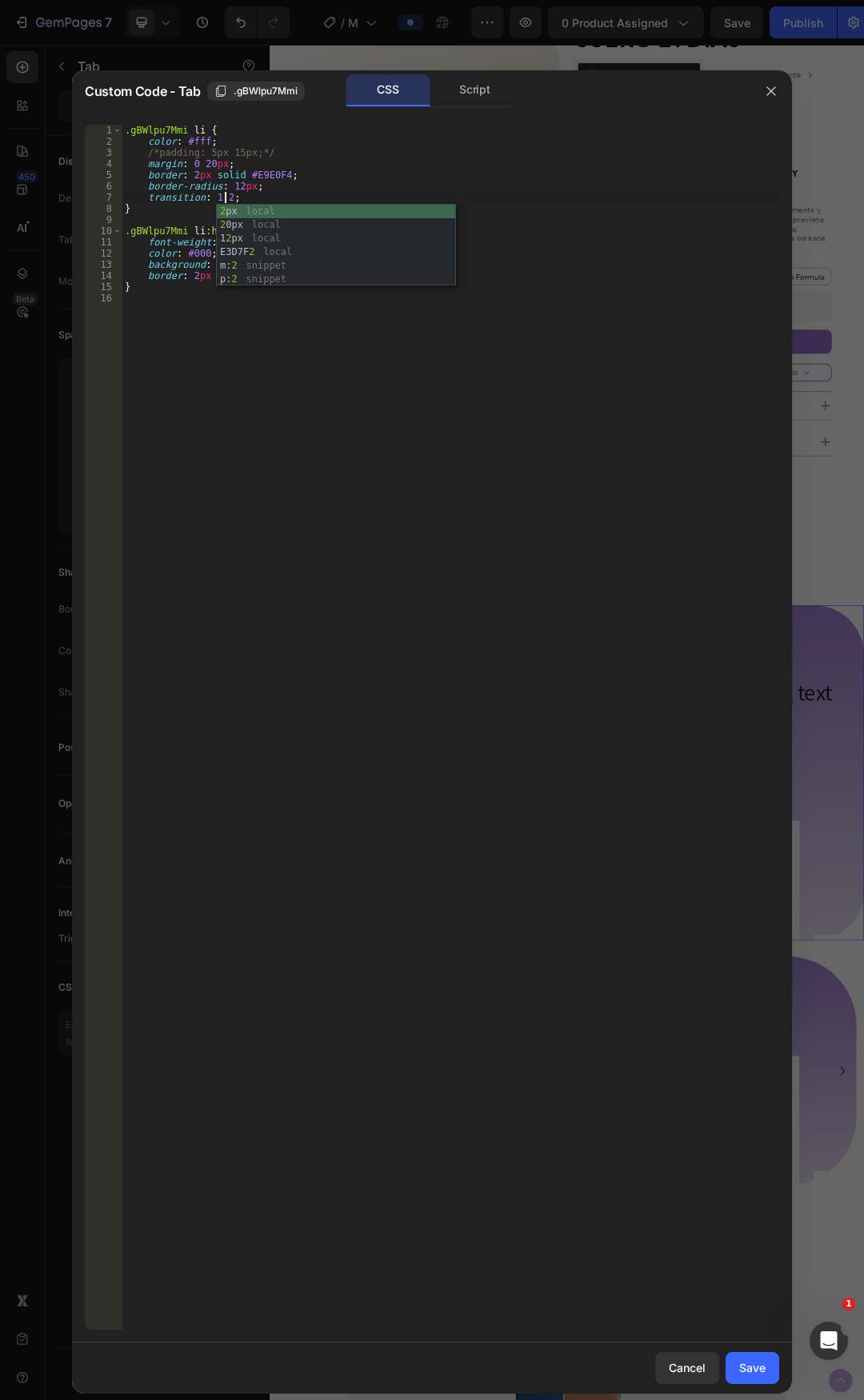
type textarea "transition: 1.2s;"
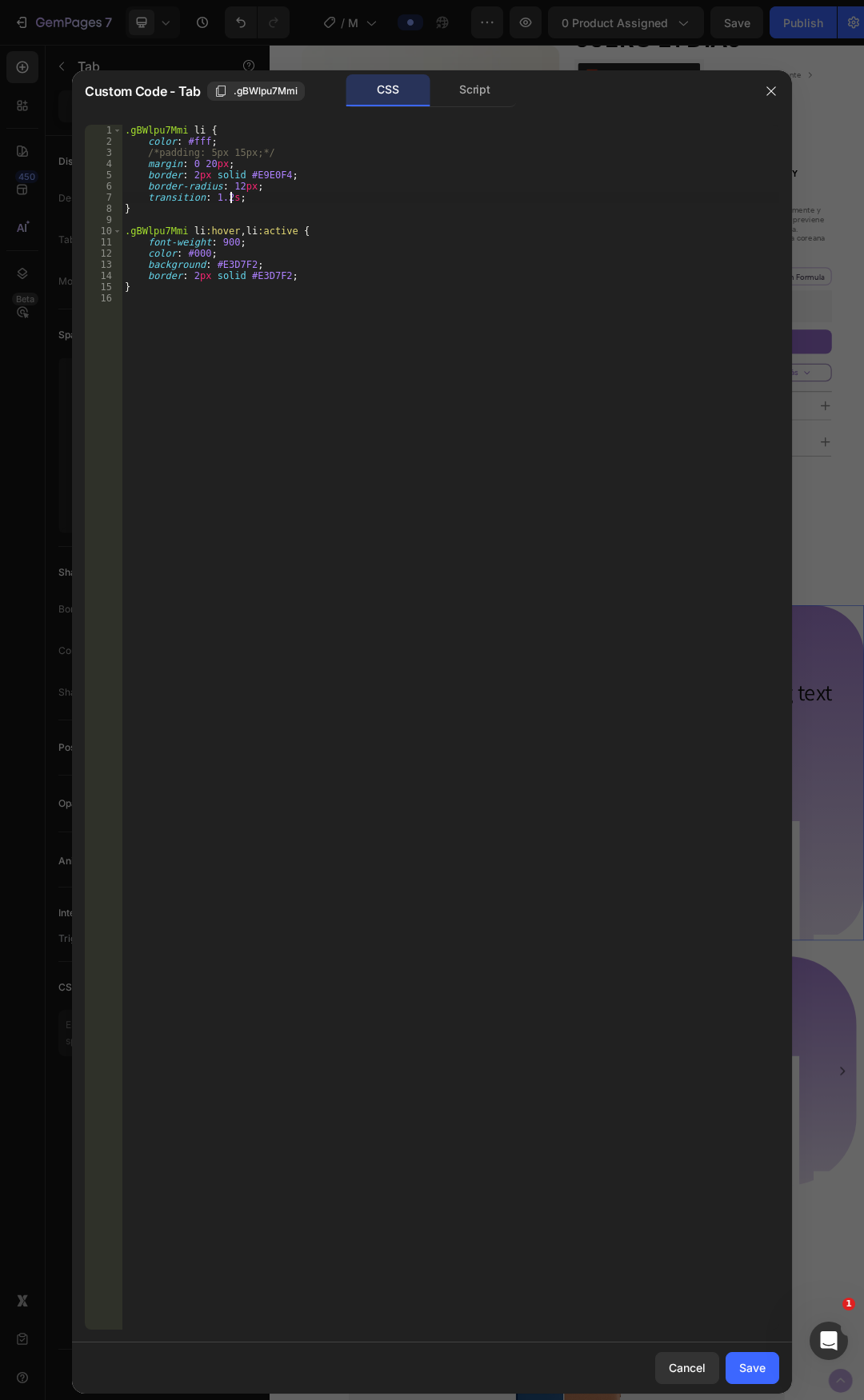
click at [281, 355] on div ".gBWlpu7Mmi li { color : #fff ; /*padding: 5px 15px;*/ margin : 0 20 px ; borde…" at bounding box center [450, 739] width 658 height 1228
click at [308, 226] on div ".gBWlpu7Mmi li { color : #fff ; /*padding: 5px 15px;*/ margin : 0 20 px ; borde…" at bounding box center [450, 739] width 658 height 1228
type textarea ".gBWlpu7Mmi li:hover, li:active {"
click at [750, 1374] on div "Save" at bounding box center [752, 1368] width 27 height 17
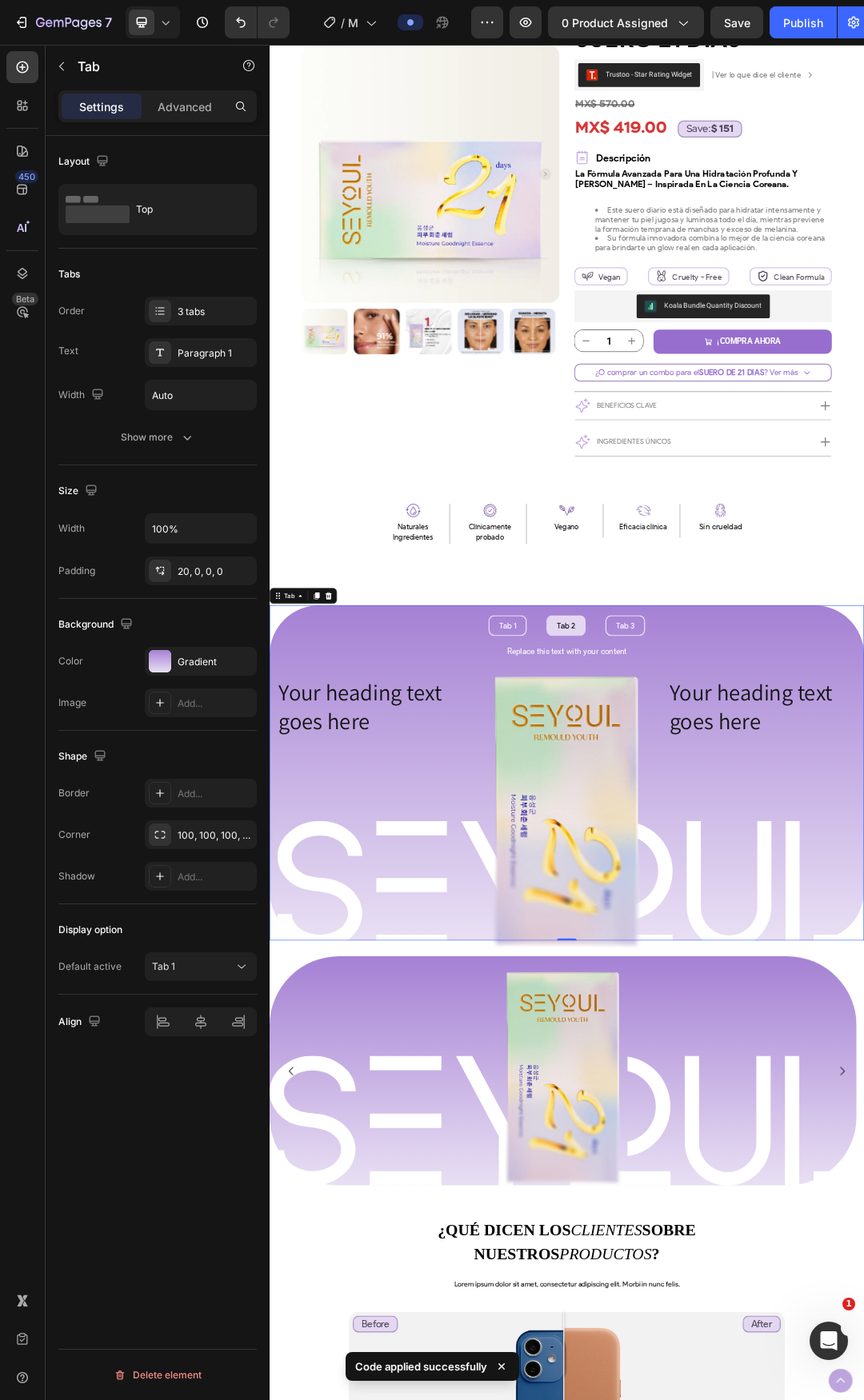
click at [719, 982] on li "Tab 2" at bounding box center [748, 981] width 63 height 33
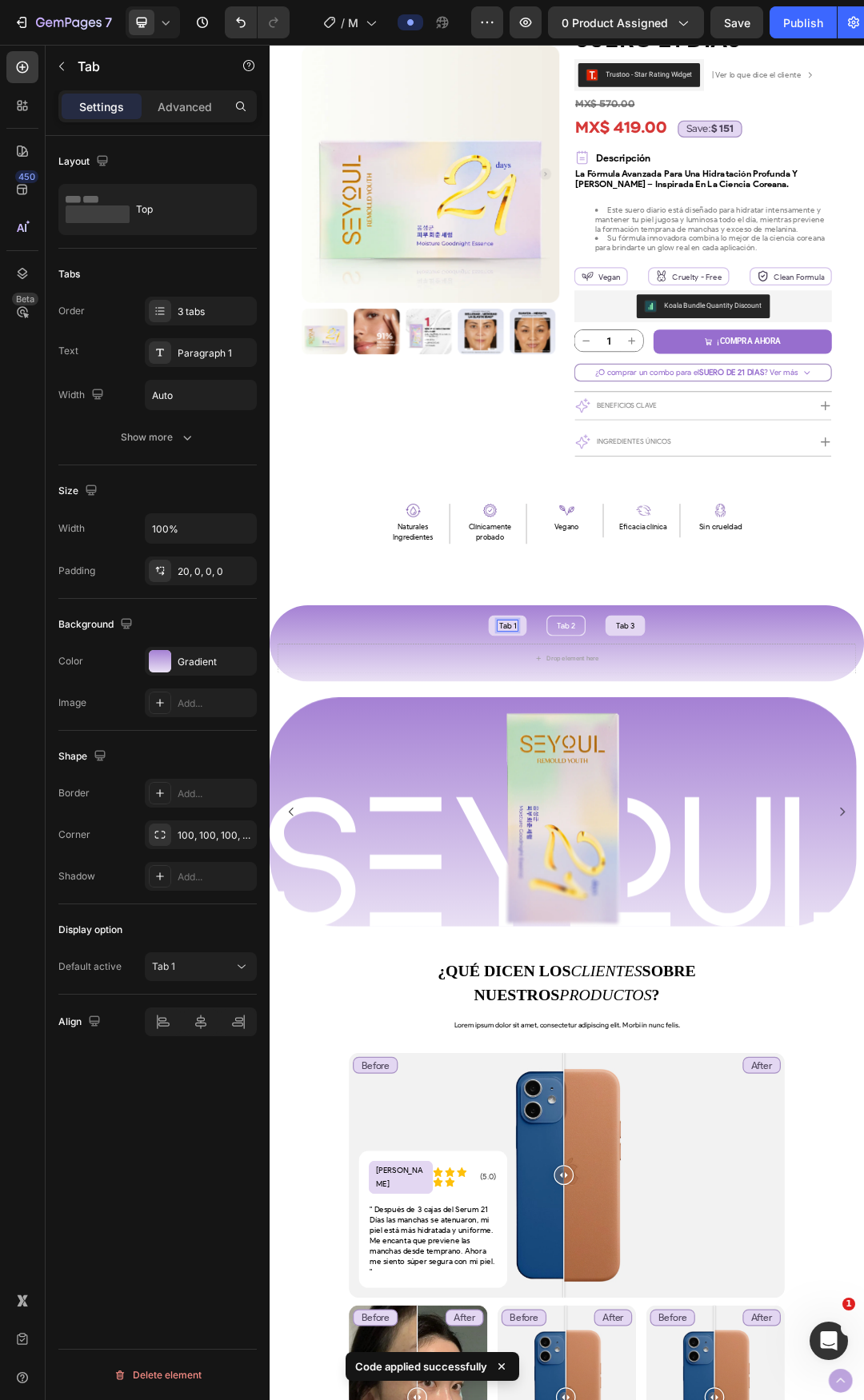
click at [848, 997] on li "Tab 3" at bounding box center [843, 981] width 64 height 33
click at [655, 991] on li "Tab 1" at bounding box center [654, 981] width 61 height 33
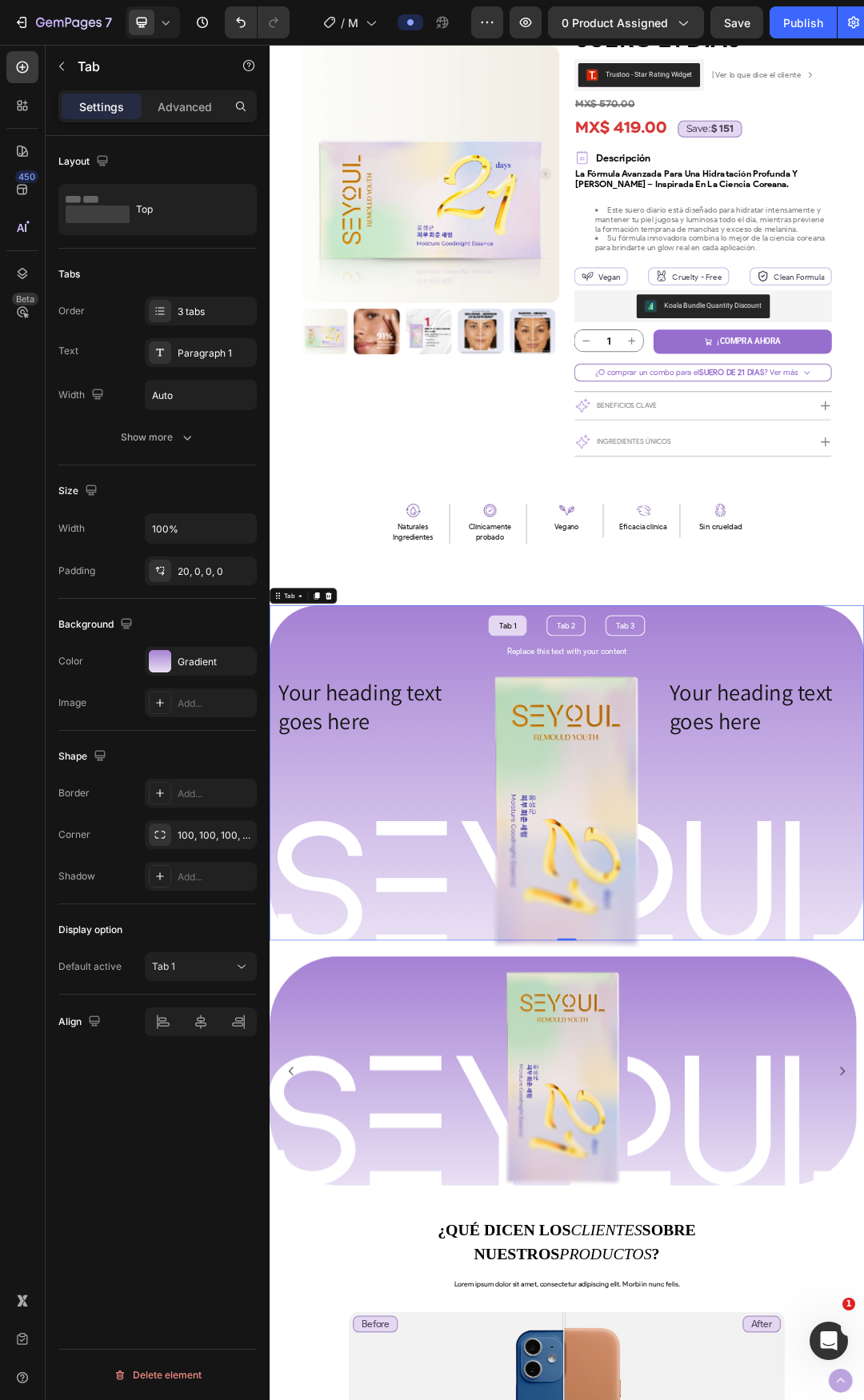
click at [655, 991] on li "Tab 1" at bounding box center [654, 981] width 61 height 33
click at [579, 1002] on div "Replace this text with your content Text Block Row Image Row Your heading text …" at bounding box center [749, 1244] width 960 height 492
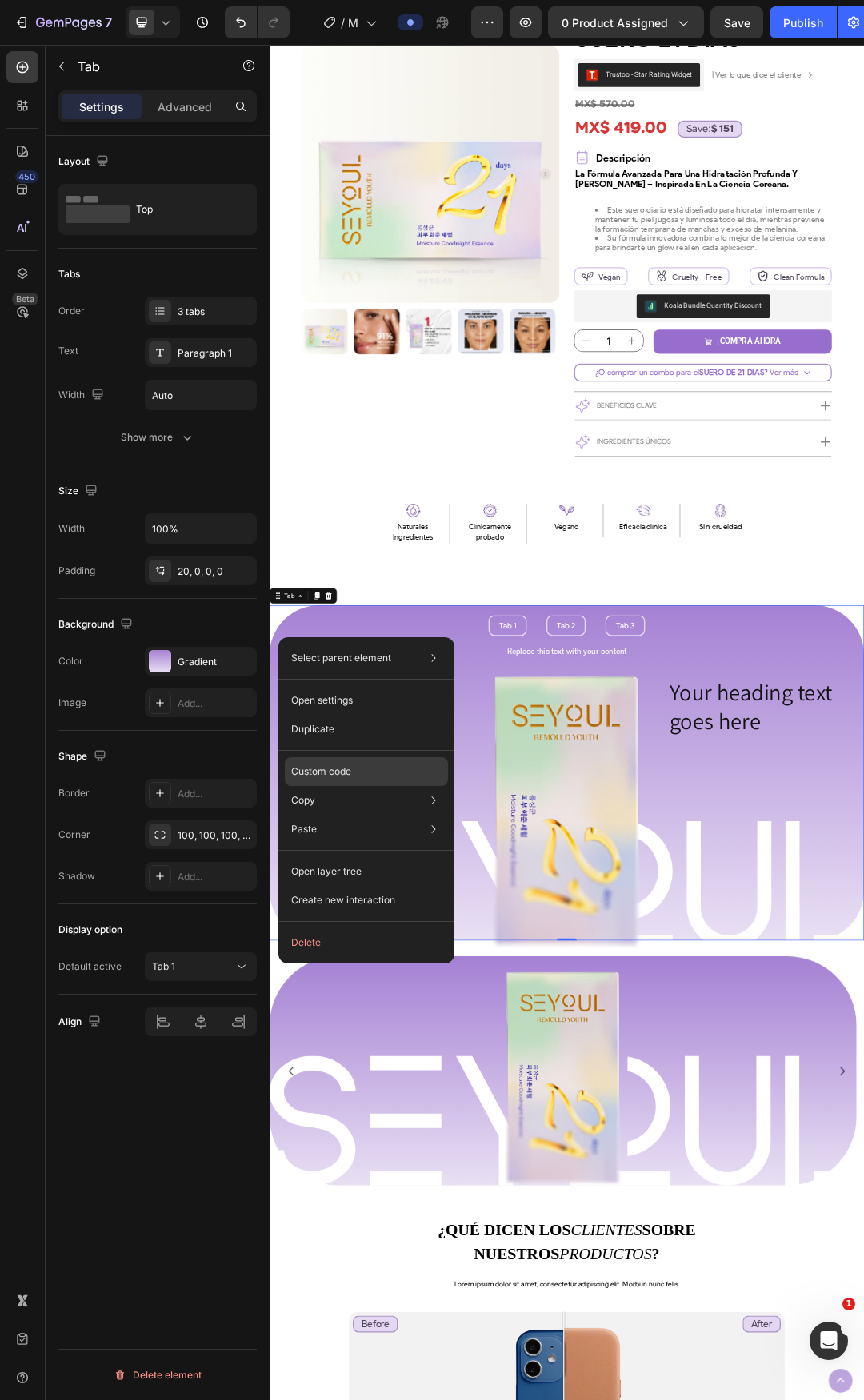
click at [366, 770] on div "Custom code" at bounding box center [366, 772] width 163 height 29
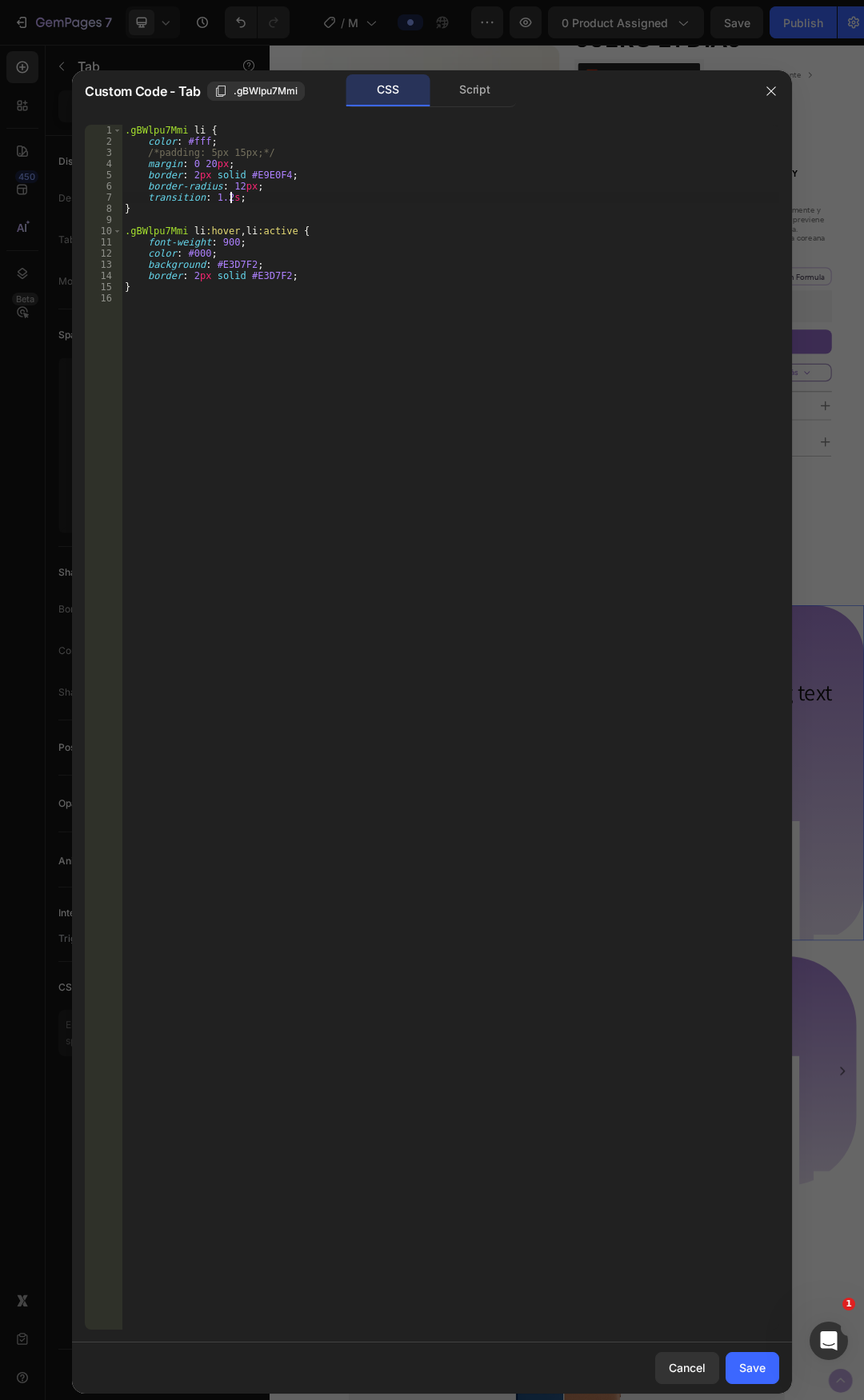
drag, startPoint x: 228, startPoint y: 200, endPoint x: 263, endPoint y: 203, distance: 35.1
click at [227, 200] on div ".gBWlpu7Mmi li { color : #fff ; /*padding: 5px 15px;*/ margin : 0 20 px ; borde…" at bounding box center [450, 739] width 658 height 1228
type textarea "transition: 0.5;"
click at [769, 1363] on button "Save" at bounding box center [752, 1368] width 54 height 32
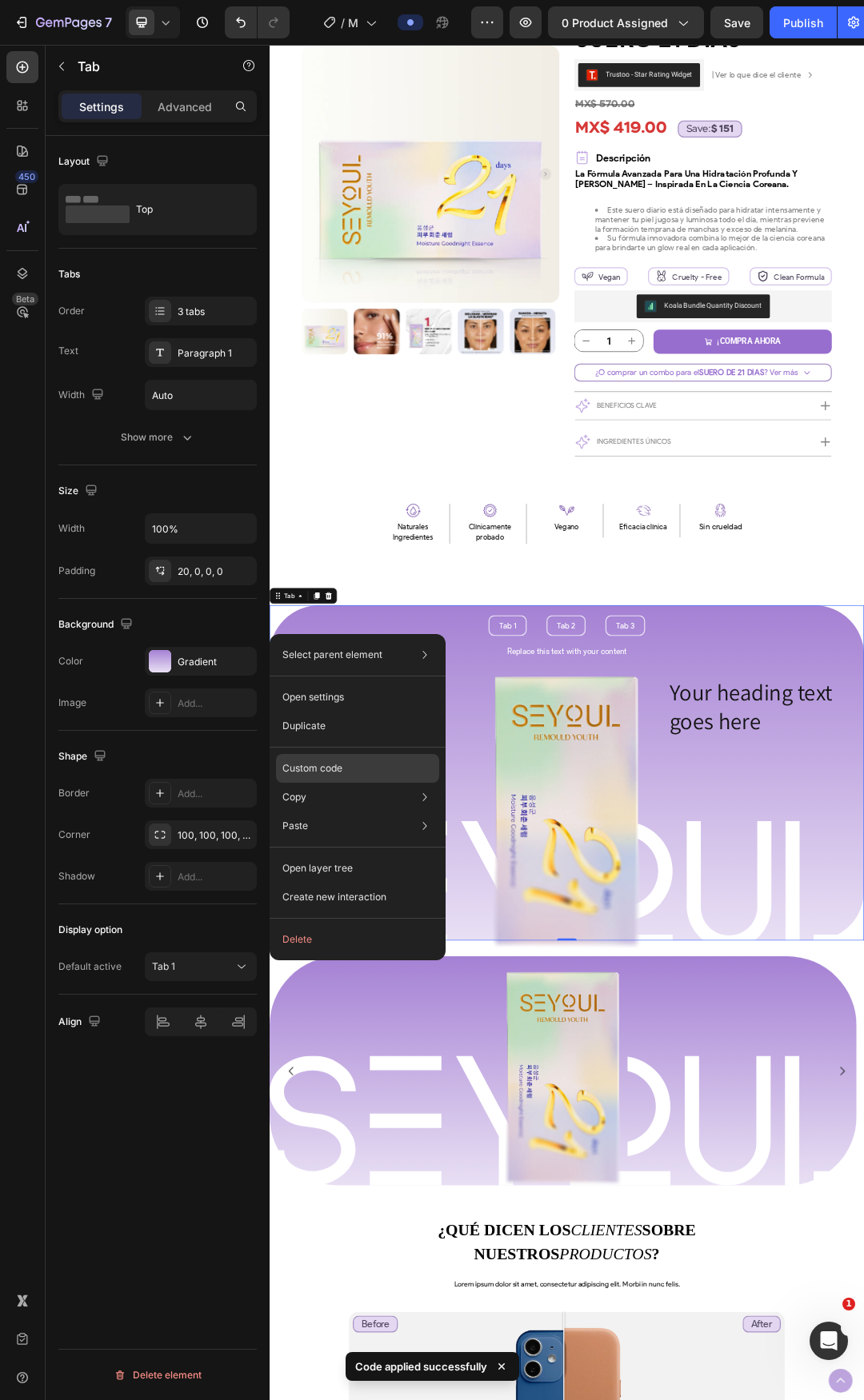
click at [360, 763] on div "Custom code" at bounding box center [357, 768] width 163 height 29
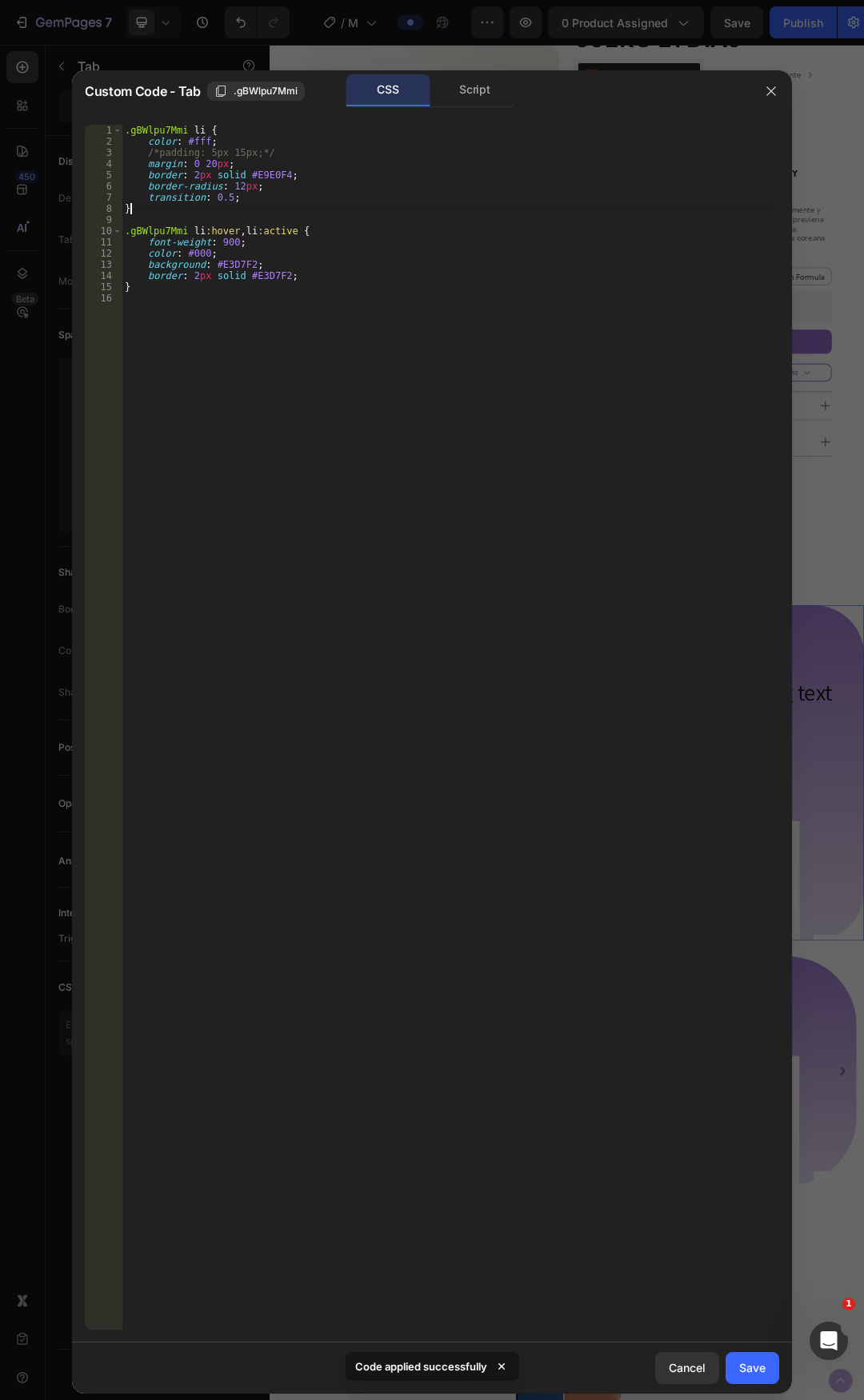
click at [217, 209] on div ".gBWlpu7Mmi li { color : #fff ; /*padding: 5px 15px;*/ margin : 0 20 px ; borde…" at bounding box center [450, 739] width 658 height 1228
click at [224, 196] on div ".gBWlpu7Mmi li { color : #fff ; /*padding: 5px 15px;*/ margin : 0 20 px ; borde…" at bounding box center [450, 739] width 658 height 1228
type textarea "transition: 1s;"
drag, startPoint x: 766, startPoint y: 1370, endPoint x: 801, endPoint y: 2135, distance: 765.8
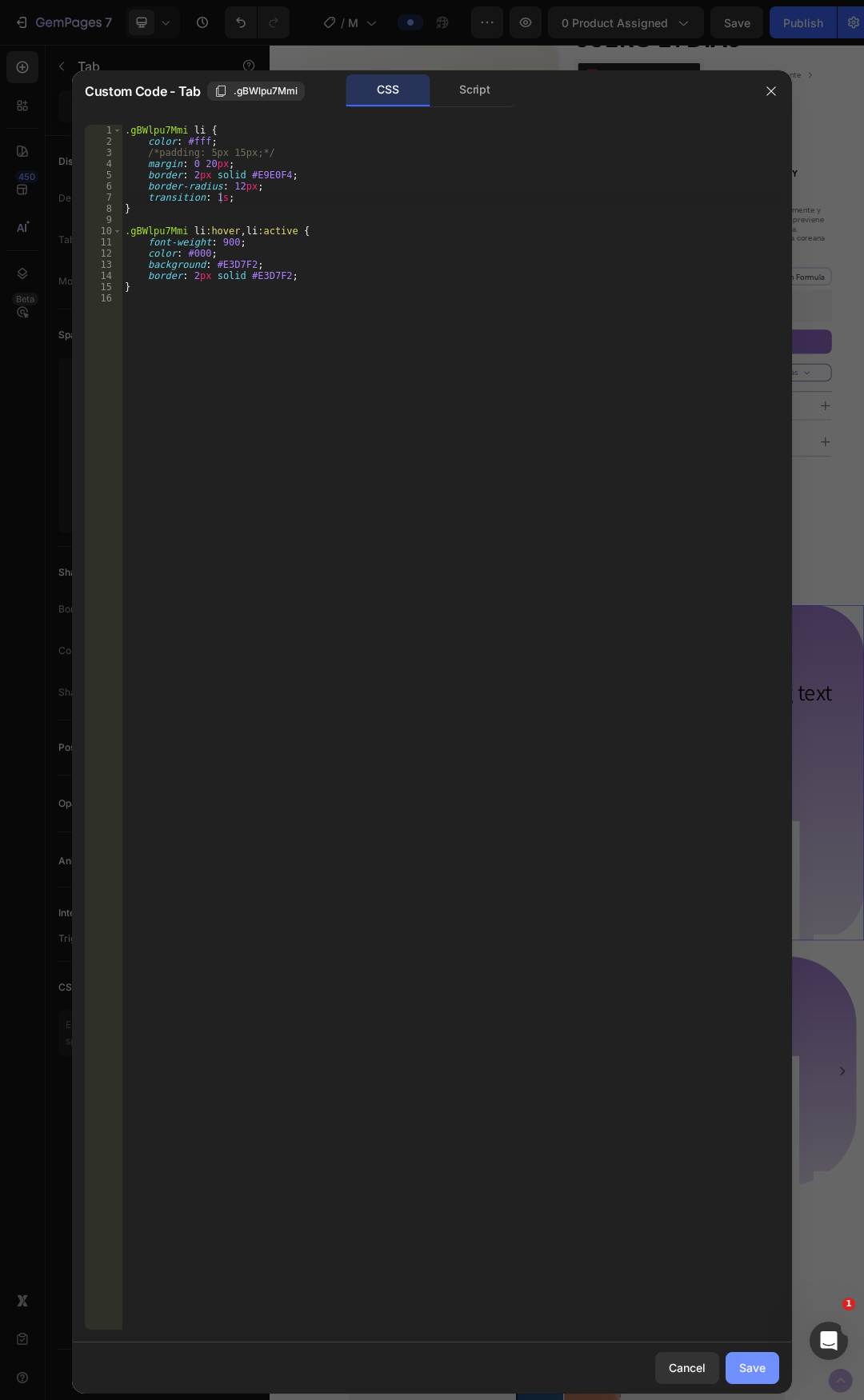
click at [766, 1370] on button "Save" at bounding box center [752, 1368] width 54 height 32
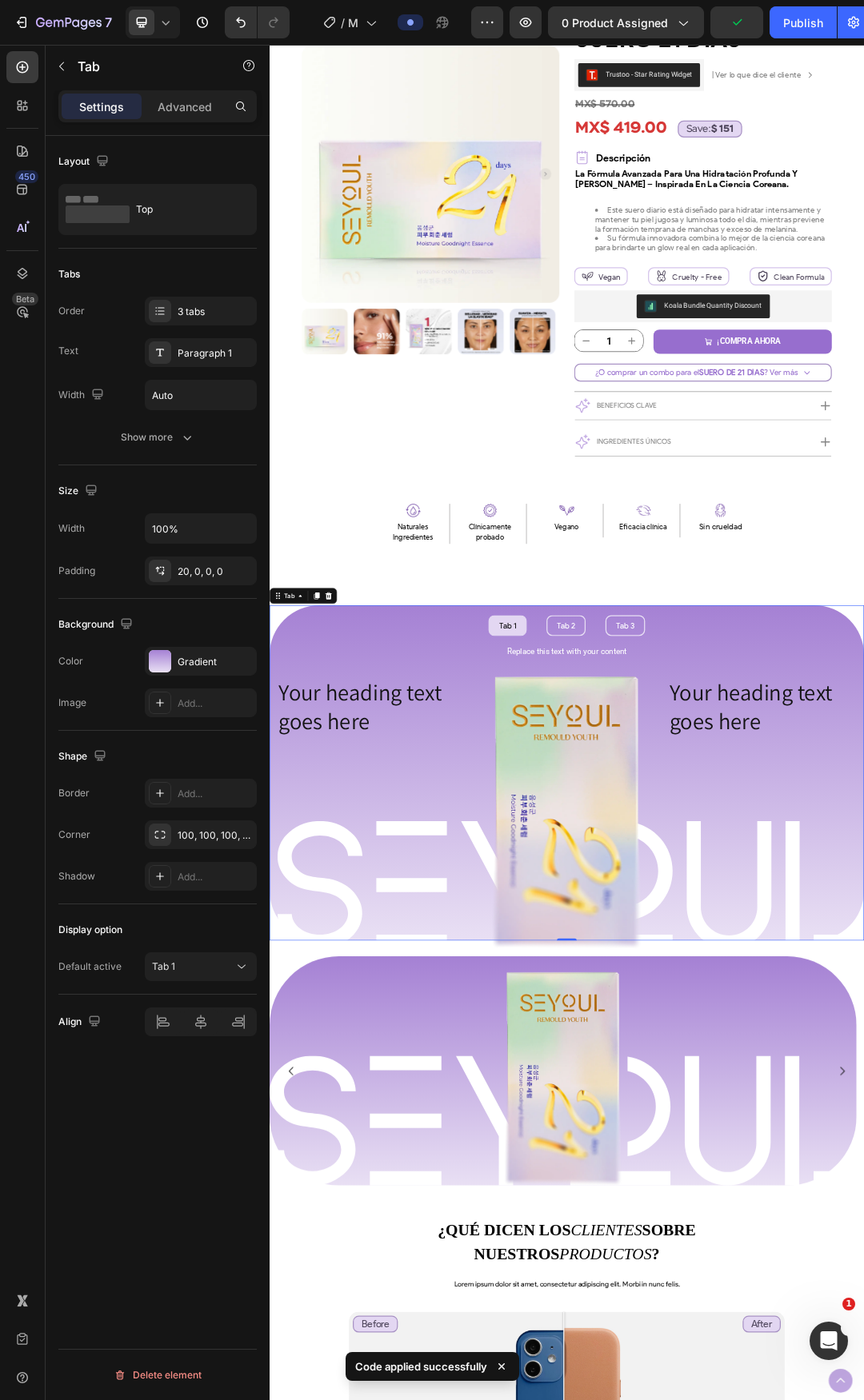
click at [664, 988] on li "Tab 1" at bounding box center [654, 981] width 61 height 33
click at [709, 979] on ul "Tab 1 Tab 2 Tab 3" at bounding box center [749, 981] width 960 height 33
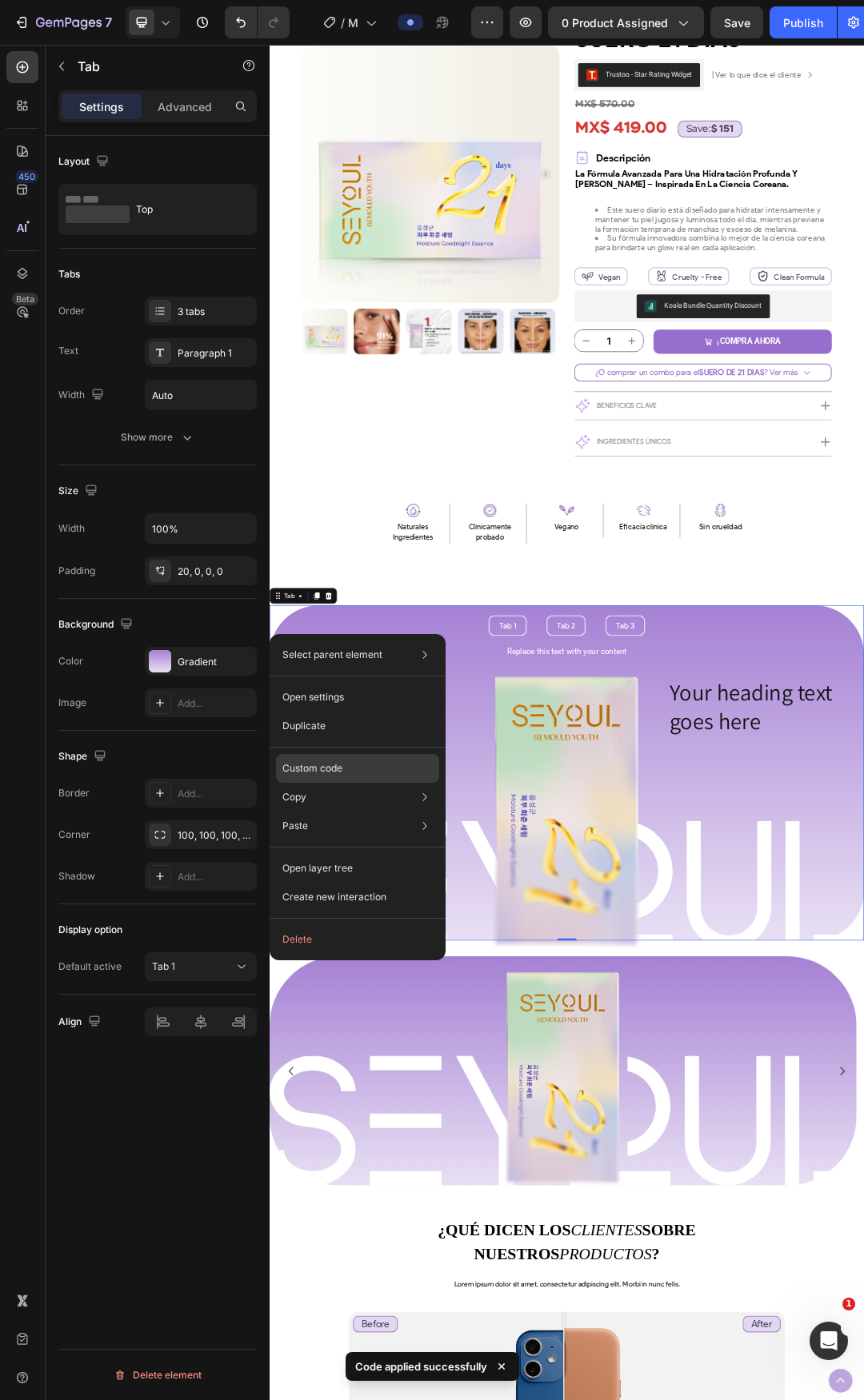
click at [379, 757] on div "Custom code" at bounding box center [357, 768] width 163 height 29
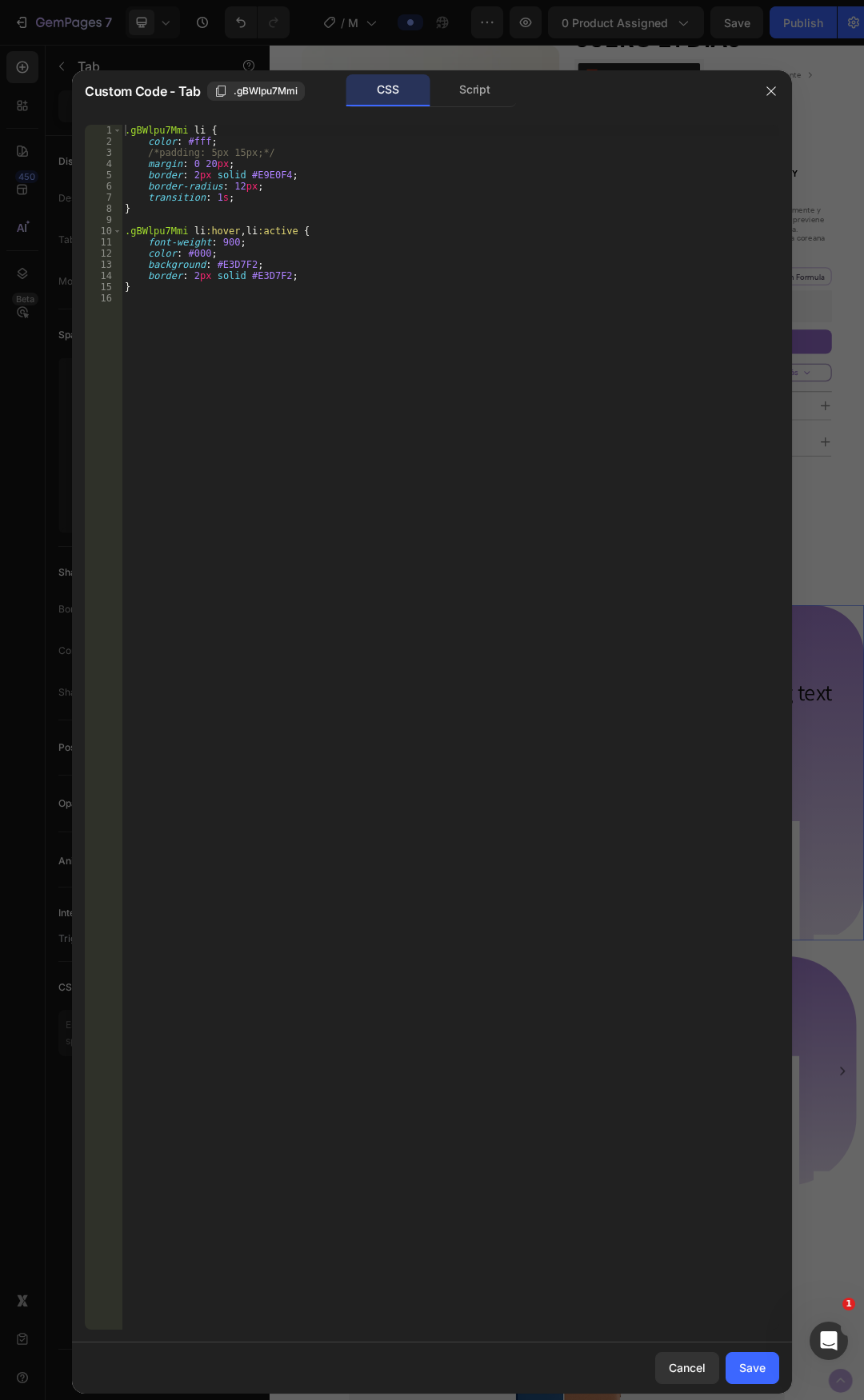
click at [212, 199] on div ".gBWlpu7Mmi li { color : #fff ; /*padding: 5px 15px;*/ margin : 0 20 px ; borde…" at bounding box center [450, 739] width 658 height 1228
type textarea "transition: 0.5s;"
click at [771, 1362] on button "Save" at bounding box center [752, 1368] width 54 height 32
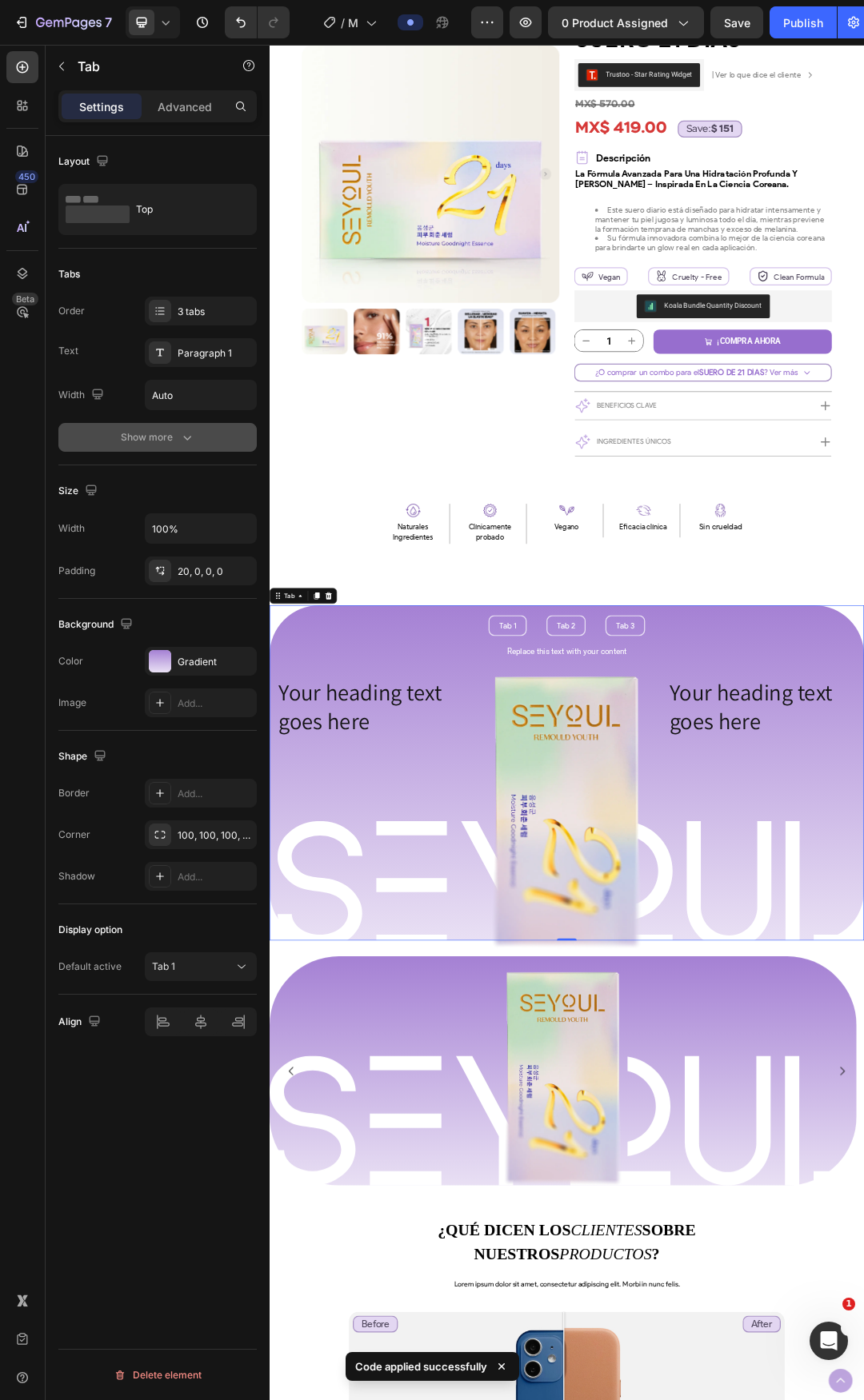
click at [170, 436] on div "Show more" at bounding box center [158, 437] width 75 height 16
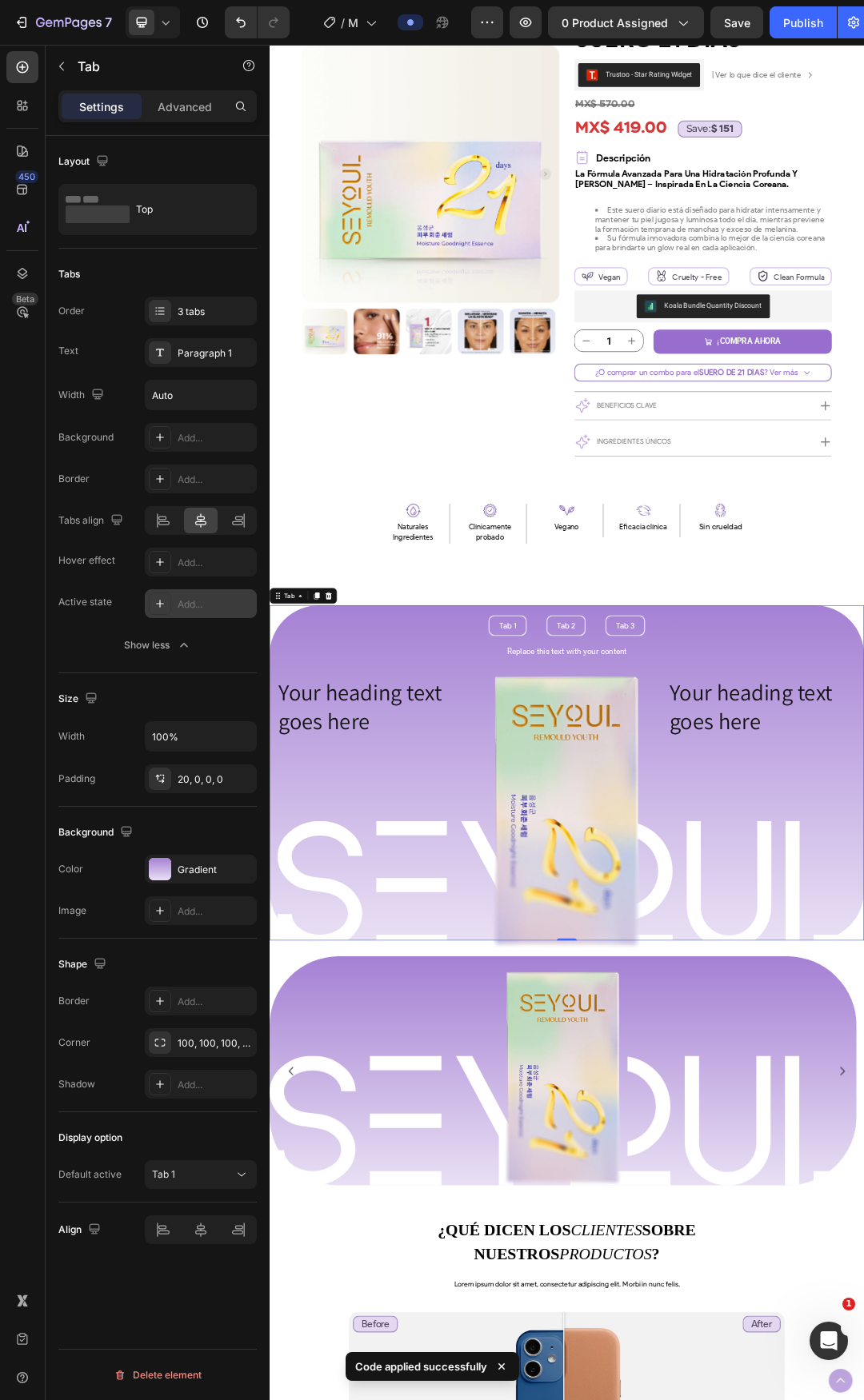
click at [177, 614] on div "Add..." at bounding box center [200, 604] width 112 height 29
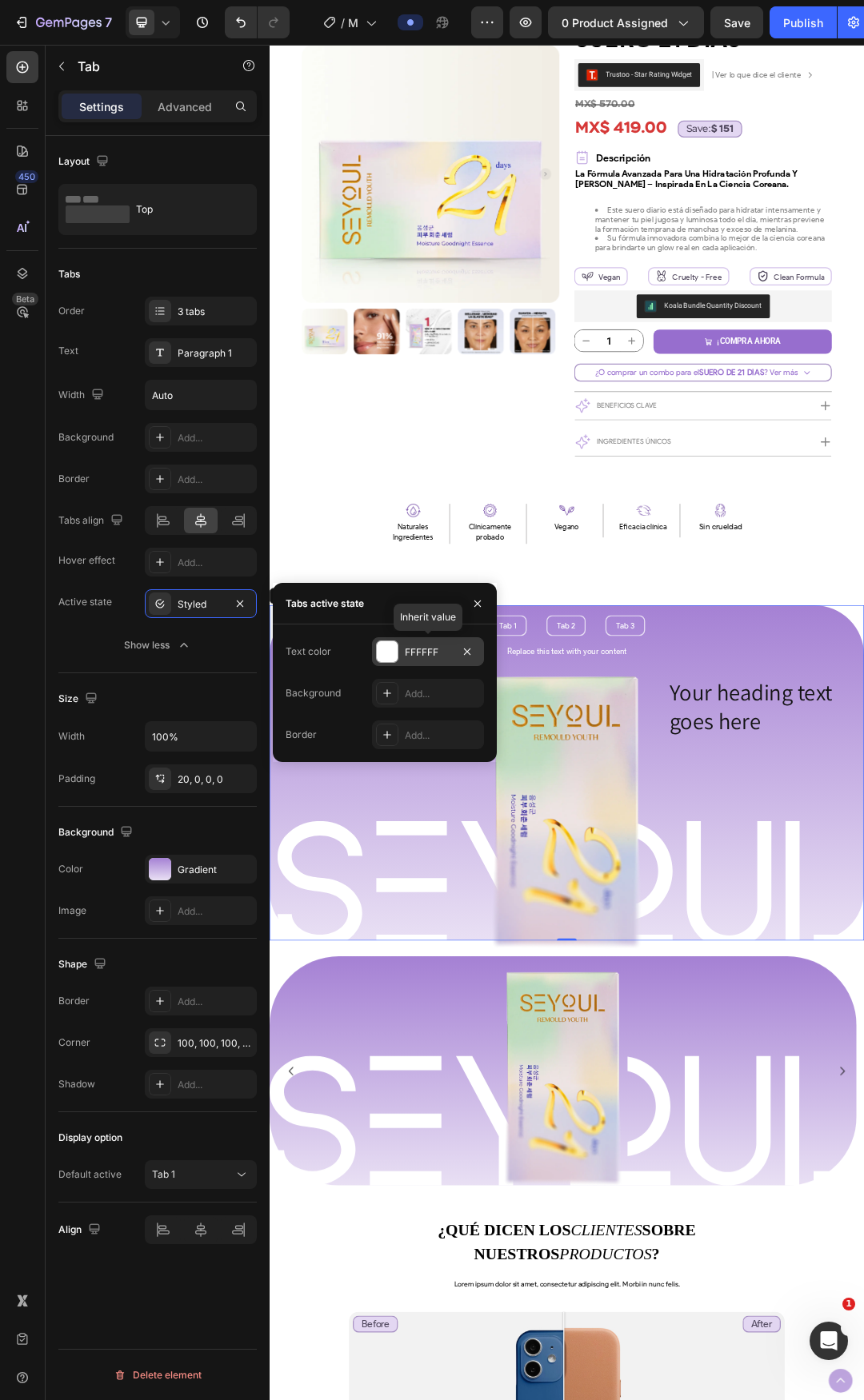
click at [390, 652] on div at bounding box center [387, 652] width 21 height 21
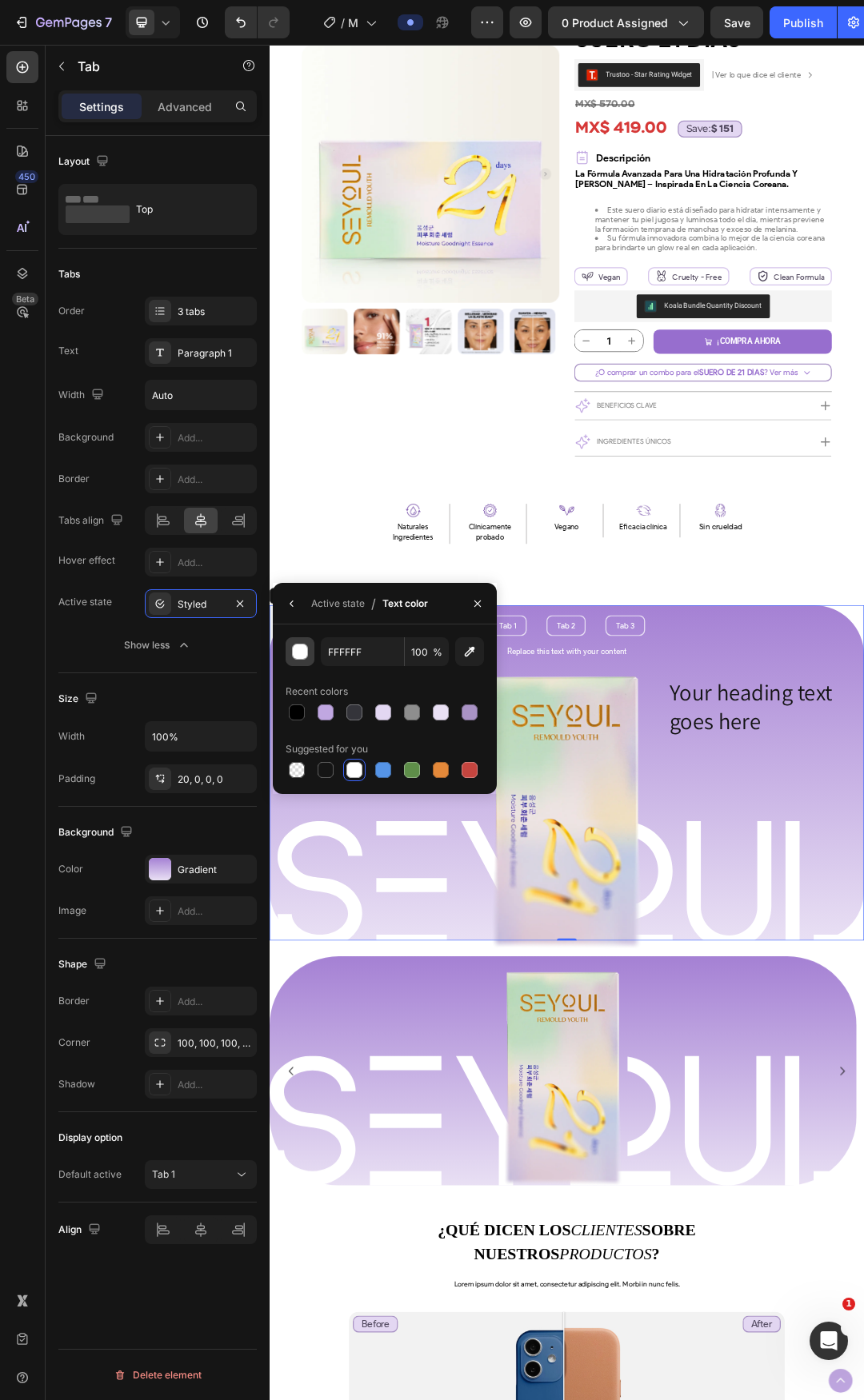
click at [305, 656] on div "button" at bounding box center [300, 653] width 16 height 16
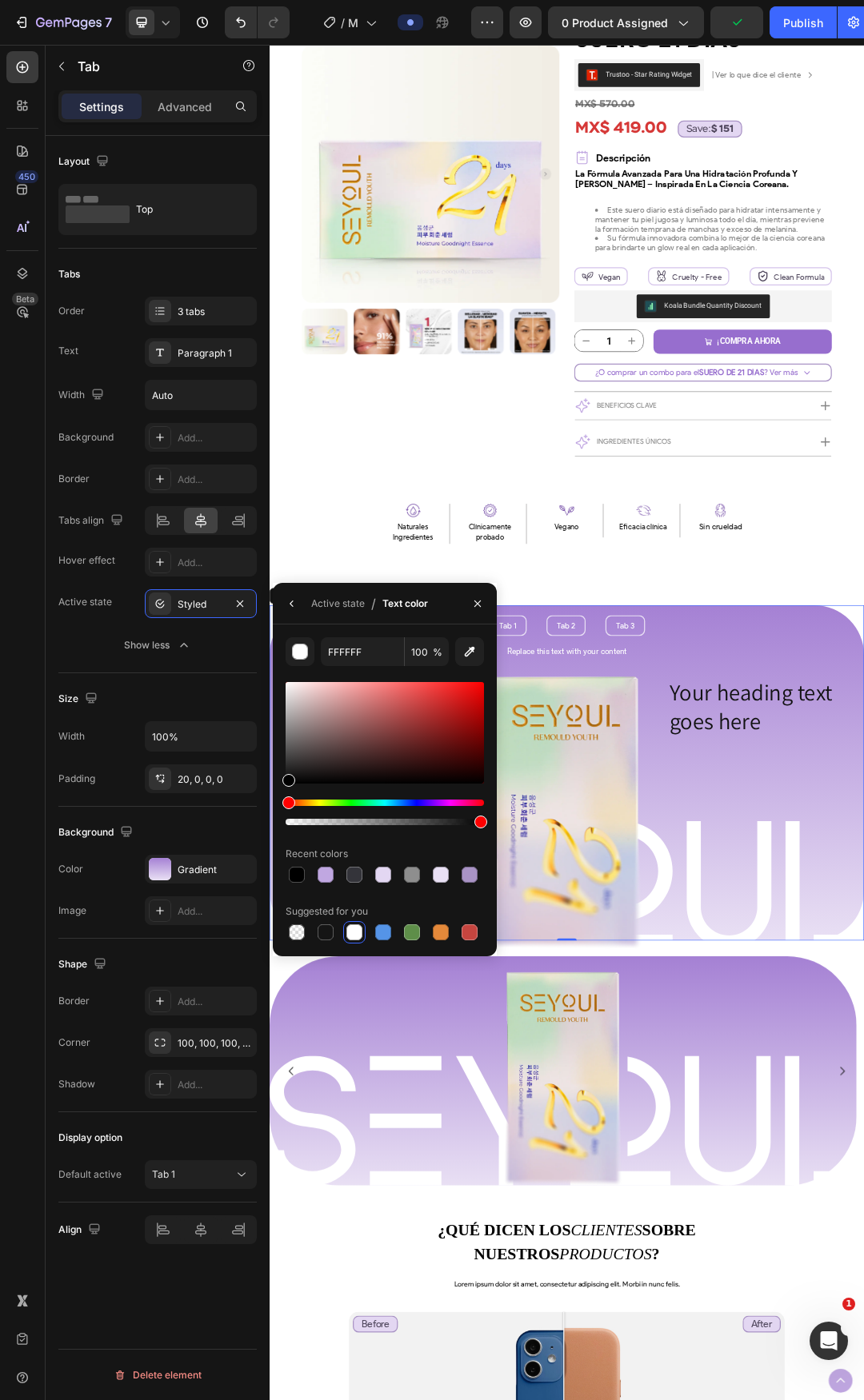
drag, startPoint x: 312, startPoint y: 693, endPoint x: 243, endPoint y: 806, distance: 132.4
click at [243, 806] on div "450 Beta Sections(18) Elements(84) Section Element Hero Section Product Detail …" at bounding box center [135, 722] width 270 height 1356
type input "000000"
click at [291, 605] on icon "button" at bounding box center [292, 603] width 12 height 12
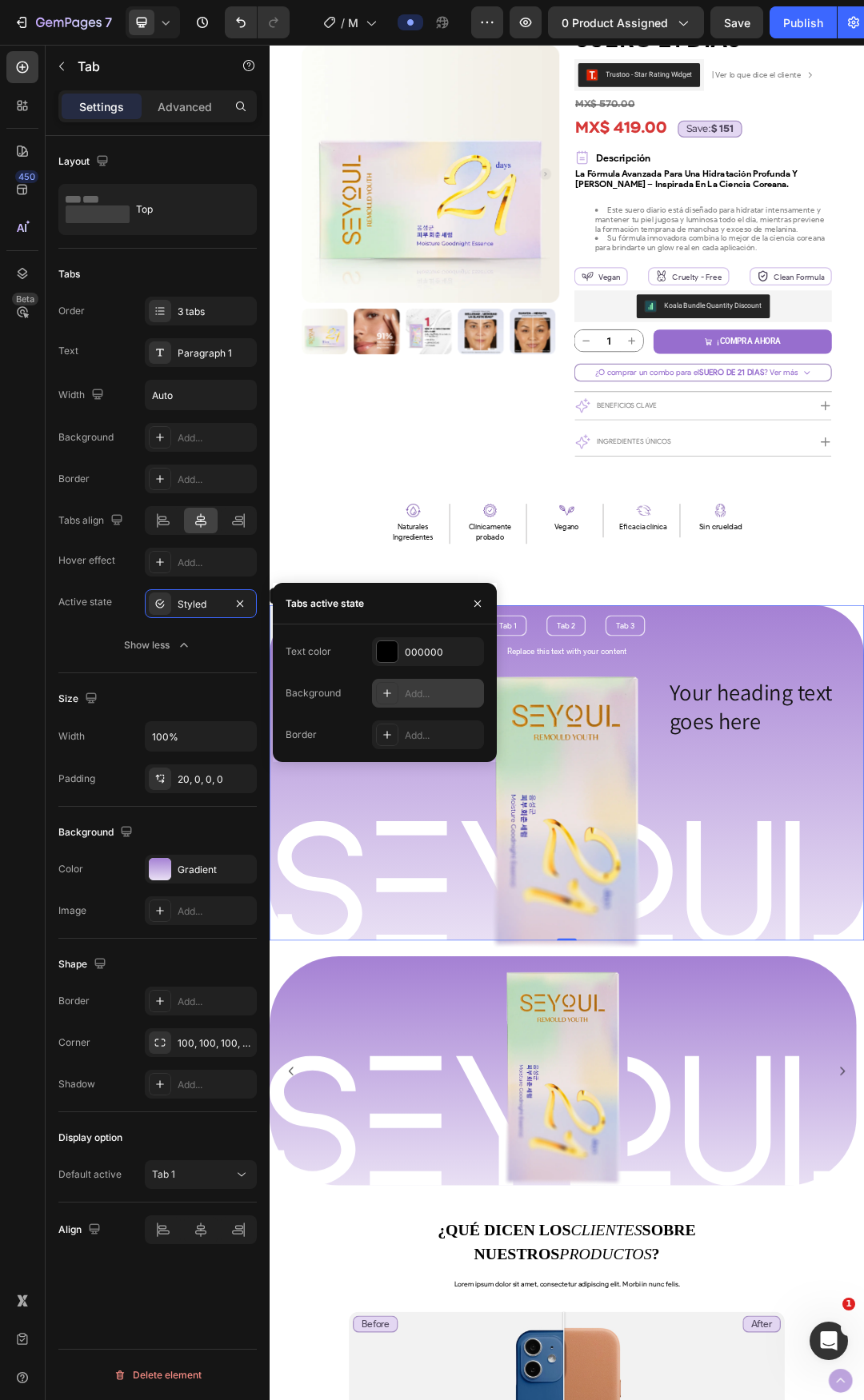
click at [409, 706] on div "Add..." at bounding box center [427, 694] width 112 height 29
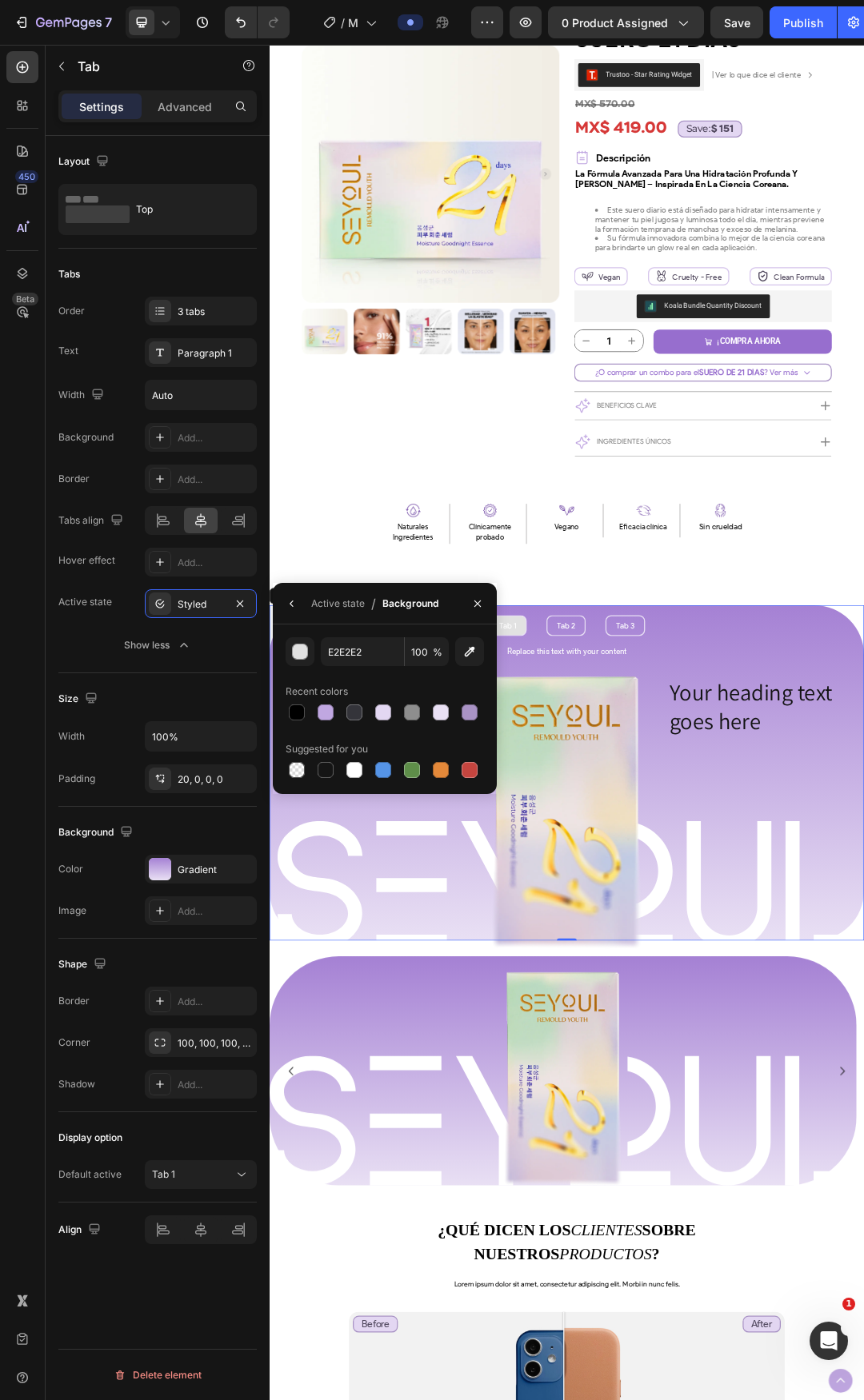
click at [365, 667] on div "E2E2E2 100 % Recent colors Suggested for you" at bounding box center [385, 709] width 199 height 144
click at [365, 656] on input "E2E2E2" at bounding box center [362, 652] width 83 height 29
paste input "3D7F"
type input "E3D7F2"
click at [354, 610] on div "Active state" at bounding box center [338, 603] width 54 height 14
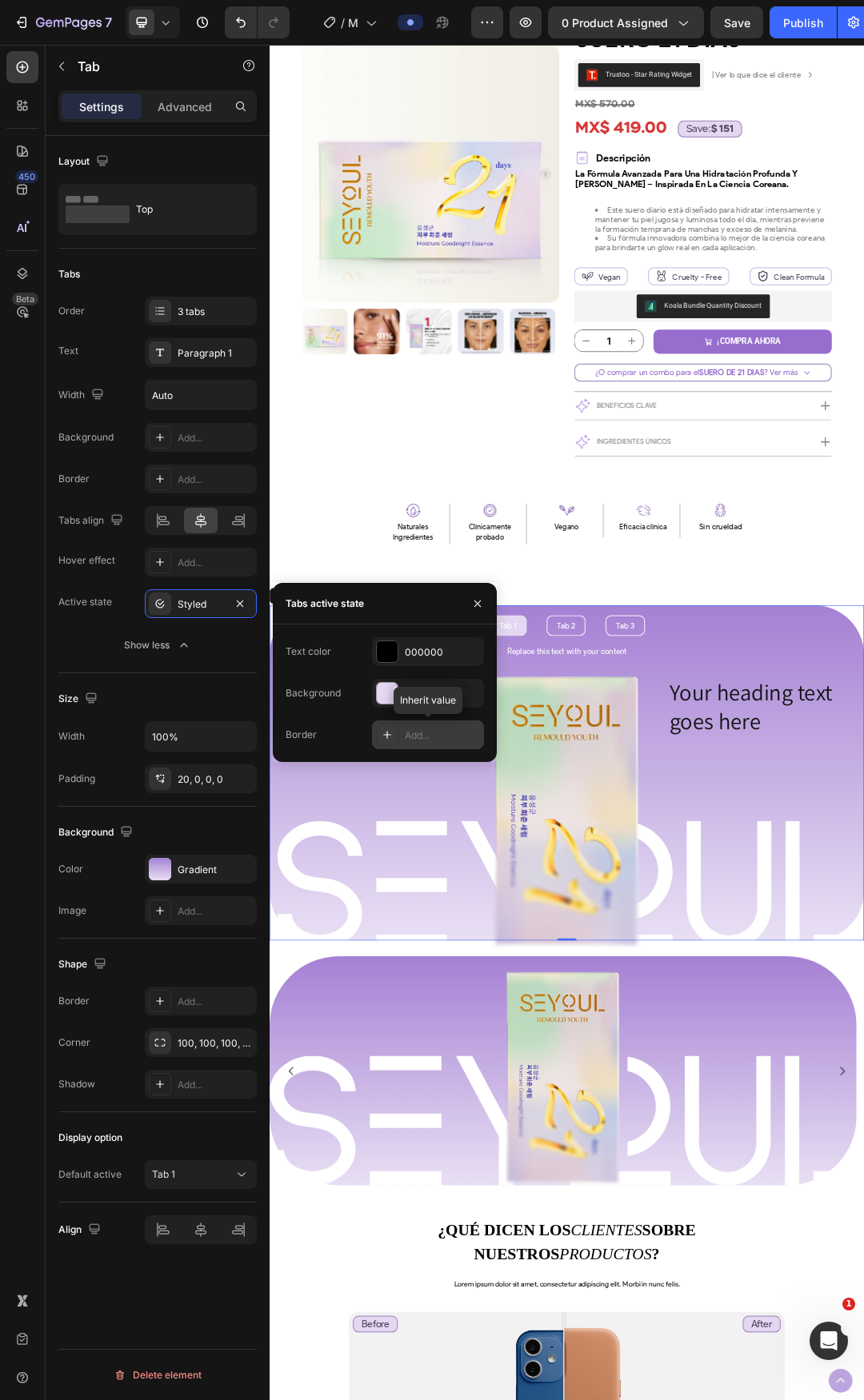
click at [386, 733] on icon at bounding box center [386, 734] width 12 height 12
click at [423, 655] on div "121212" at bounding box center [427, 652] width 47 height 14
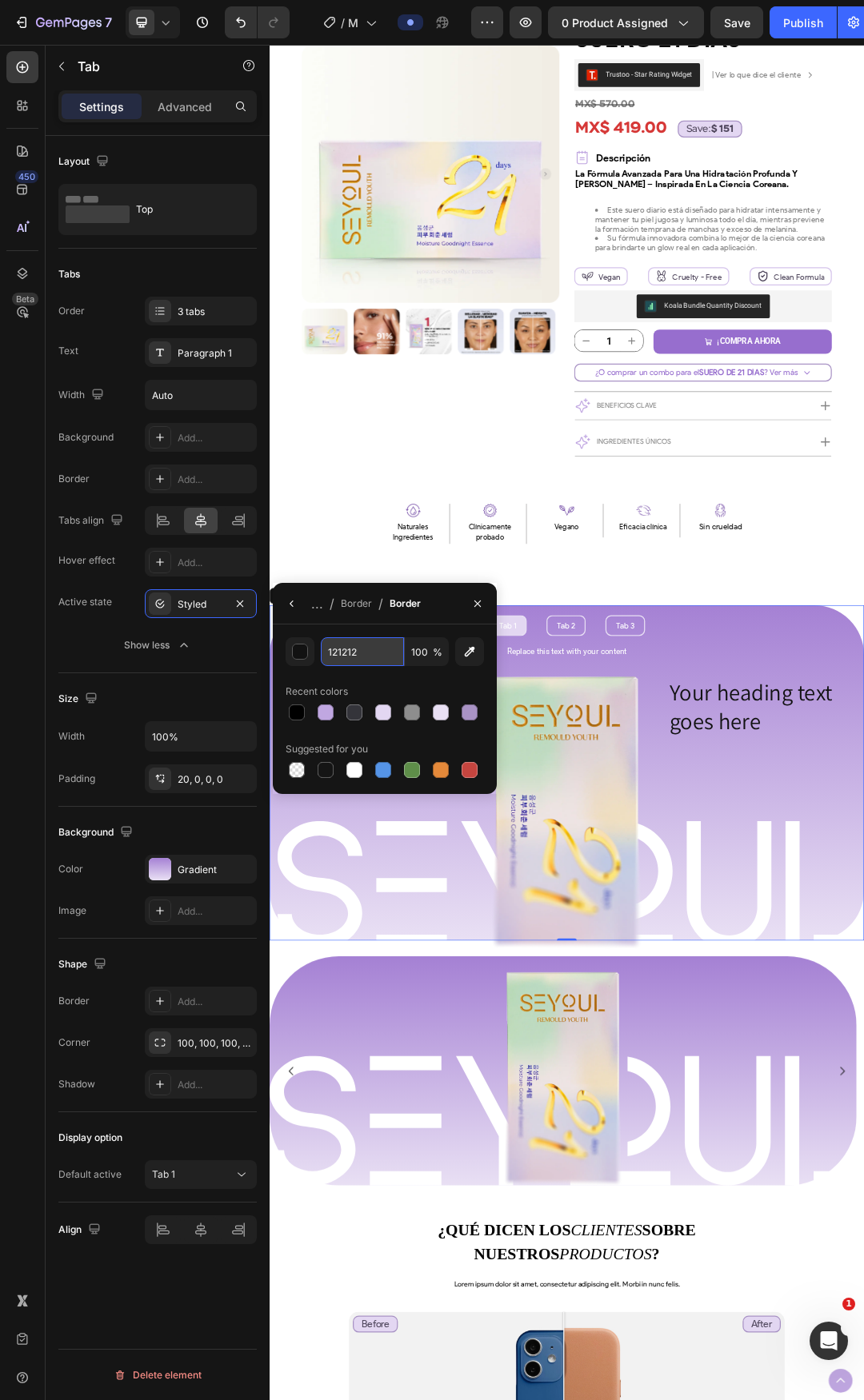
click at [343, 646] on input "121212" at bounding box center [362, 652] width 83 height 29
paste input "E3D7F"
type input "E3D7F2"
click at [351, 611] on div "Border" at bounding box center [356, 603] width 32 height 14
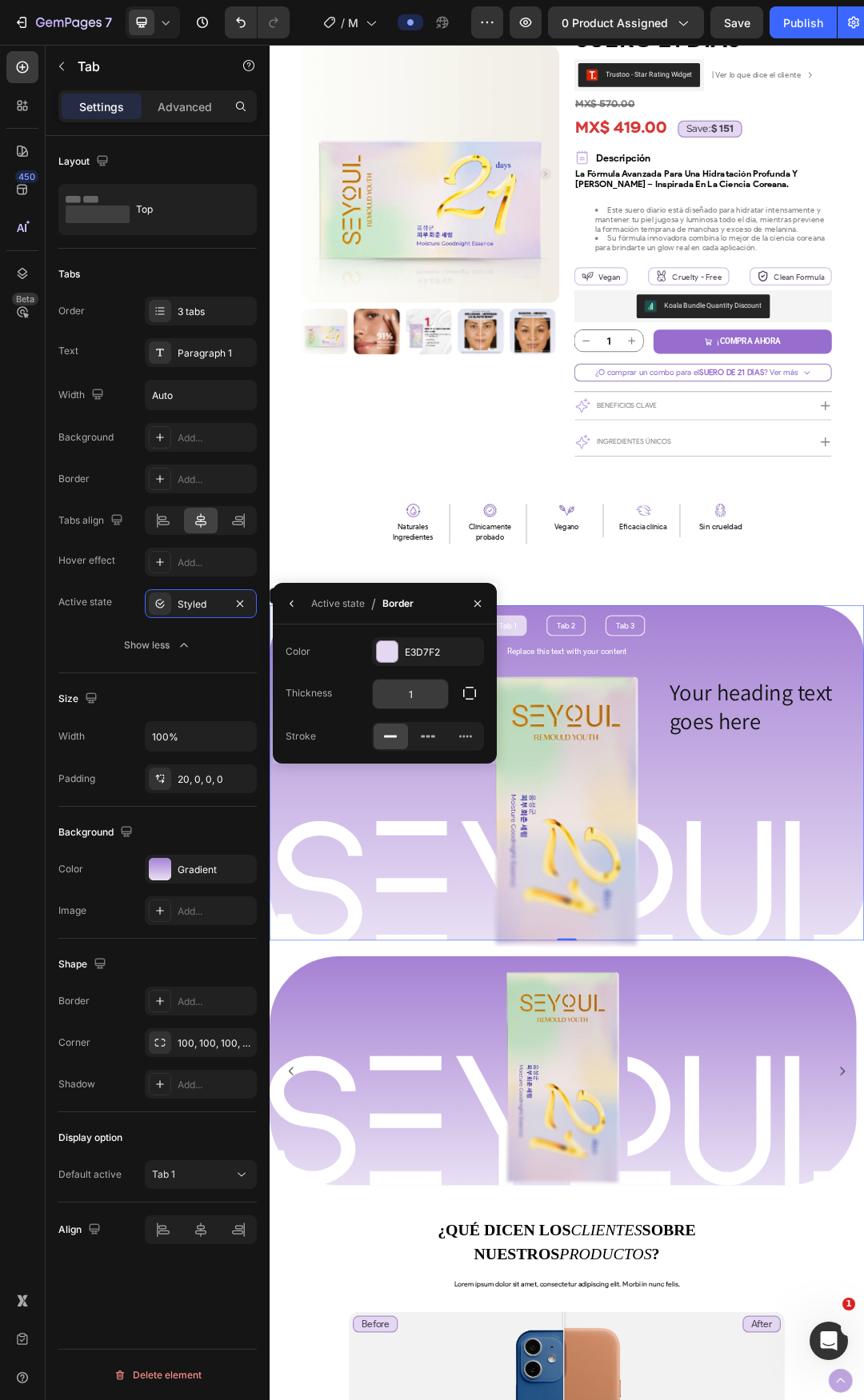
click at [424, 703] on input "1" at bounding box center [410, 694] width 76 height 29
type input "2"
click at [293, 606] on icon "button" at bounding box center [292, 603] width 12 height 12
click at [483, 610] on icon "button" at bounding box center [477, 603] width 12 height 12
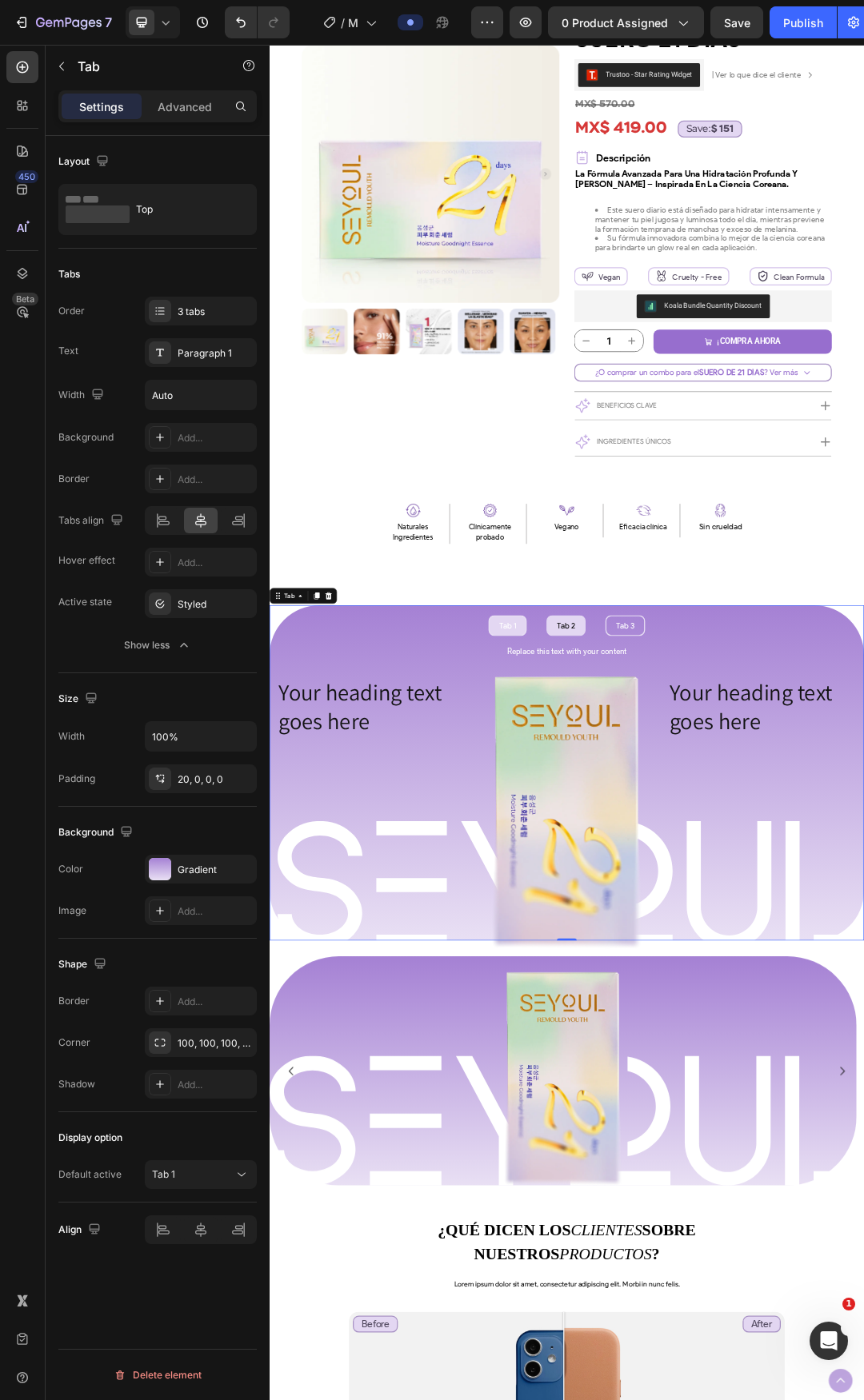
click at [759, 980] on div "Tab 2" at bounding box center [748, 981] width 34 height 17
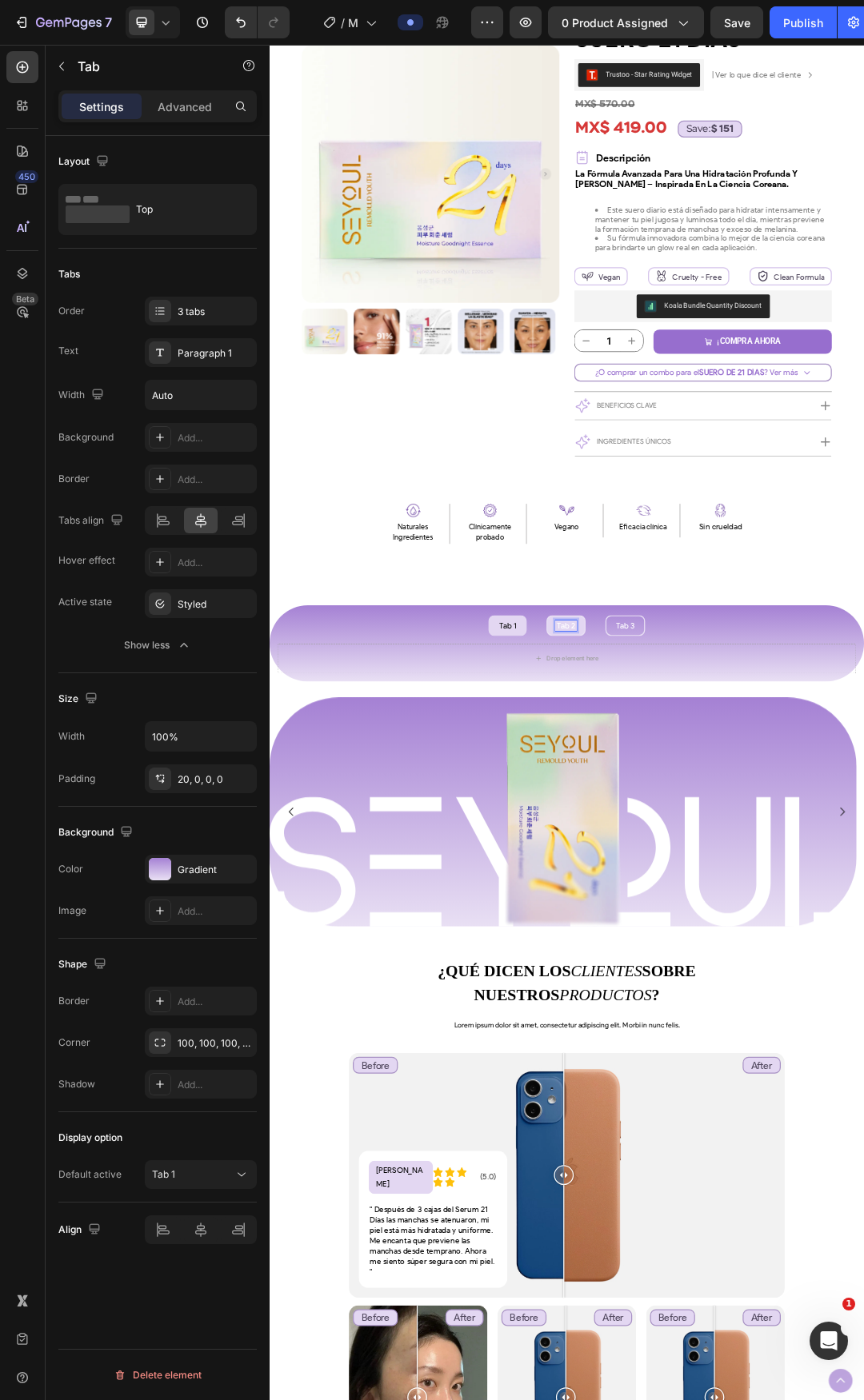
click at [649, 991] on li "Tab 1" at bounding box center [654, 981] width 61 height 33
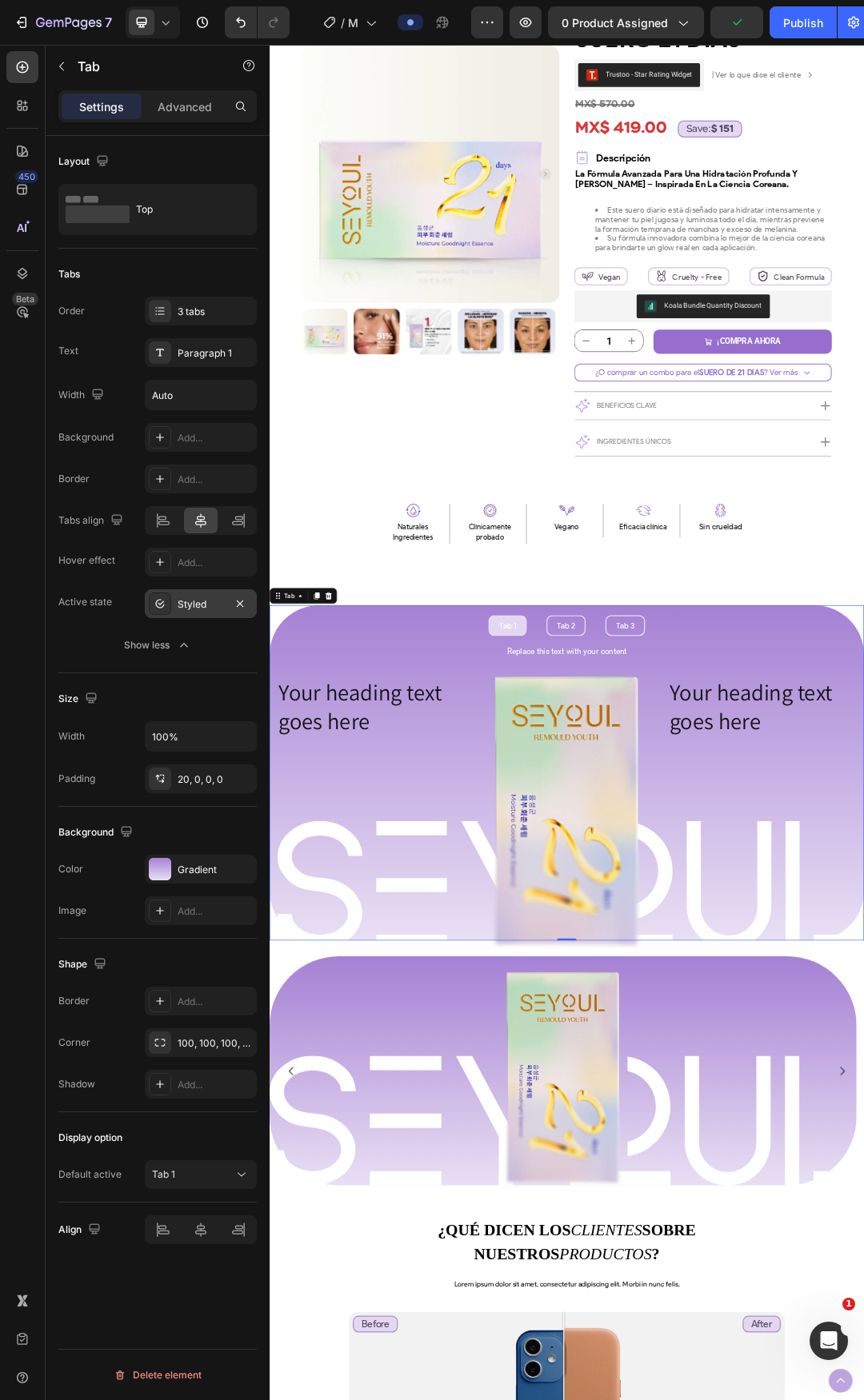
click at [175, 613] on div "Styled" at bounding box center [200, 604] width 112 height 29
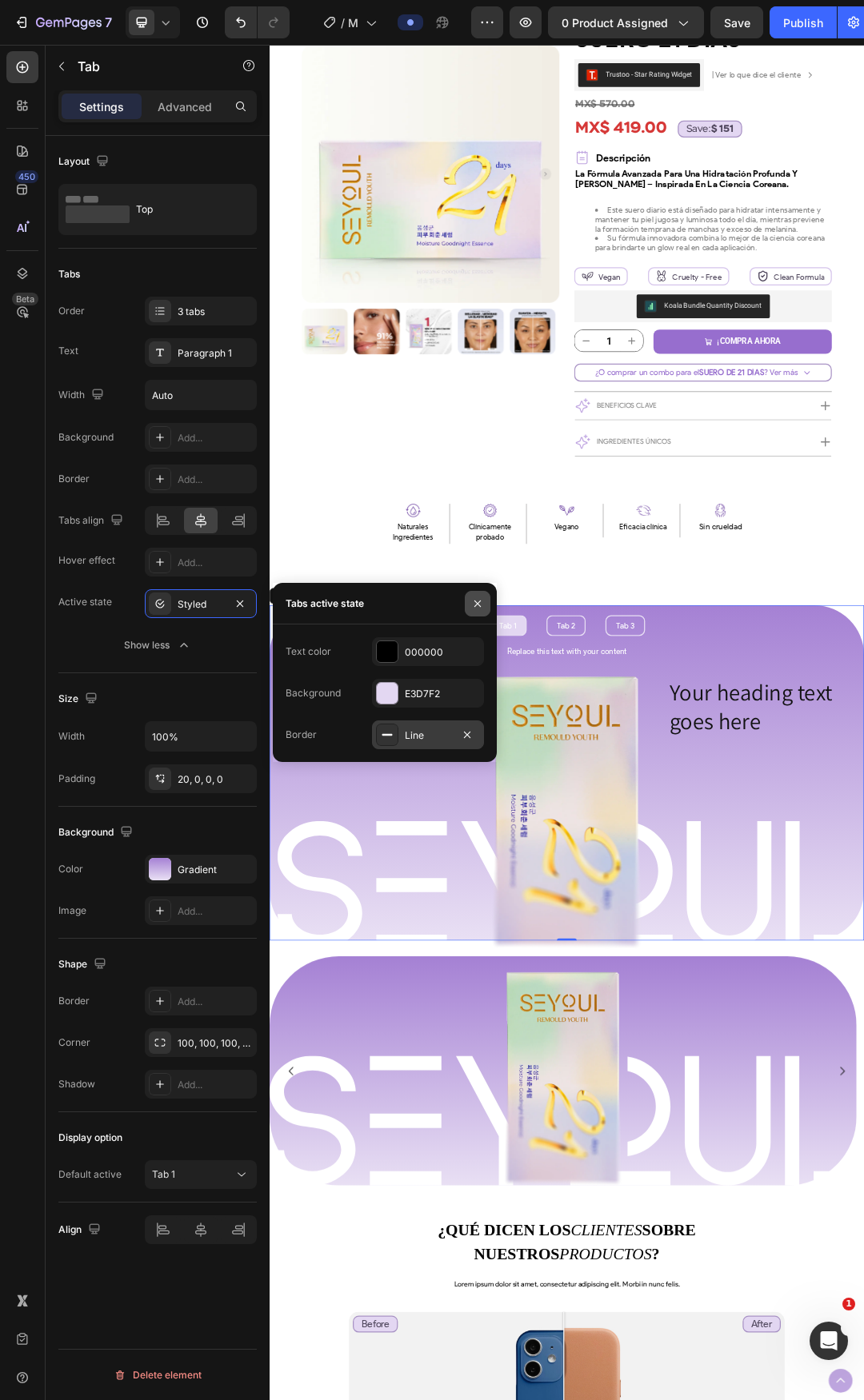
click at [483, 611] on button "button" at bounding box center [477, 603] width 26 height 26
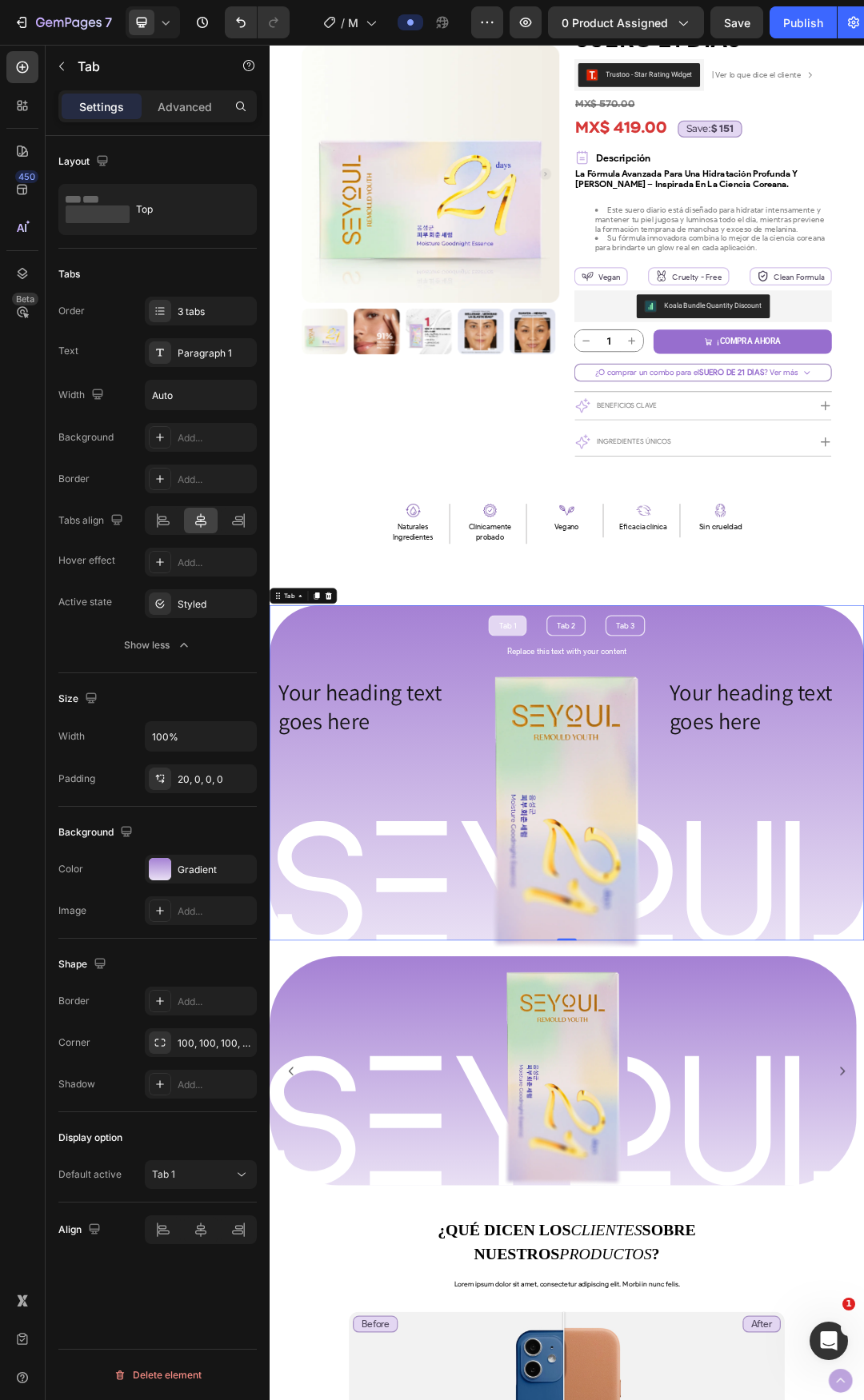
click at [512, 988] on ul "Tab 1 Tab 2 Tab 3" at bounding box center [749, 981] width 960 height 33
click at [242, 603] on icon "button" at bounding box center [239, 603] width 12 height 12
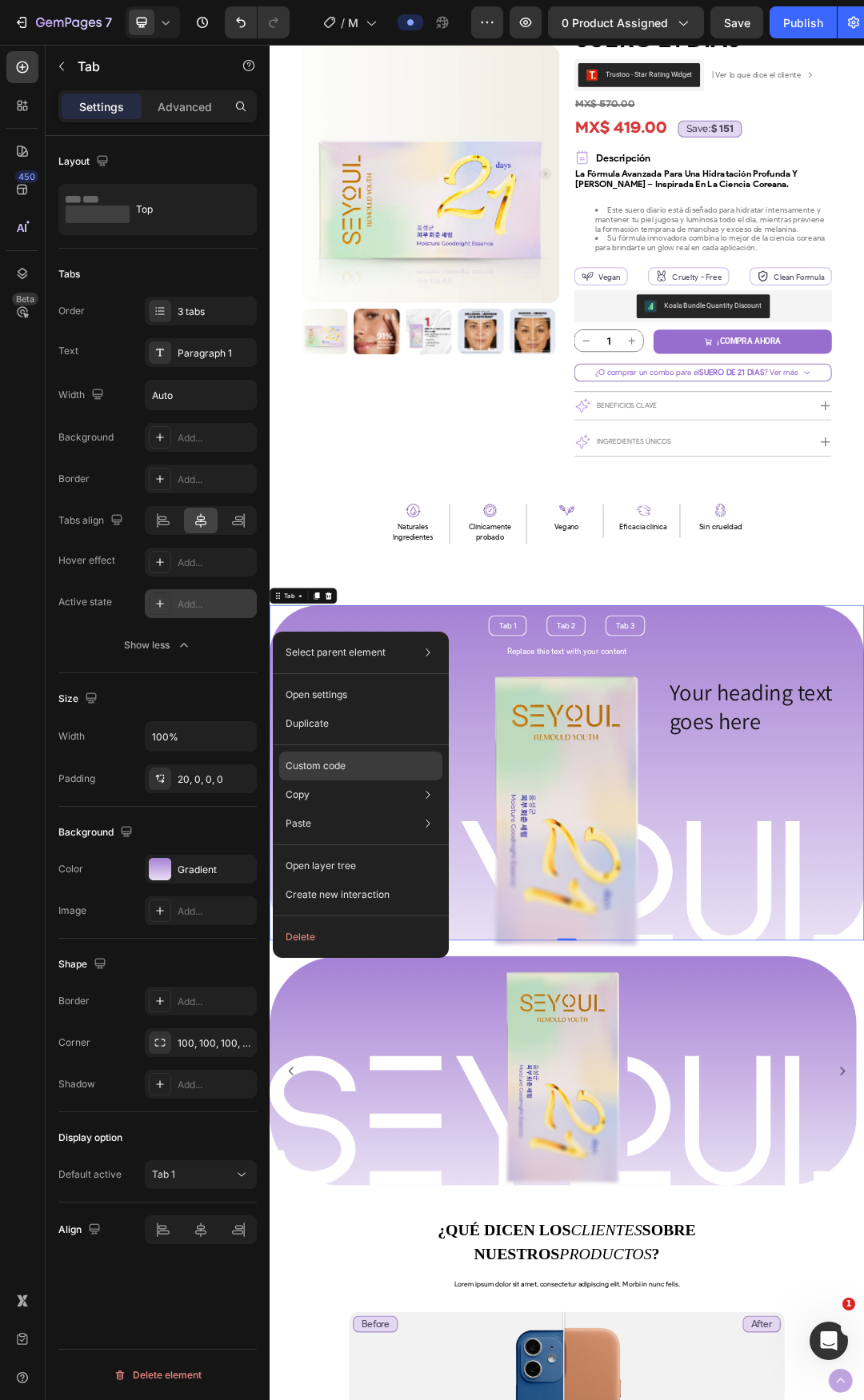
click at [335, 759] on p "Custom code" at bounding box center [315, 765] width 60 height 14
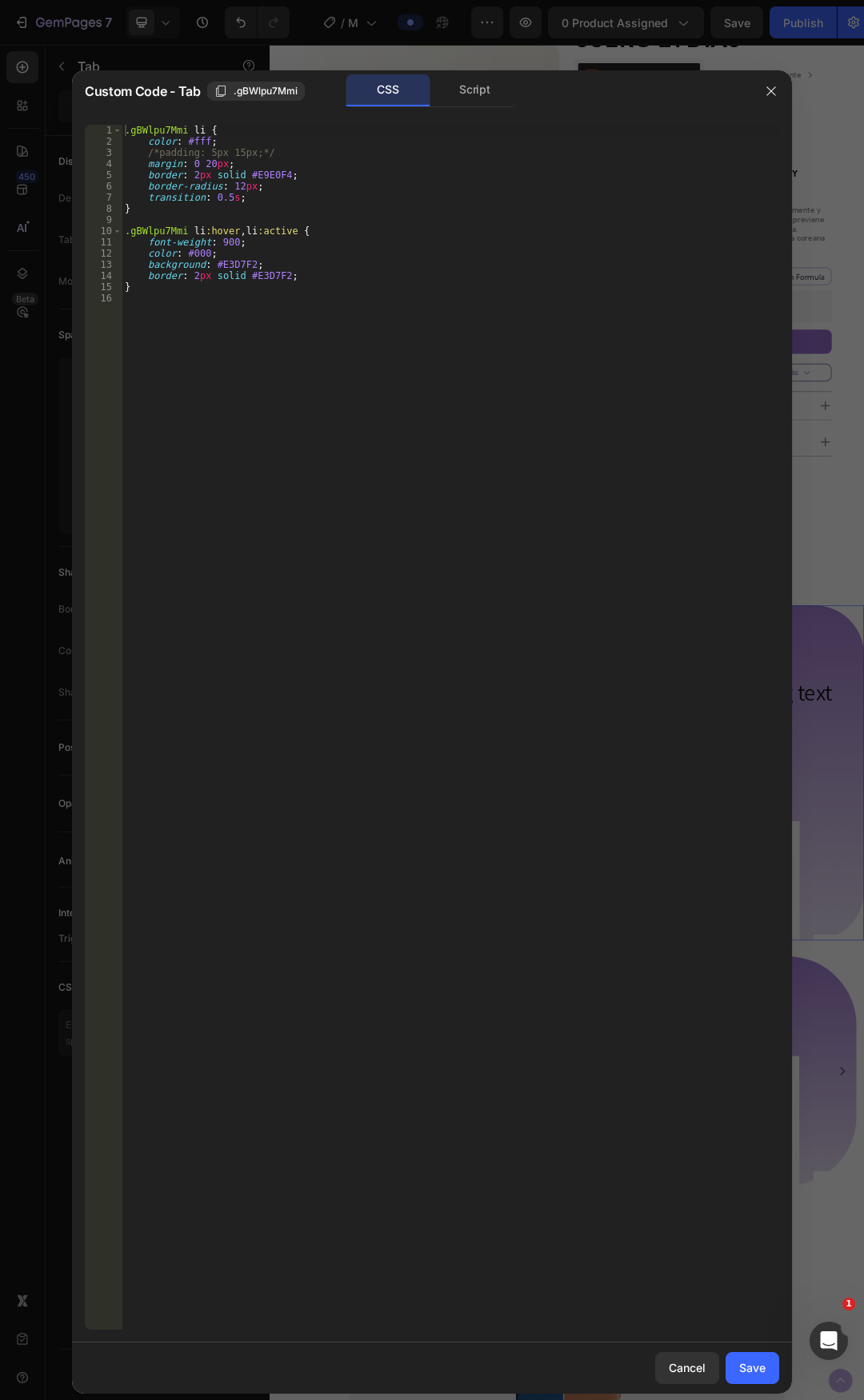
click at [355, 268] on div ".gBWlpu7Mmi li { color : #fff ; /*padding: 5px 15px;*/ margin : 0 20 px ; borde…" at bounding box center [450, 739] width 658 height 1228
drag, startPoint x: 291, startPoint y: 232, endPoint x: 318, endPoint y: 238, distance: 27.7
click at [291, 231] on div ".gBWlpu7Mmi li { color : #fff ; /*padding: 5px 15px;*/ margin : 0 20 px ; borde…" at bounding box center [450, 739] width 658 height 1228
type textarea "}"
click at [130, 229] on div ".gBWlpu7Mmi li { color : #fff ; /*padding: 5px 15px;*/ margin : 0 20 px ; borde…" at bounding box center [450, 739] width 658 height 1228
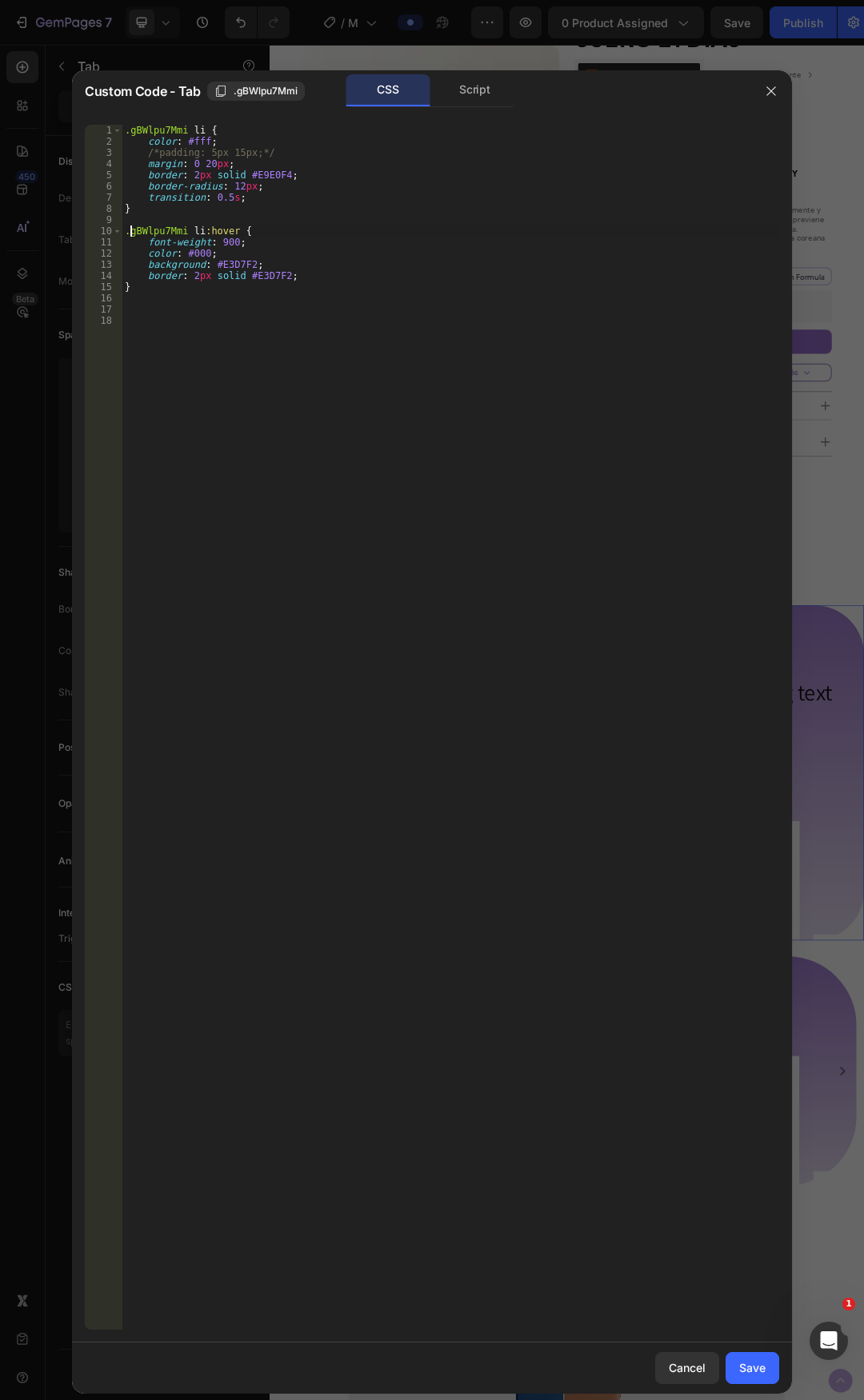
click at [127, 231] on div ".gBWlpu7Mmi li { color : #fff ; /*padding: 5px 15px;*/ margin : 0 20 px ; borde…" at bounding box center [450, 739] width 658 height 1228
type textarea ".gBWlpu7Mmi li:hover {"
click at [258, 100] on button ".gBWlpu7Mmi" at bounding box center [256, 91] width 97 height 19
drag, startPoint x: 172, startPoint y: 396, endPoint x: 184, endPoint y: 328, distance: 69.1
click at [172, 394] on div ".gBWlpu7Mmi li { color : #fff ; /*padding: 5px 15px;*/ margin : 0 20 px ; borde…" at bounding box center [450, 739] width 658 height 1228
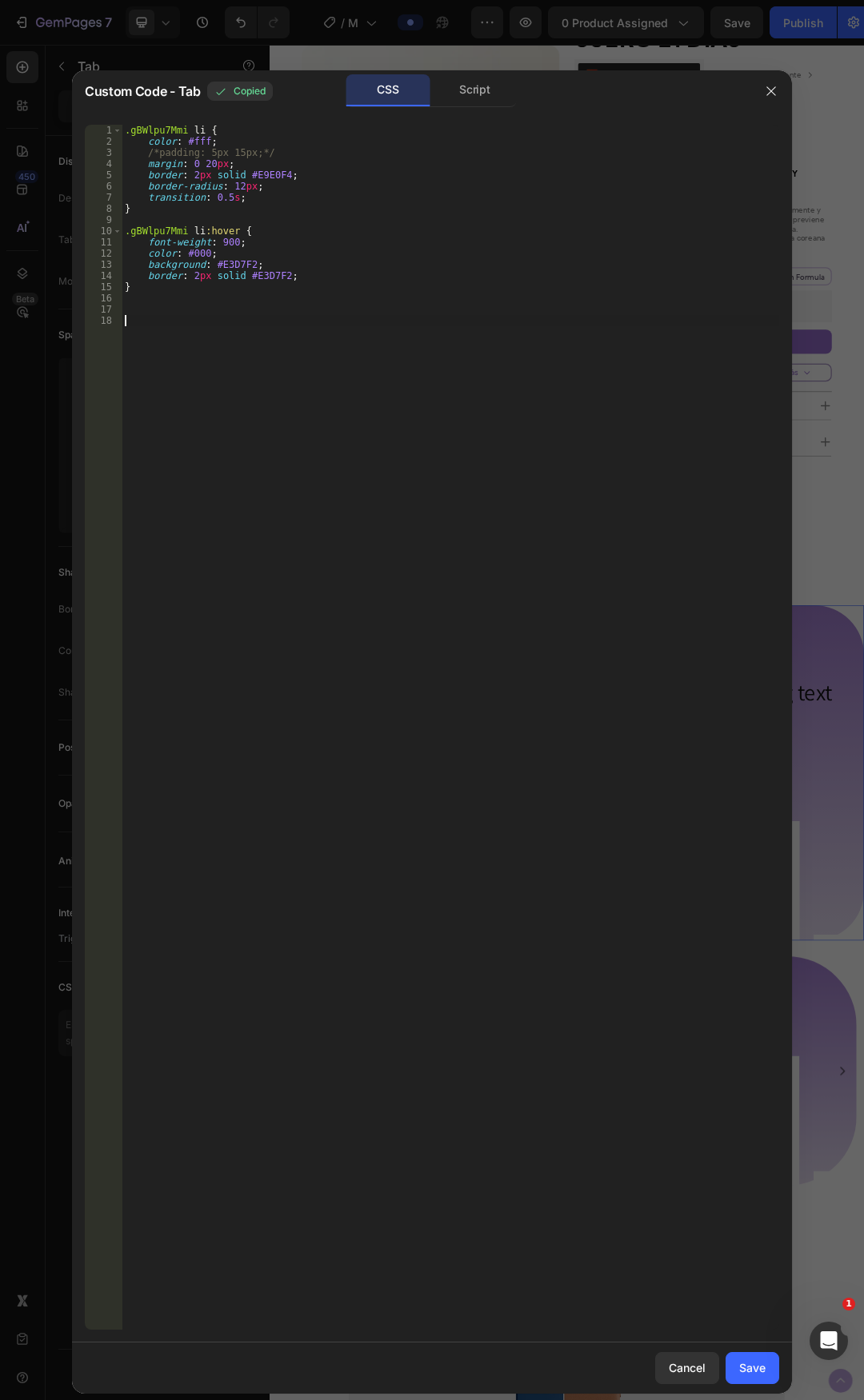
click at [188, 319] on div ".gBWlpu7Mmi li { color : #fff ; /*padding: 5px 15px;*/ margin : 0 20 px ; borde…" at bounding box center [450, 739] width 658 height 1228
click at [189, 307] on div ".gBWlpu7Mmi li { color : #fff ; /*padding: 5px 15px;*/ margin : 0 20 px ; borde…" at bounding box center [450, 739] width 658 height 1228
paste textarea ".gBWlpu7Mmi"
type textarea ".gBWlpu7Mmi li:active {}"
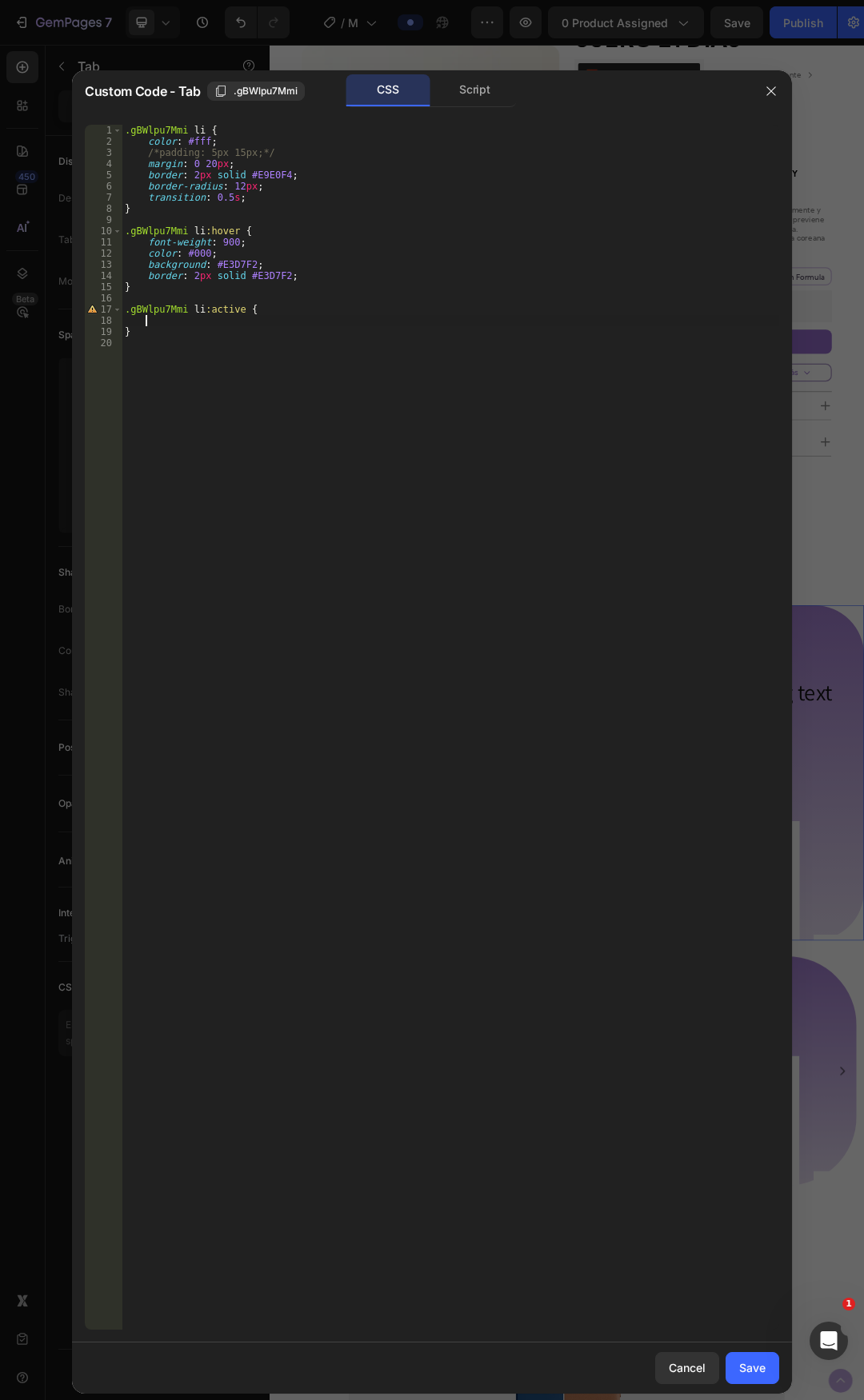
scroll to position [0, 2]
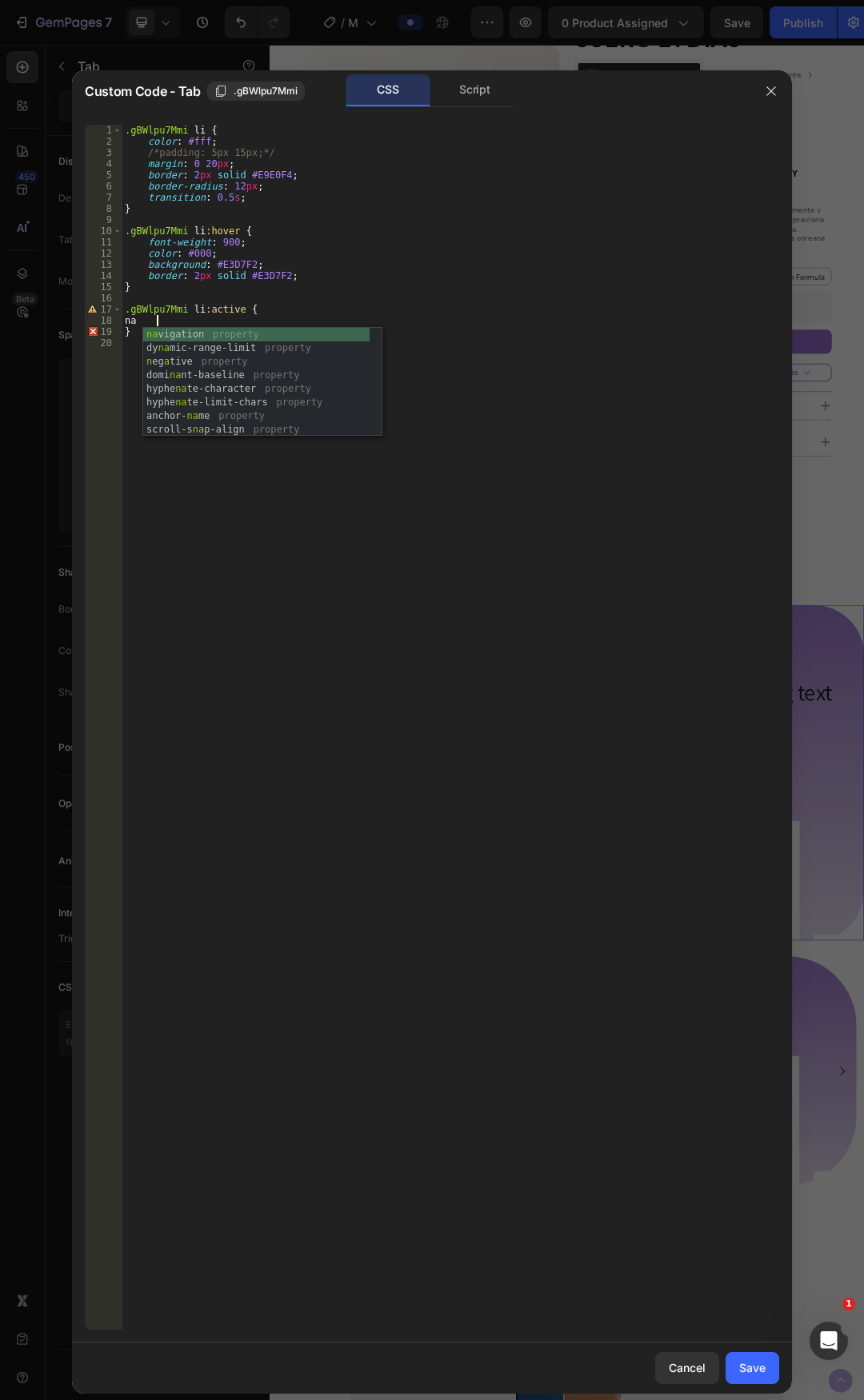
type textarea "n"
click at [225, 304] on div ".gBWlpu7Mmi li { color : #fff ; /*padding: 5px 15px;*/ margin : 0 20 px ; borde…" at bounding box center [450, 739] width 658 height 1228
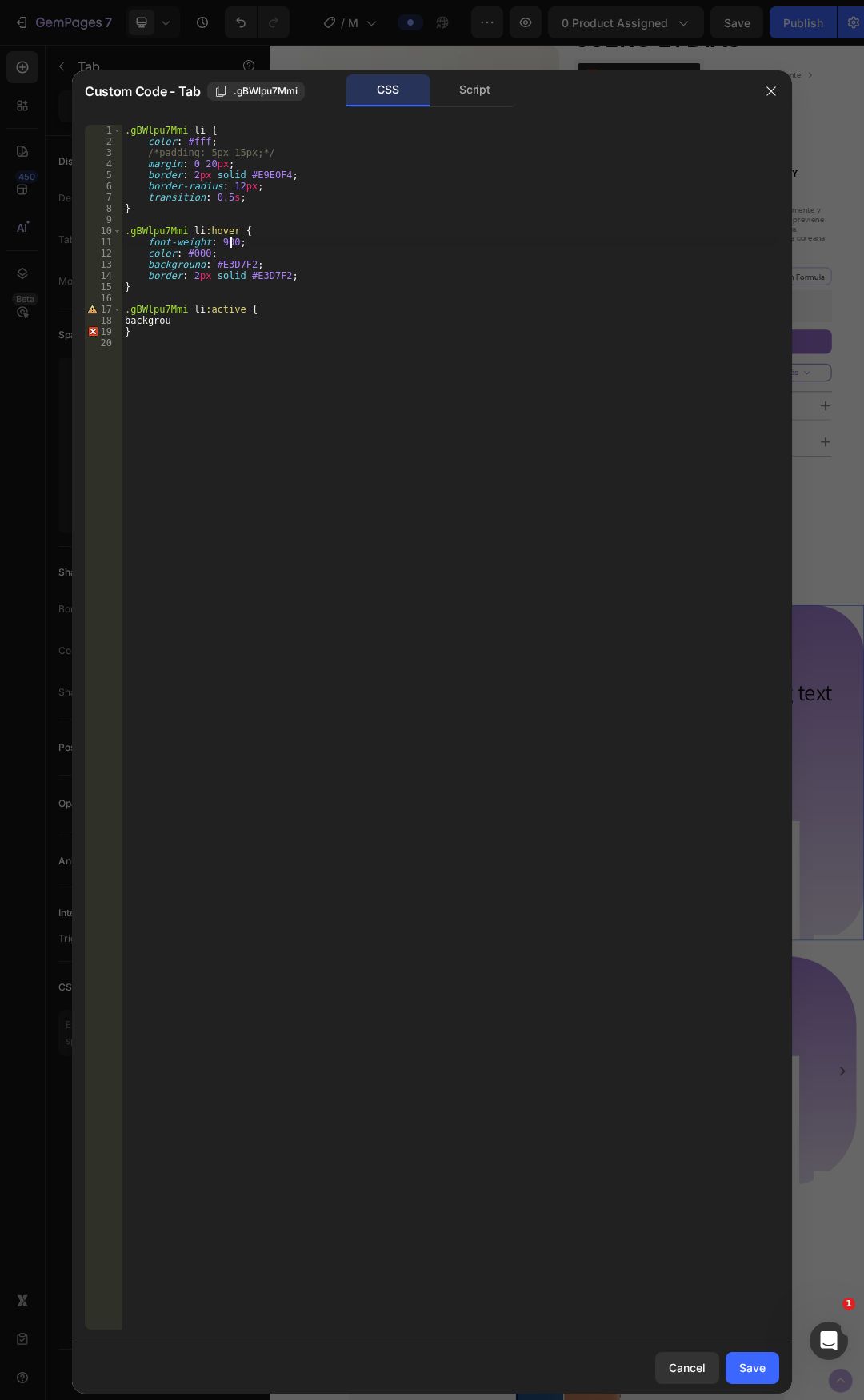
click at [232, 239] on div ".gBWlpu7Mmi li { color : #fff ; /*padding: 5px 15px;*/ margin : 0 20 px ; borde…" at bounding box center [450, 739] width 658 height 1228
click at [233, 233] on div ".gBWlpu7Mmi li { color : #fff ; /*padding: 5px 15px;*/ margin : 0 20 px ; borde…" at bounding box center [450, 739] width 658 height 1228
click at [228, 232] on div ".gBWlpu7Mmi li { color : #fff ; /*padding: 5px 15px;*/ margin : 0 20 px ; borde…" at bounding box center [450, 739] width 658 height 1228
paste textarea ".gBWlpu7Mmi"
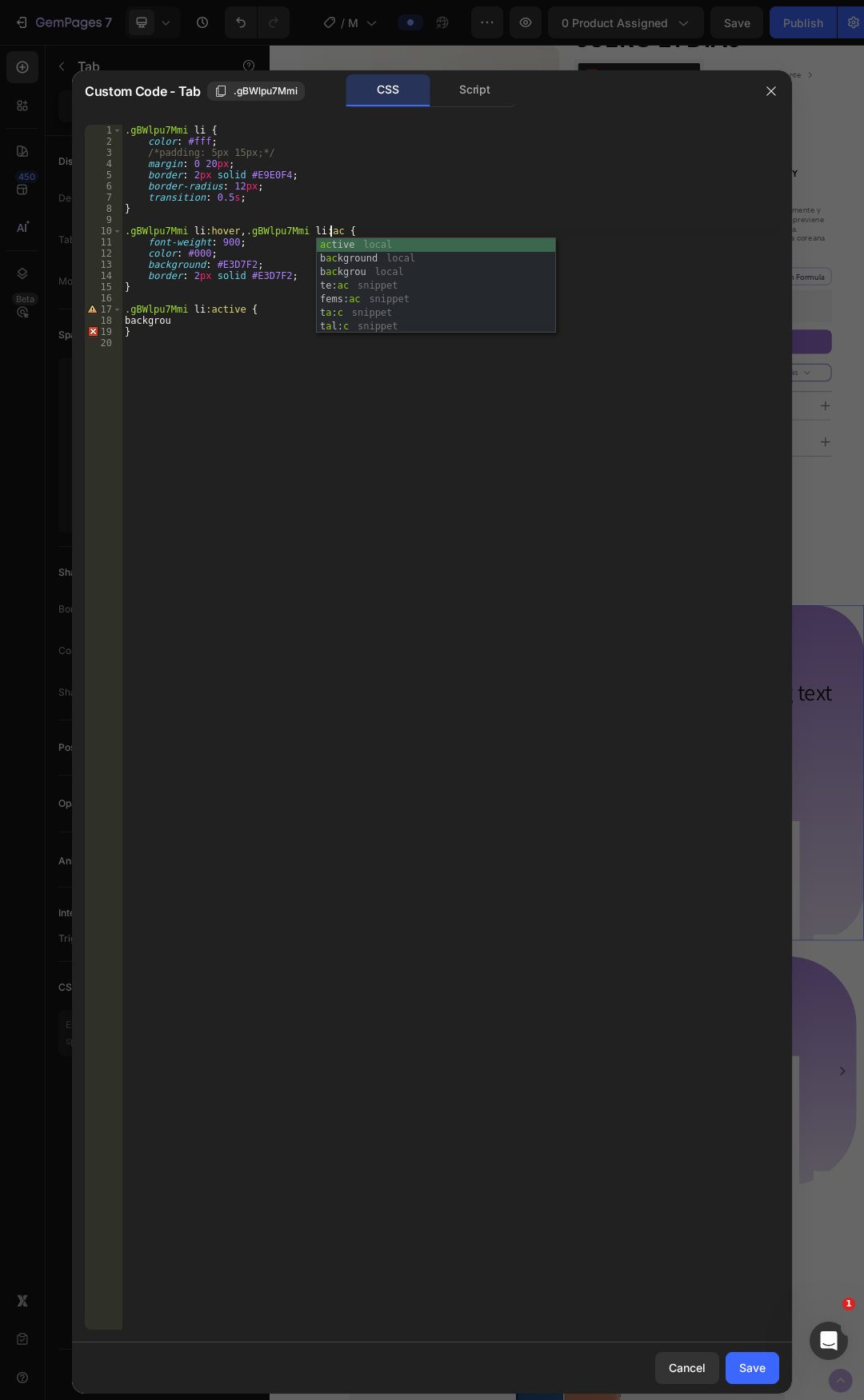
scroll to position [0, 17]
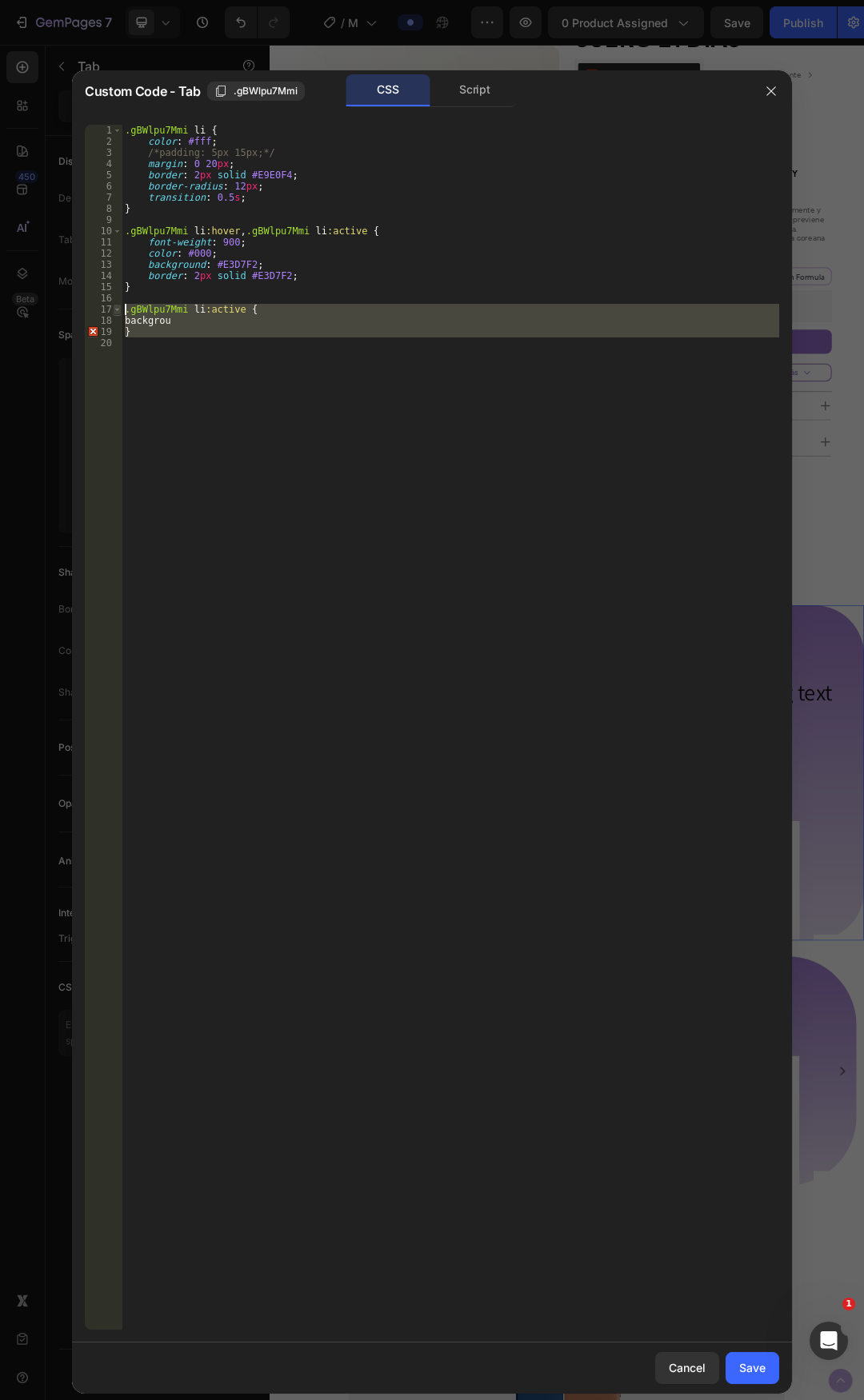
drag, startPoint x: 156, startPoint y: 346, endPoint x: 119, endPoint y: 310, distance: 51.6
click at [119, 310] on div ".gBWlpu7Mmi li:hover, .gBWlpu7Mmi li:active { 1 2 3 4 5 6 7 8 9 10 11 12 13 14 …" at bounding box center [432, 727] width 694 height 1205
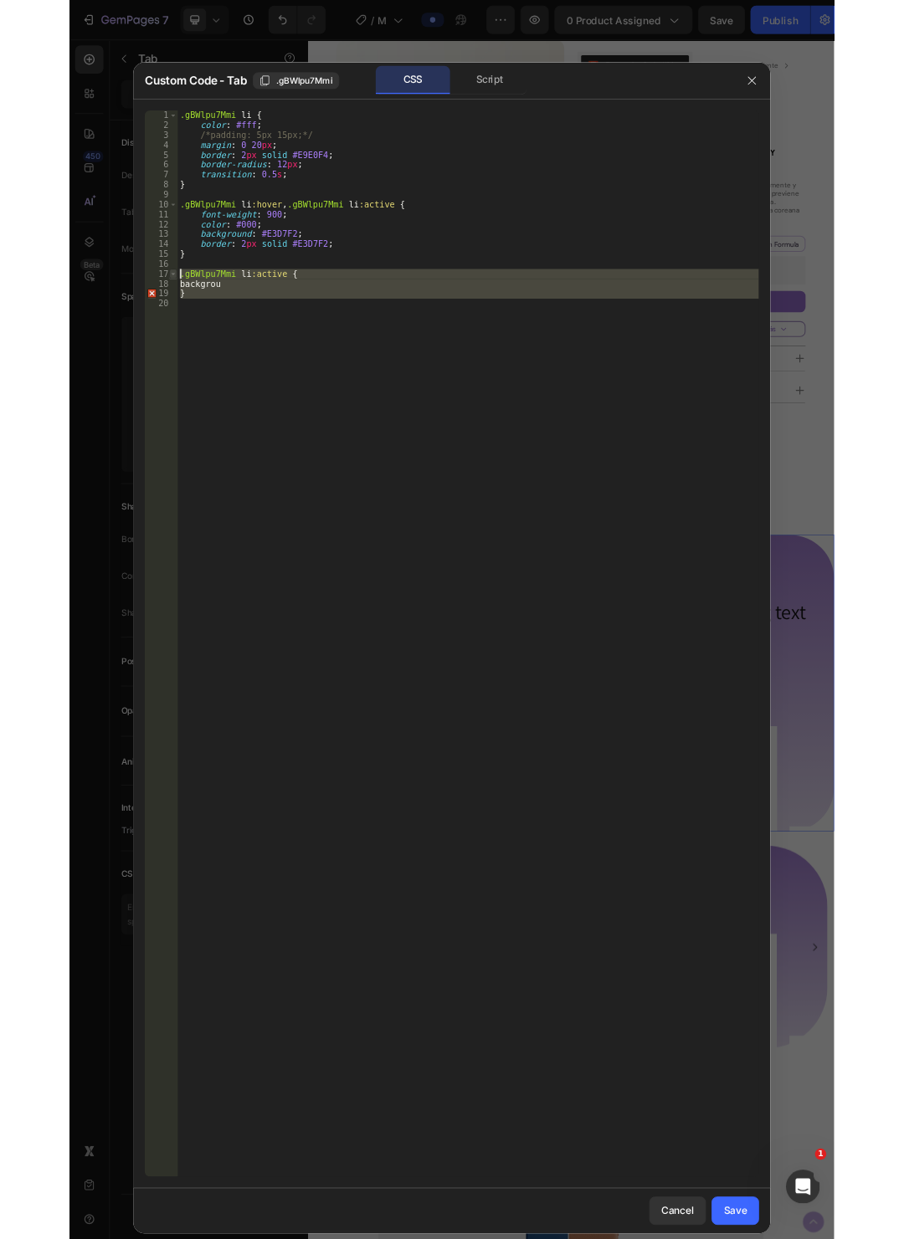
scroll to position [0, 10]
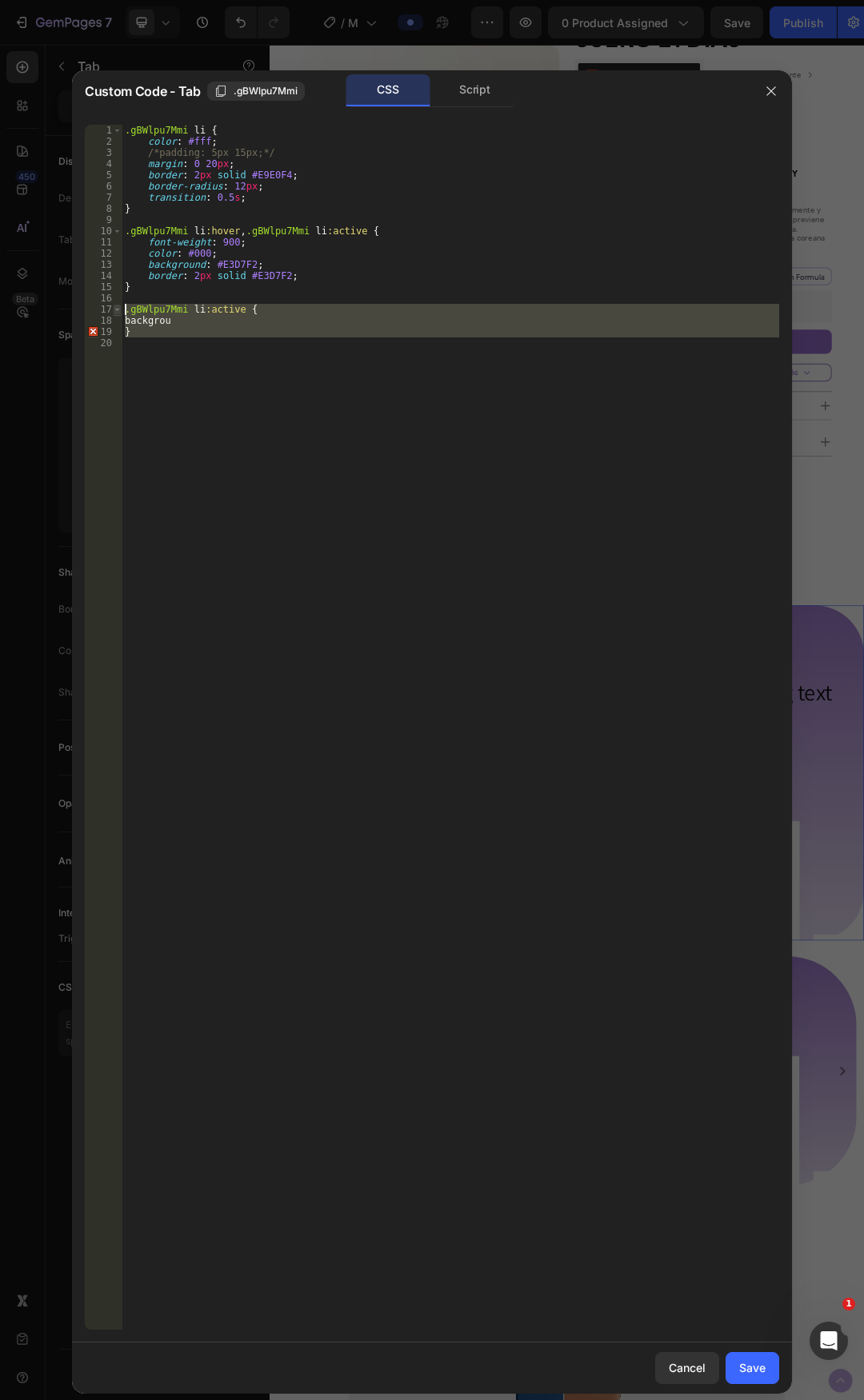
type textarea ".gBWlpu7Mmi li:active { backgrou"
